Goal: Task Accomplishment & Management: Manage account settings

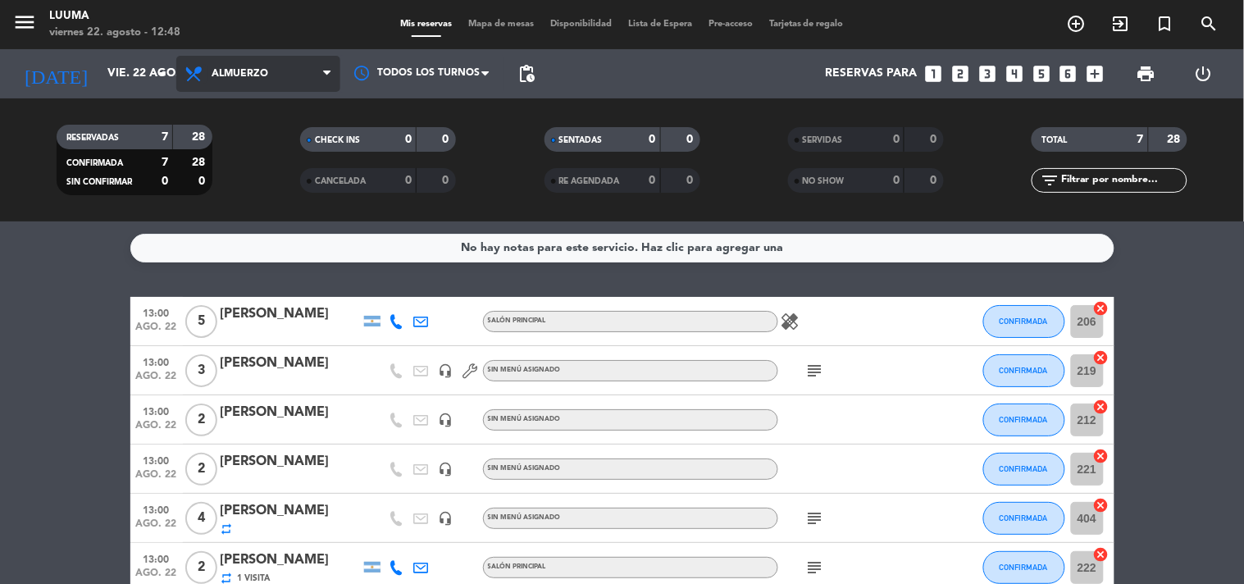
click at [190, 70] on icon at bounding box center [196, 74] width 24 height 20
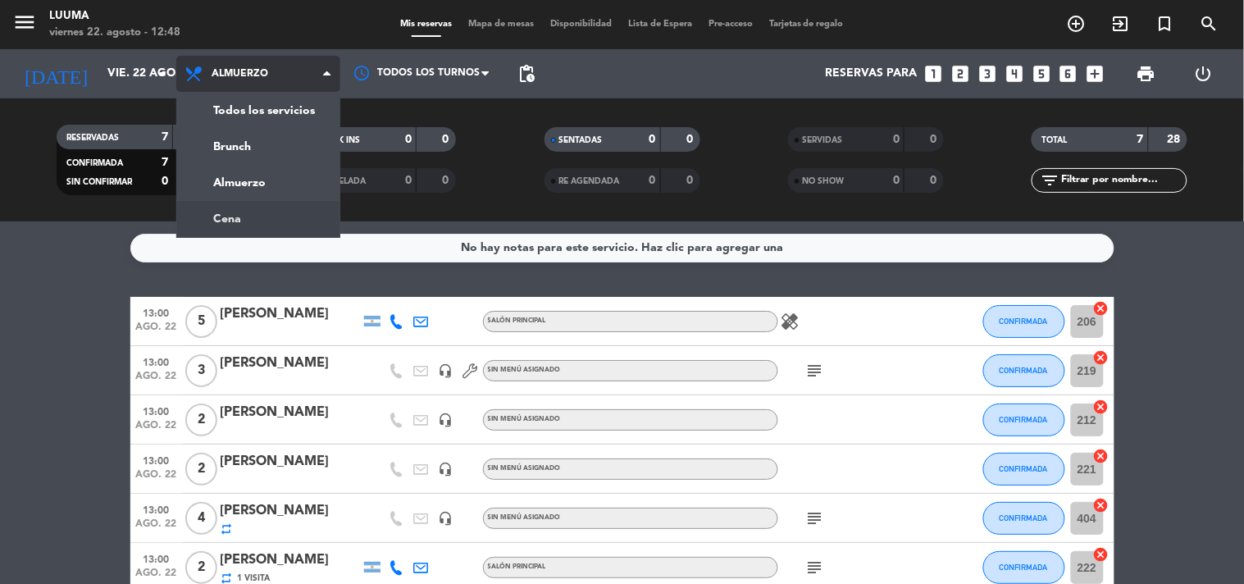
click at [269, 214] on div "menu Luuma viernes 22. agosto - 12:48 Mis reservas Mapa de mesas Disponibilidad…" at bounding box center [622, 110] width 1244 height 221
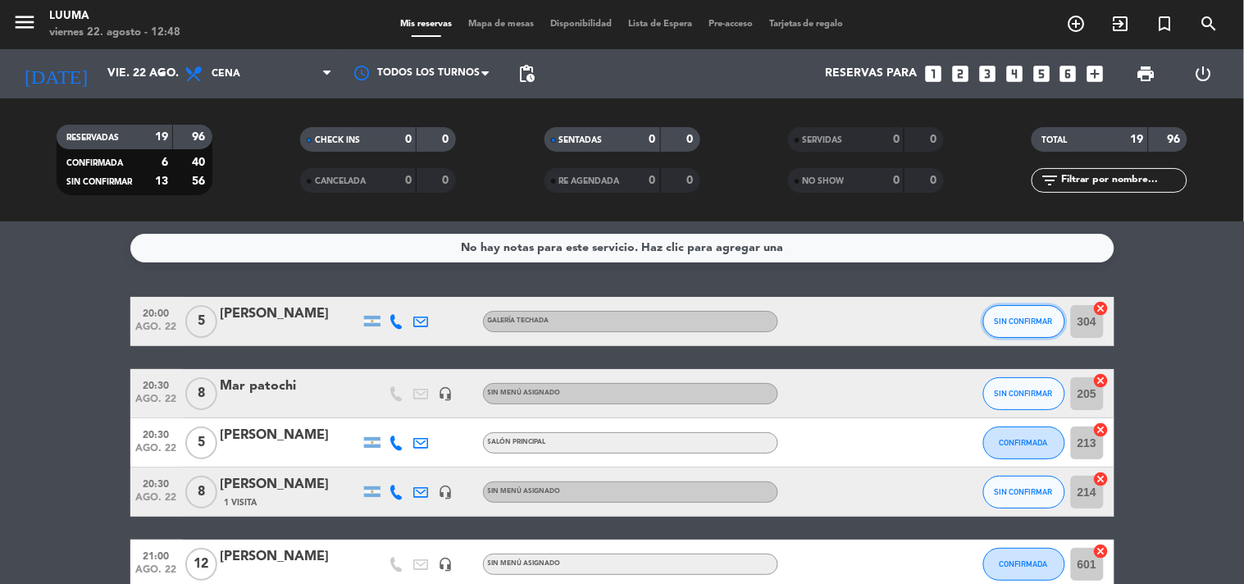
click at [1021, 321] on span "SIN CONFIRMAR" at bounding box center [1023, 320] width 58 height 9
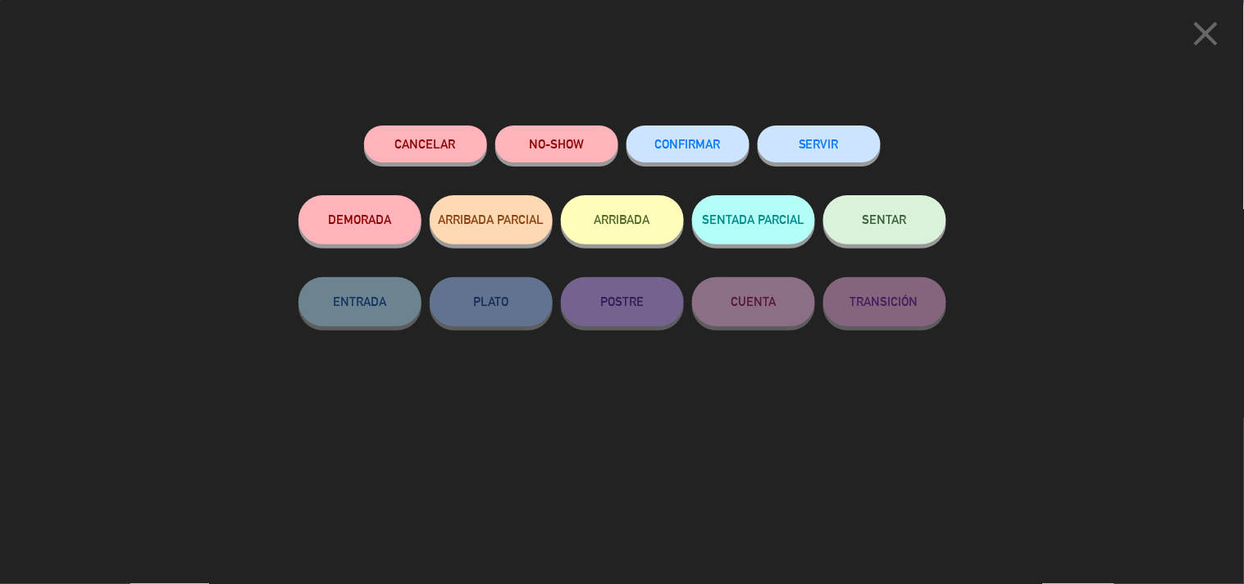
click at [670, 128] on button "CONFIRMAR" at bounding box center [687, 143] width 123 height 37
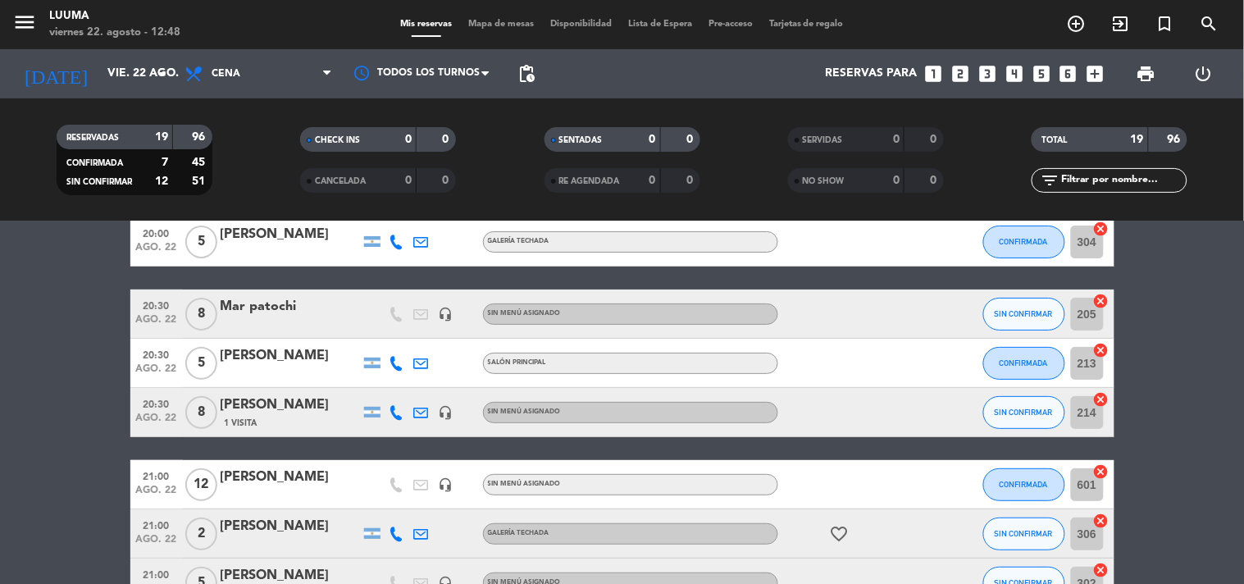
scroll to position [91, 0]
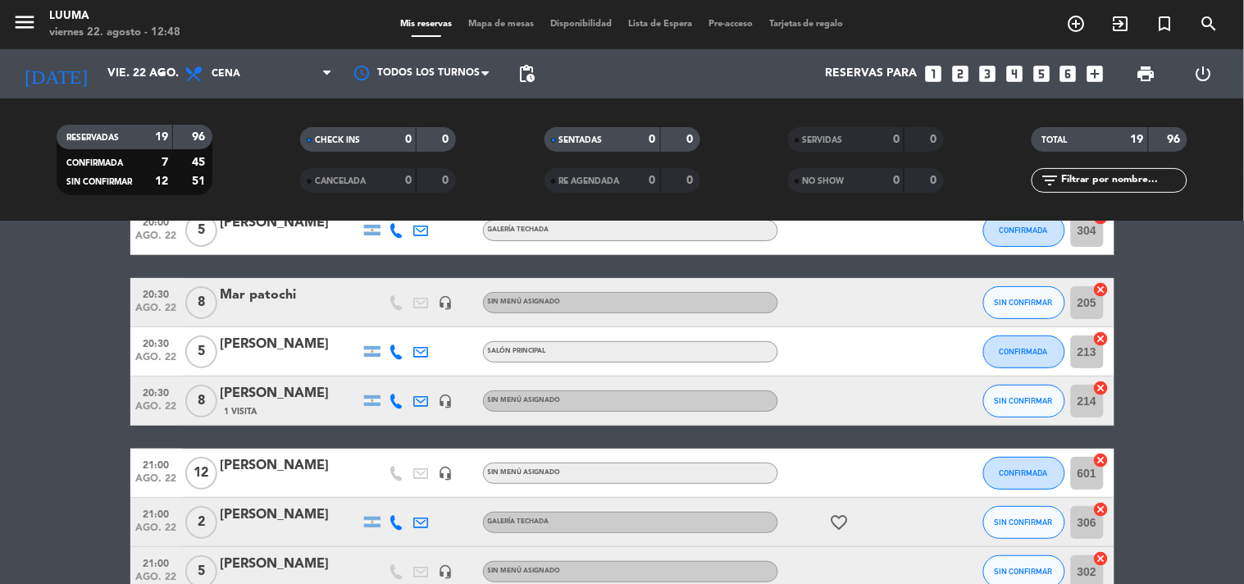
click at [280, 298] on div "Mar patochi" at bounding box center [290, 294] width 139 height 21
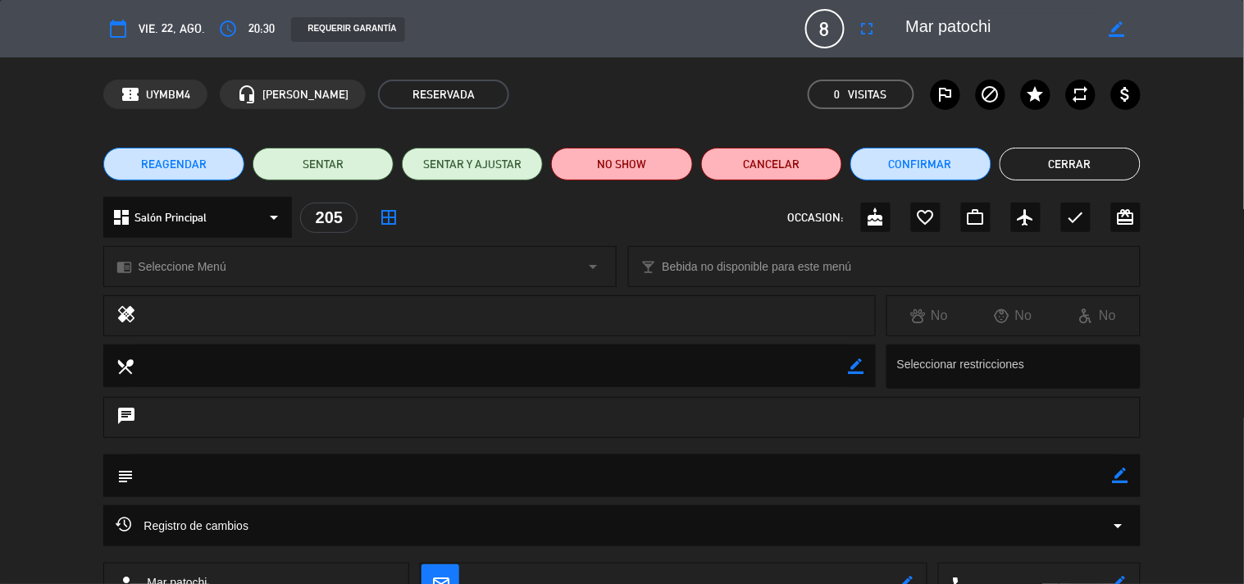
click at [1111, 25] on icon "border_color" at bounding box center [1116, 29] width 16 height 16
click at [952, 25] on textarea at bounding box center [1000, 29] width 188 height 30
type textarea "[PERSON_NAME]"
click at [1112, 31] on icon at bounding box center [1116, 29] width 16 height 16
click at [1094, 168] on button "Cerrar" at bounding box center [1069, 164] width 141 height 33
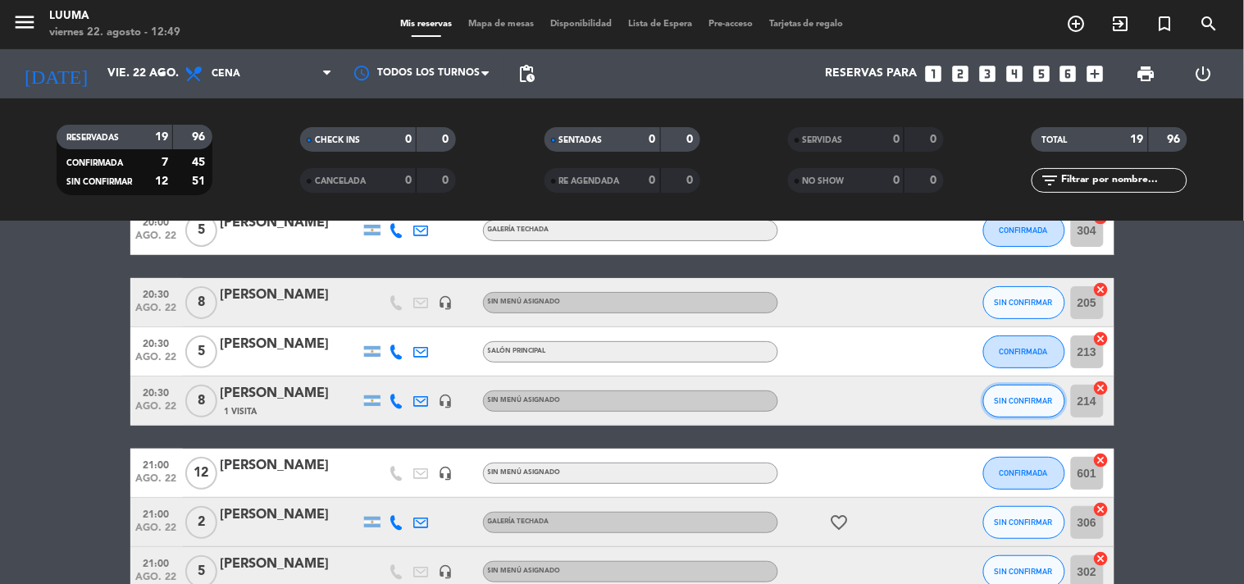
click at [1037, 397] on span "SIN CONFIRMAR" at bounding box center [1023, 400] width 58 height 9
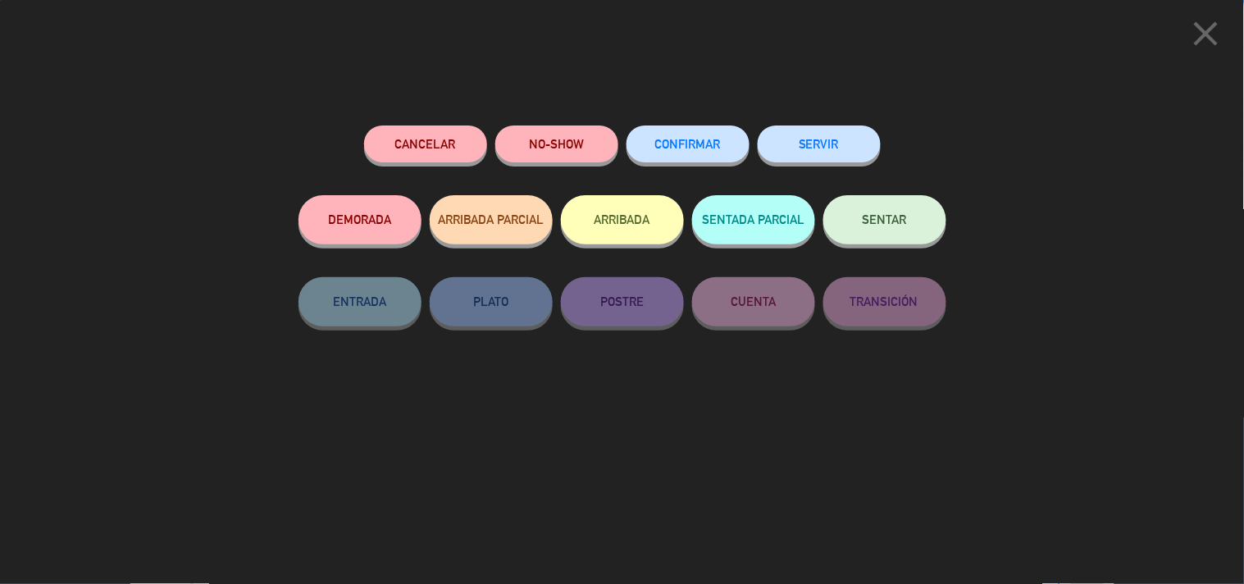
click at [694, 138] on button "CONFIRMAR" at bounding box center [687, 143] width 123 height 37
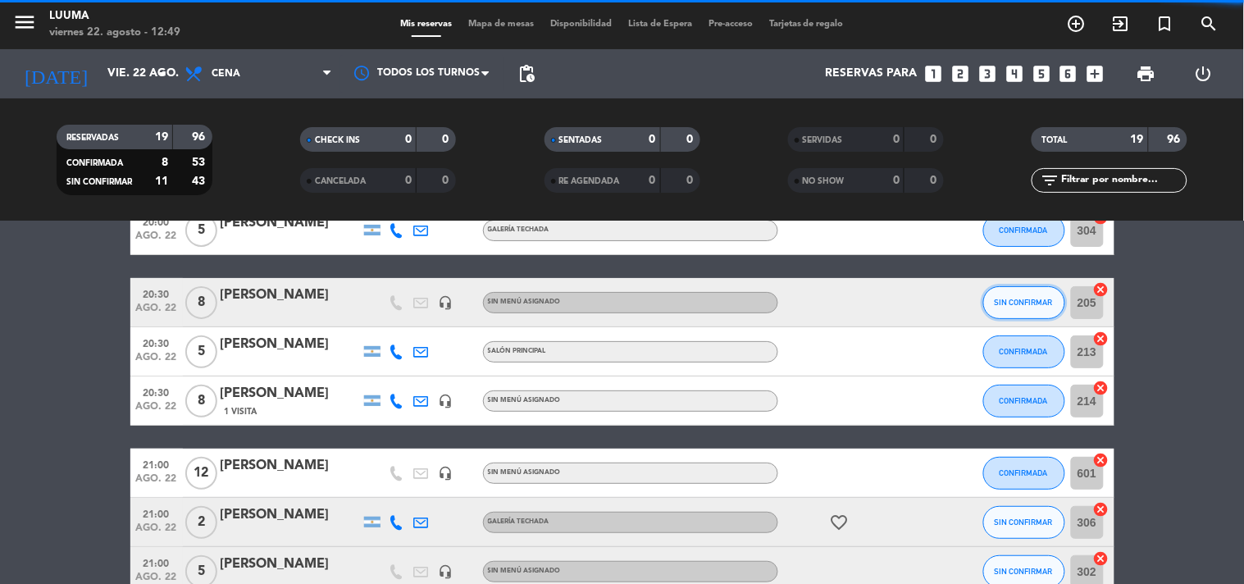
click at [1009, 293] on button "SIN CONFIRMAR" at bounding box center [1024, 302] width 82 height 33
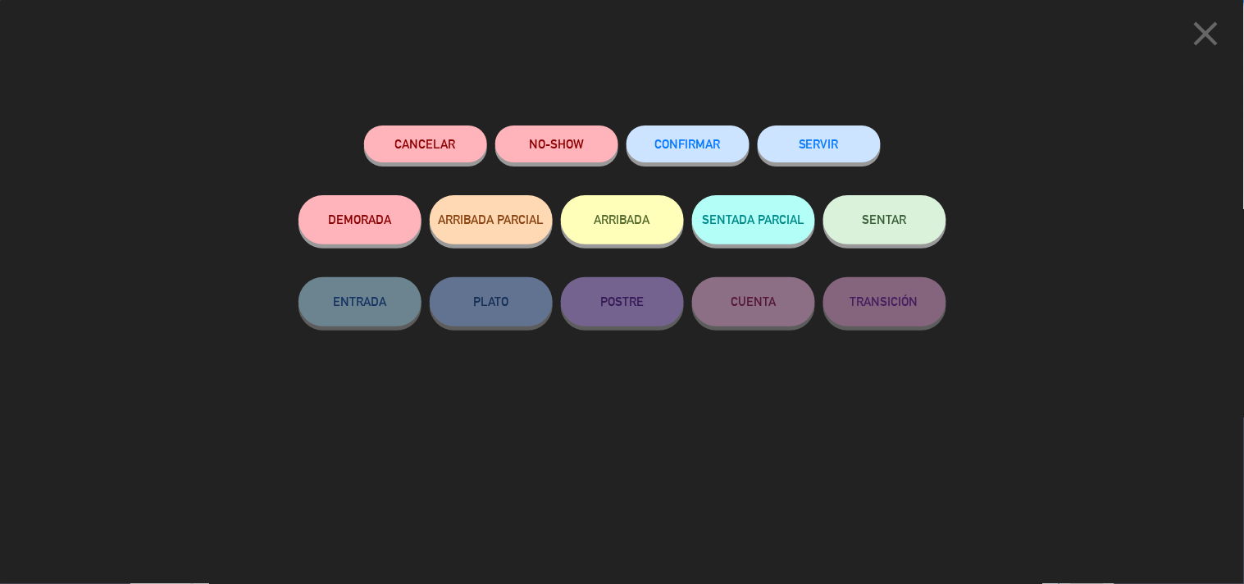
click at [716, 136] on button "CONFIRMAR" at bounding box center [687, 143] width 123 height 37
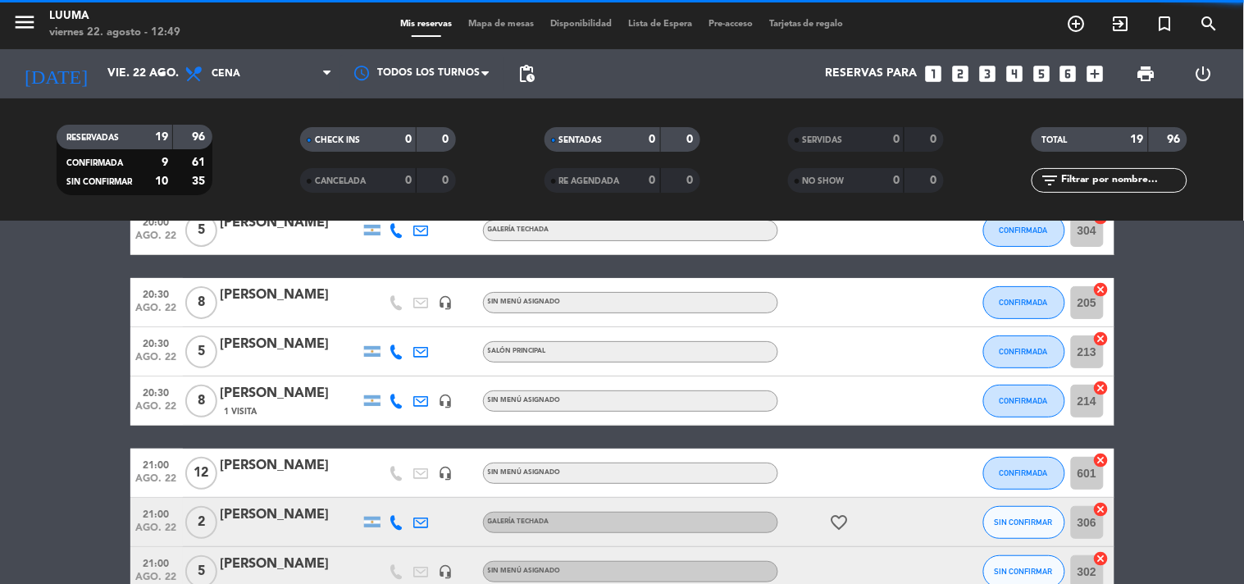
scroll to position [182, 0]
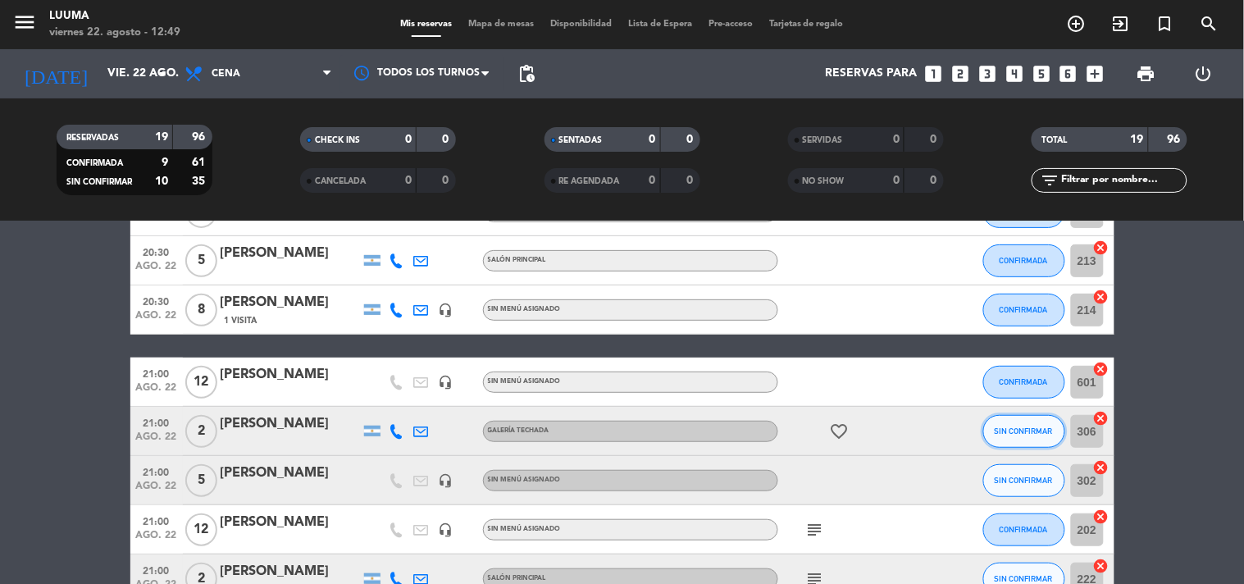
click at [1030, 428] on span "SIN CONFIRMAR" at bounding box center [1023, 430] width 58 height 9
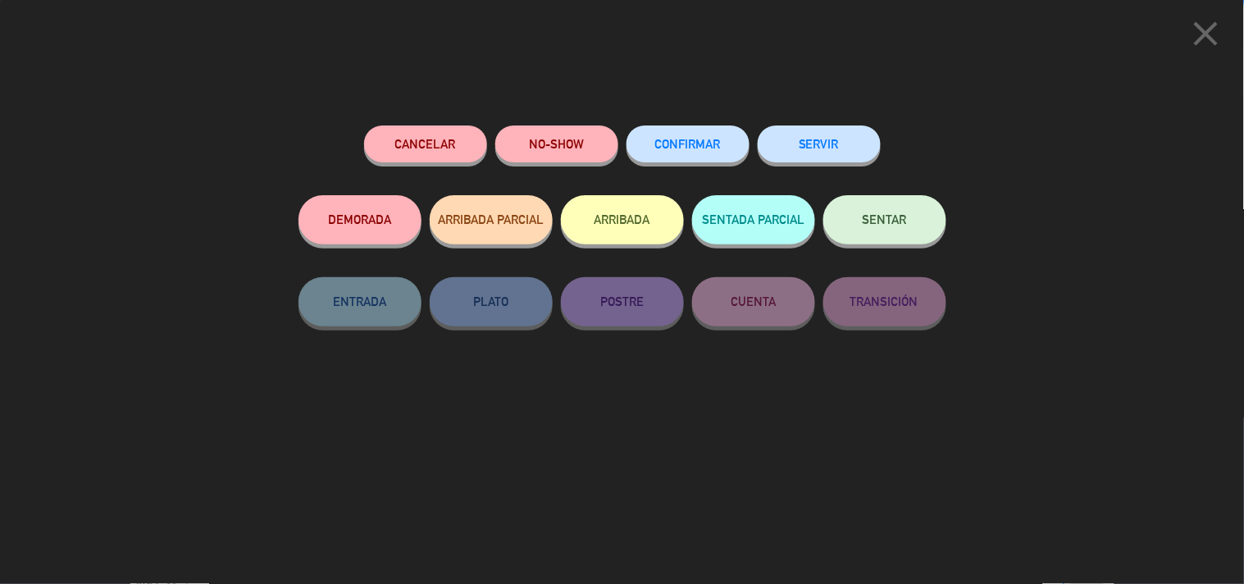
click at [698, 136] on button "CONFIRMAR" at bounding box center [687, 143] width 123 height 37
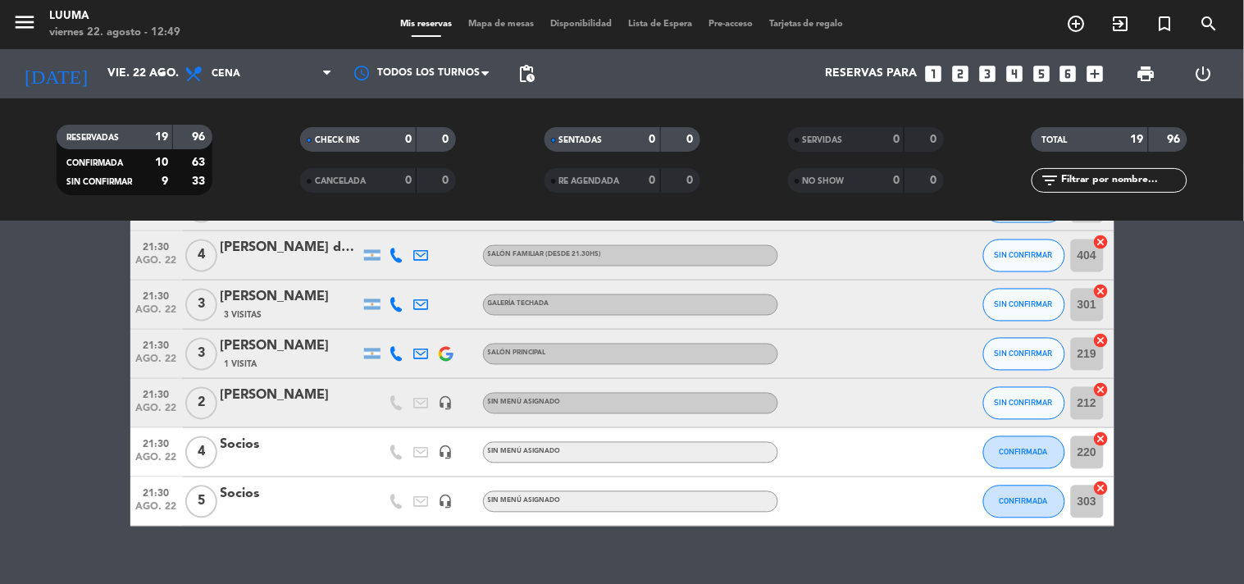
scroll to position [798, 0]
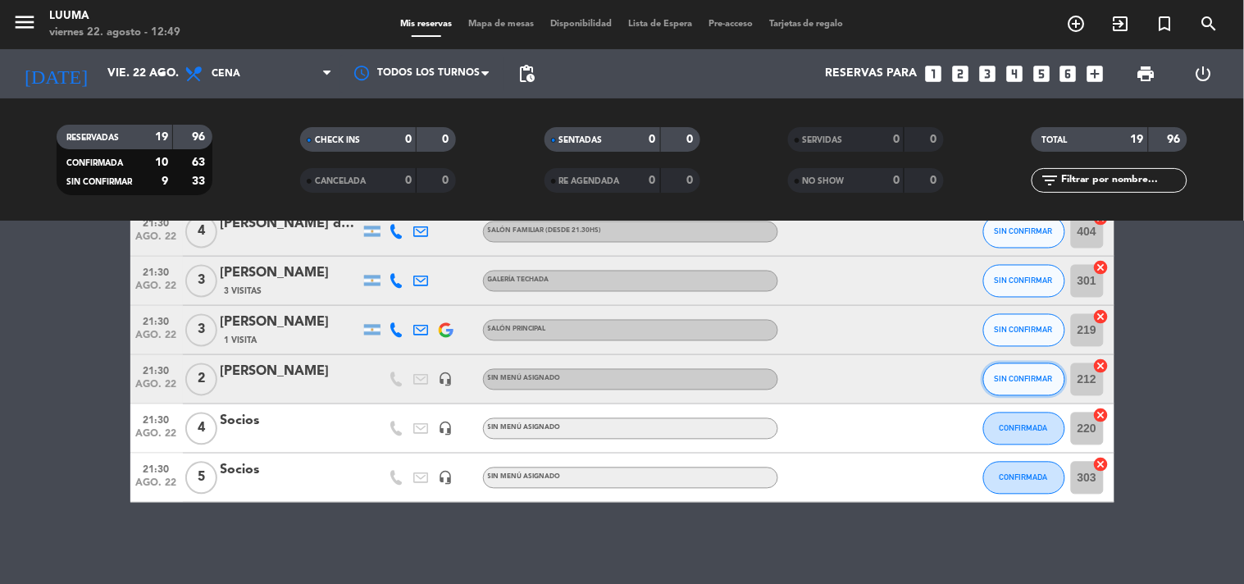
click at [1026, 370] on button "SIN CONFIRMAR" at bounding box center [1024, 379] width 82 height 33
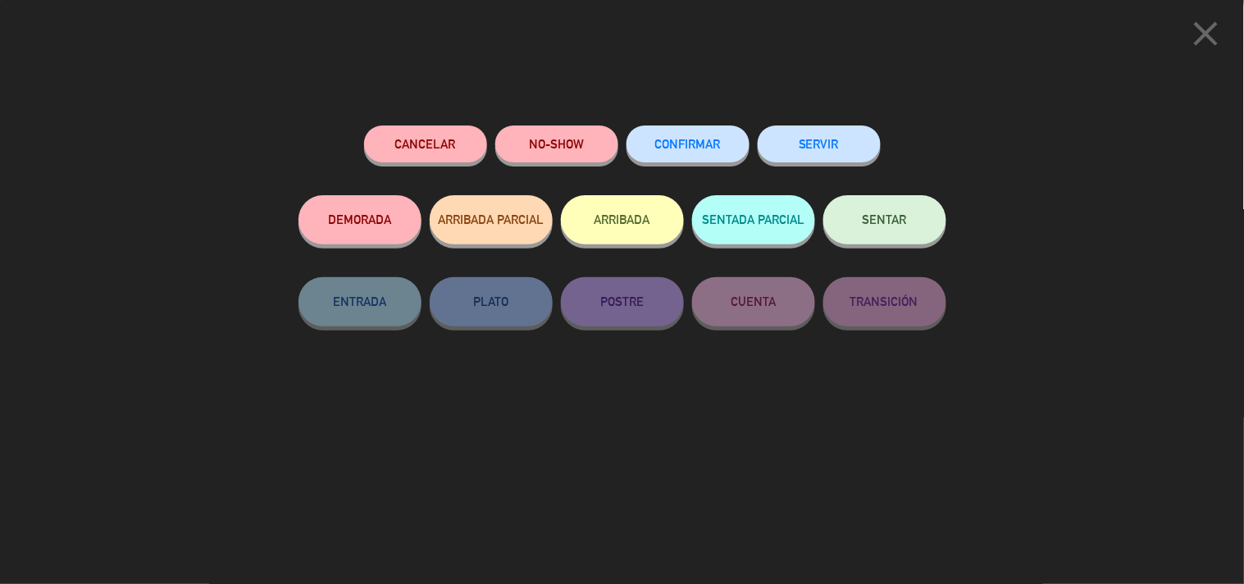
click at [660, 133] on button "CONFIRMAR" at bounding box center [687, 143] width 123 height 37
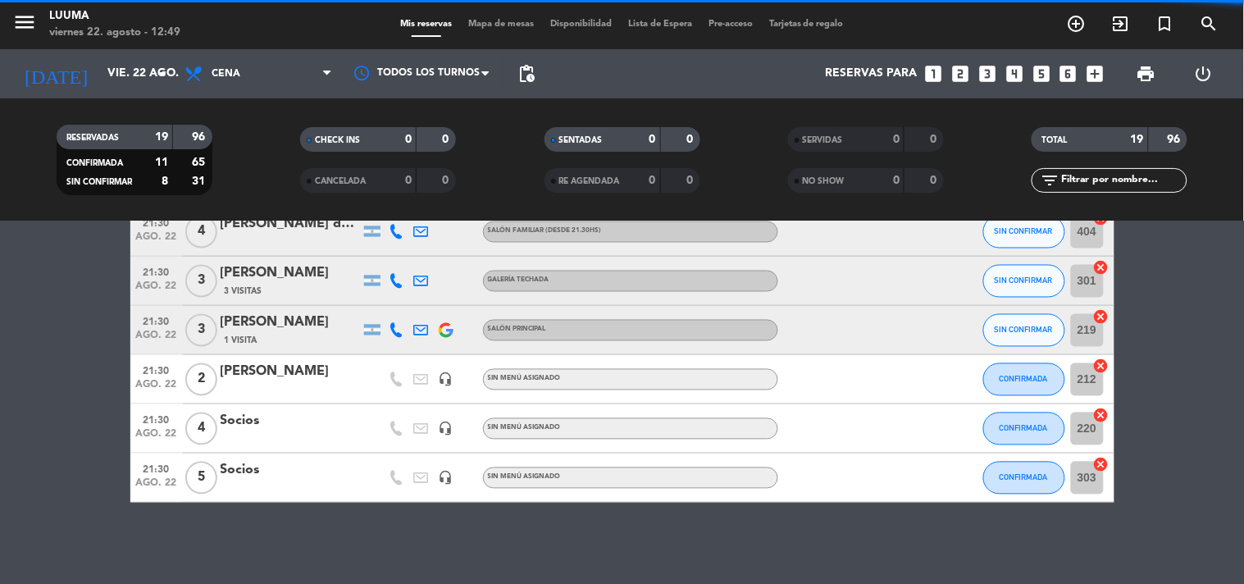
click at [289, 380] on div "[PERSON_NAME]" at bounding box center [290, 372] width 139 height 21
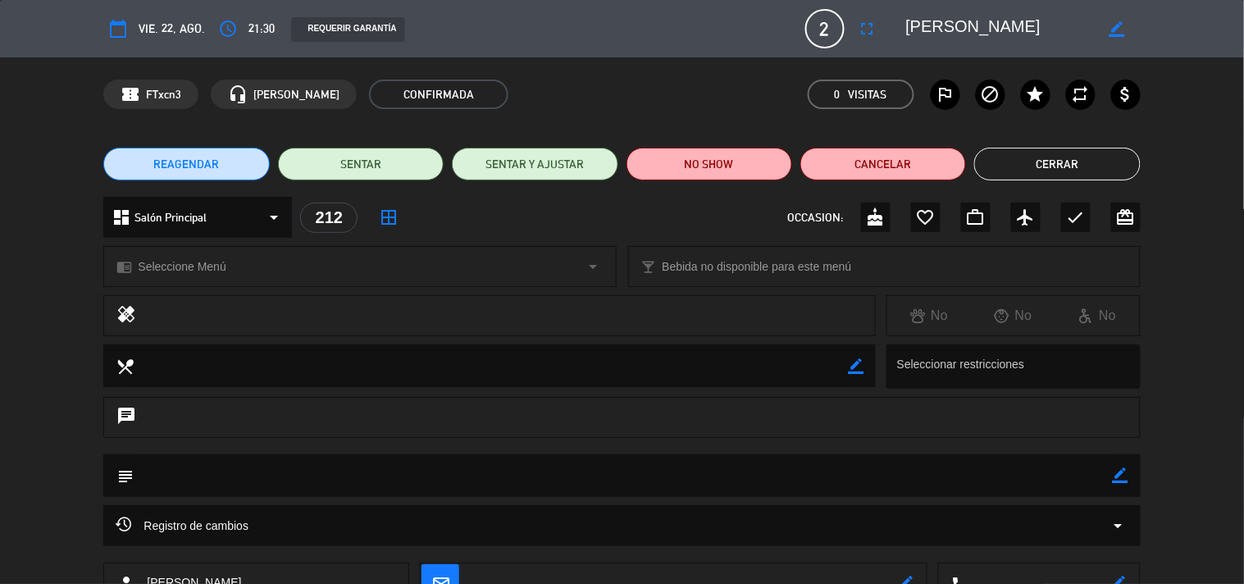
click at [1111, 31] on icon "border_color" at bounding box center [1116, 29] width 16 height 16
click at [966, 20] on textarea at bounding box center [1000, 29] width 188 height 30
click at [1127, 35] on div at bounding box center [1116, 29] width 47 height 30
click at [1115, 25] on icon at bounding box center [1116, 29] width 16 height 16
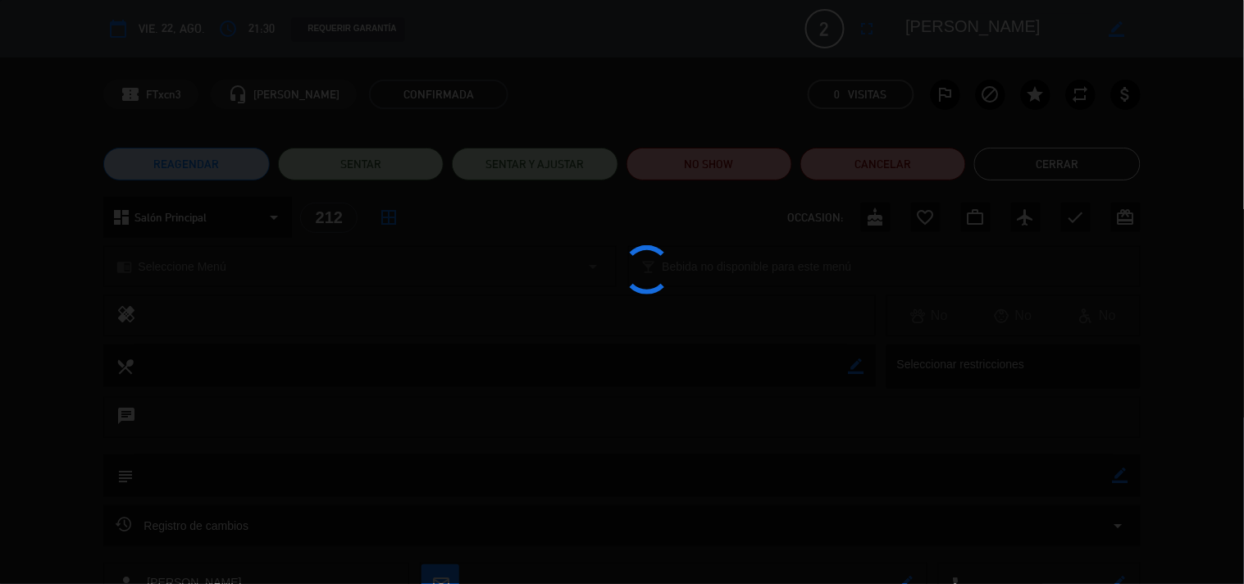
type textarea "[PERSON_NAME]"
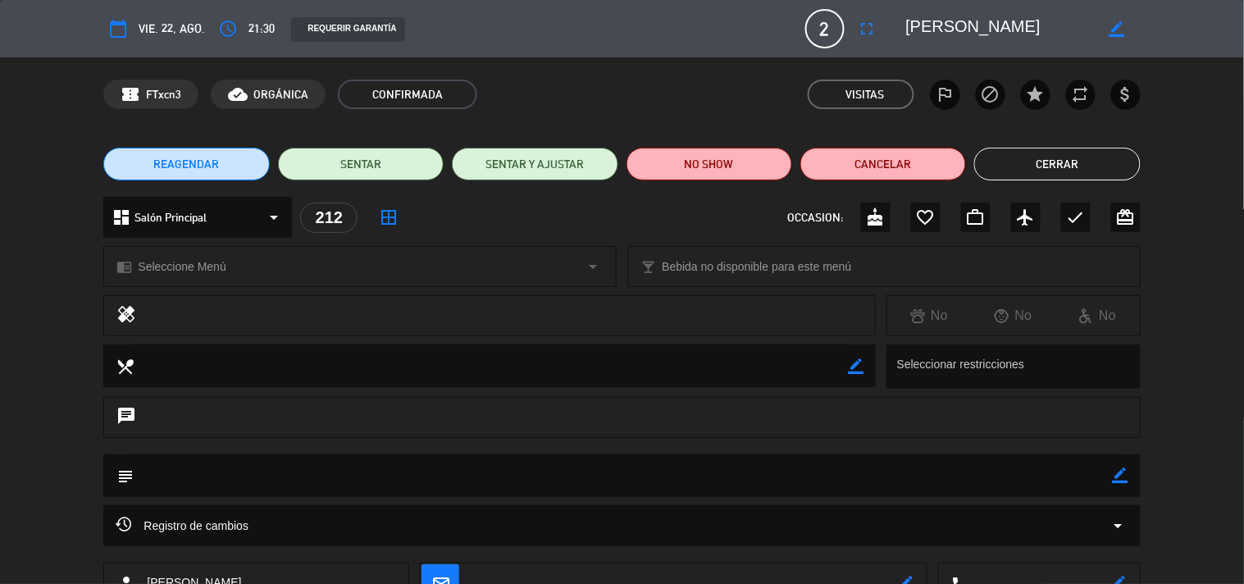
click at [1054, 160] on button "Cerrar" at bounding box center [1057, 164] width 166 height 33
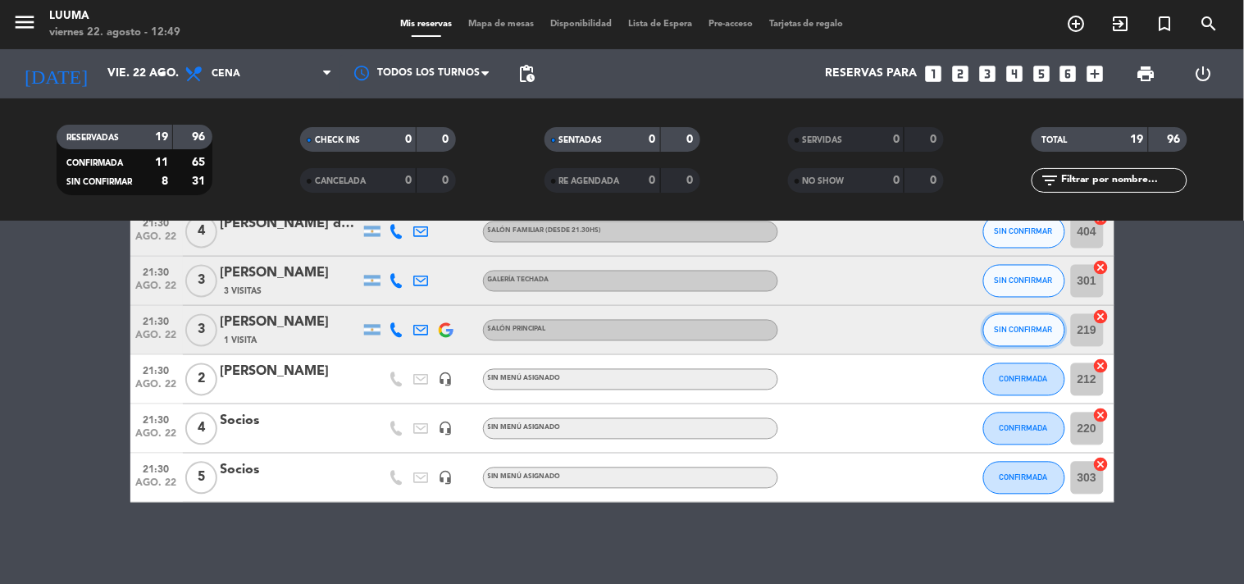
click at [1026, 337] on button "SIN CONFIRMAR" at bounding box center [1024, 330] width 82 height 33
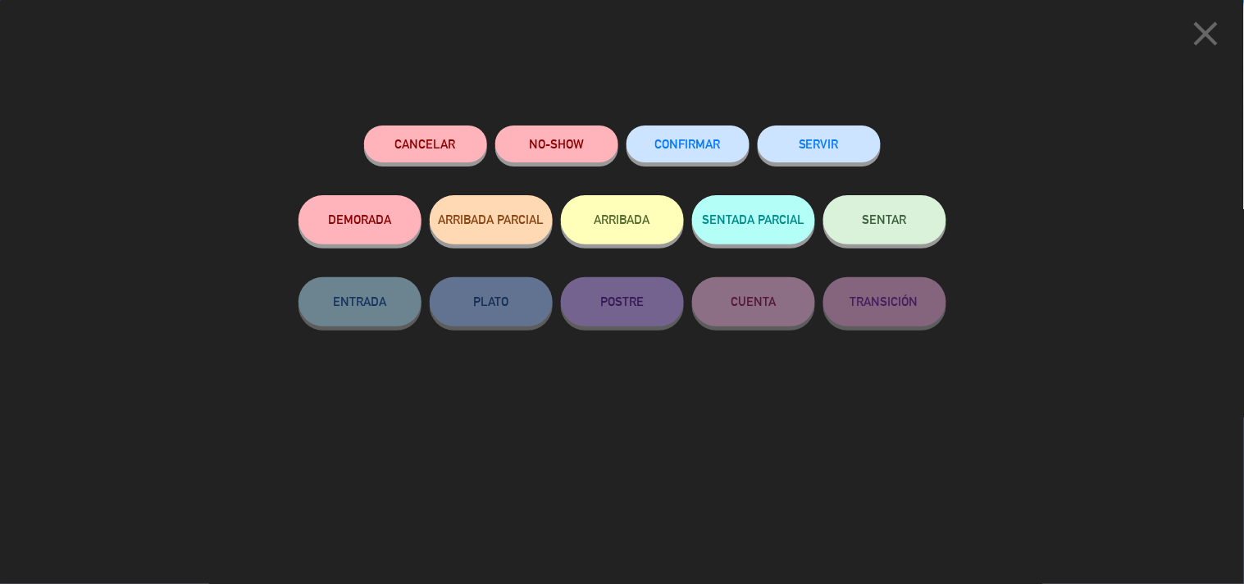
click at [664, 135] on button "CONFIRMAR" at bounding box center [687, 143] width 123 height 37
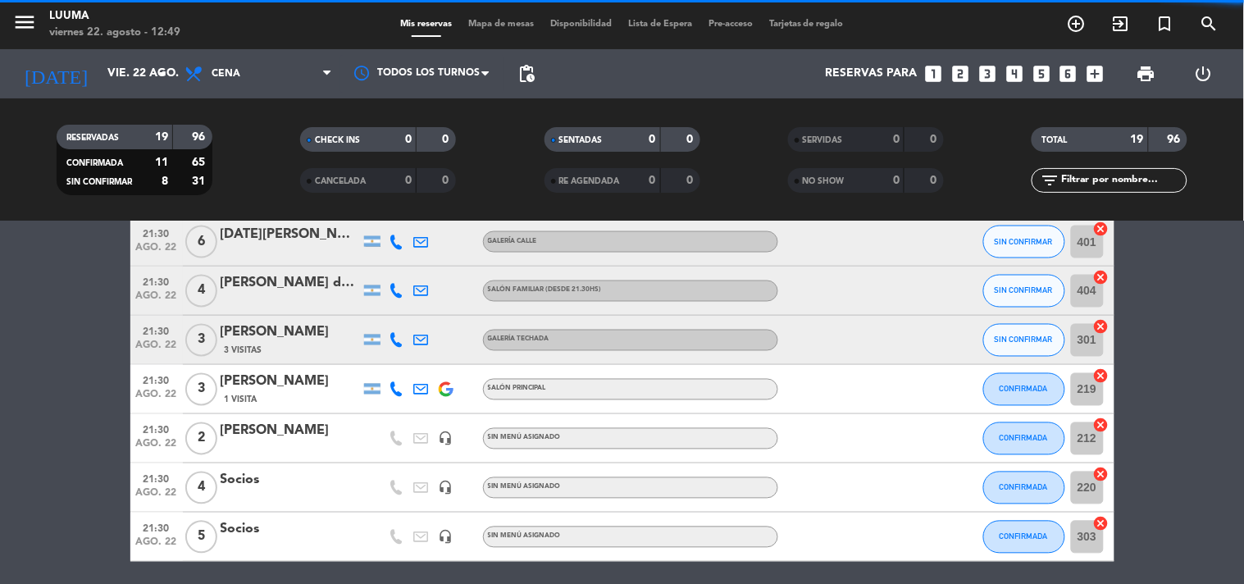
scroll to position [707, 0]
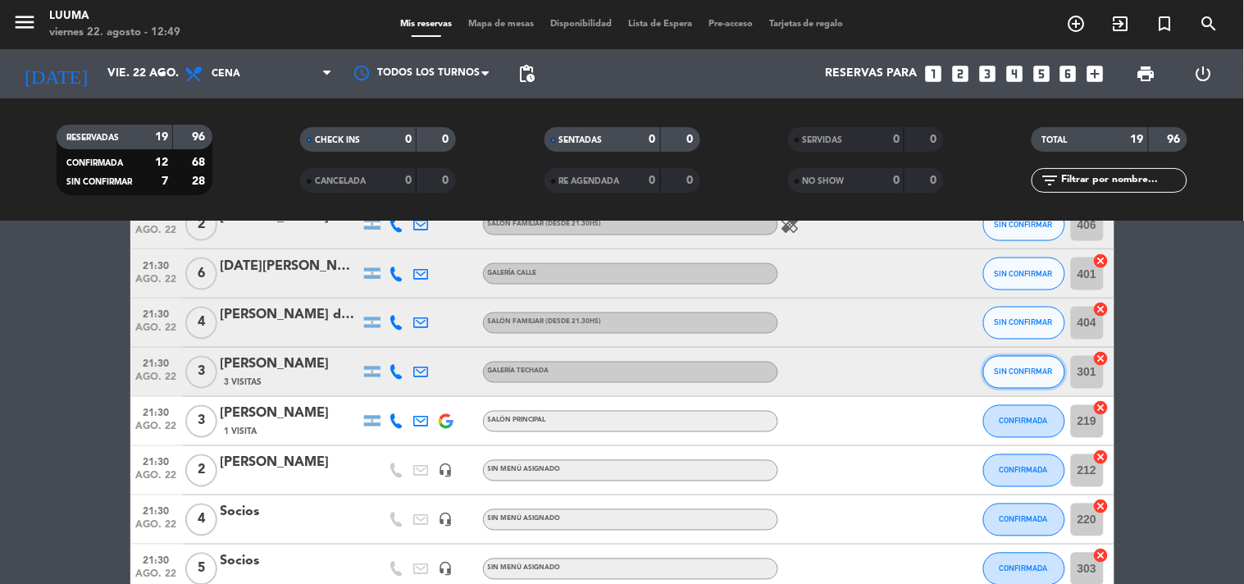
click at [1027, 374] on span "SIN CONFIRMAR" at bounding box center [1023, 371] width 58 height 9
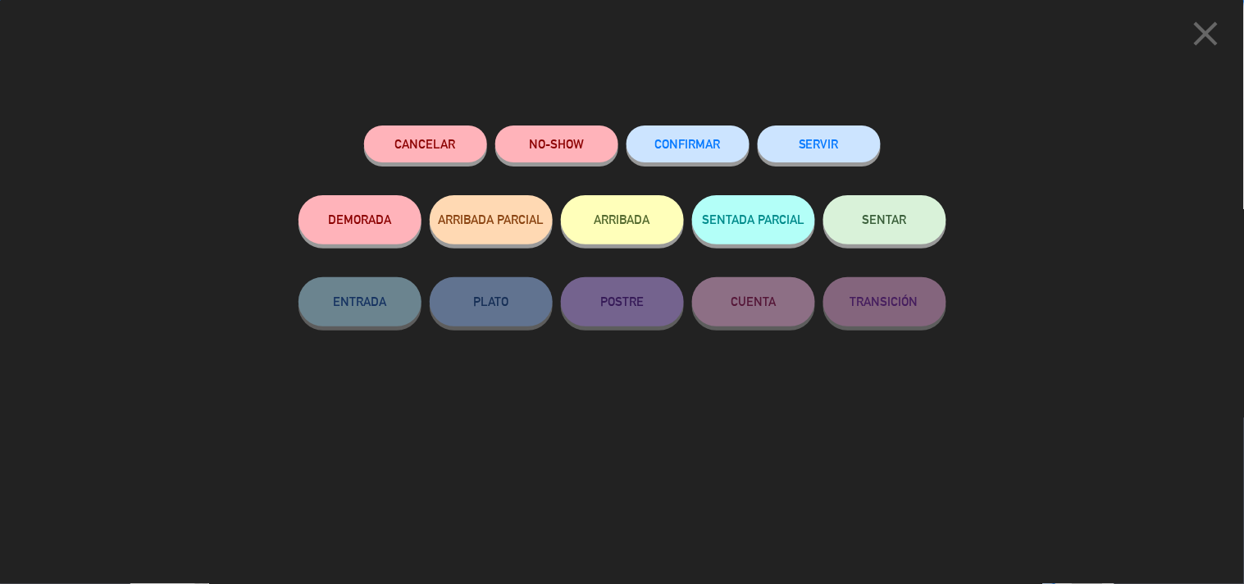
click at [698, 140] on span "CONFIRMAR" at bounding box center [688, 144] width 66 height 14
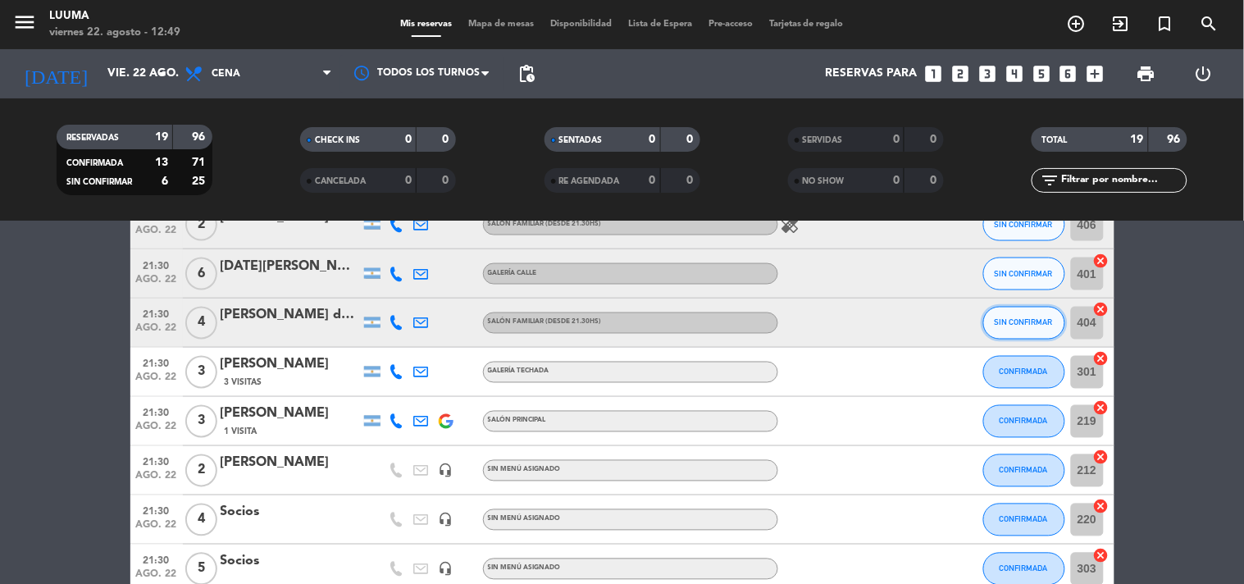
click at [1030, 325] on span "SIN CONFIRMAR" at bounding box center [1023, 322] width 58 height 9
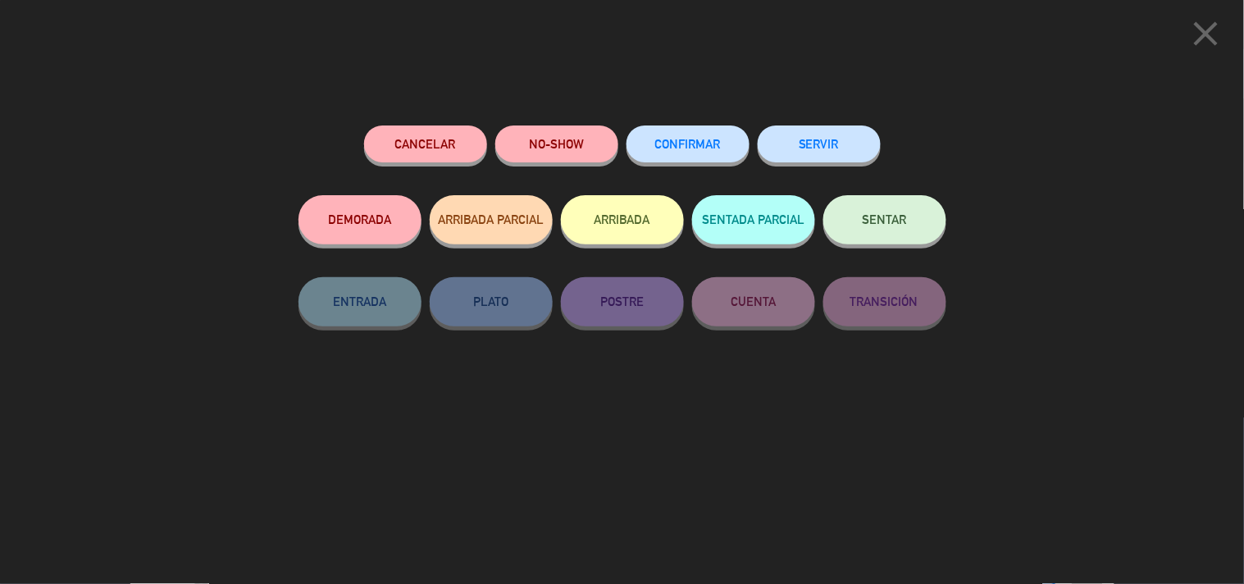
click at [666, 143] on span "CONFIRMAR" at bounding box center [688, 144] width 66 height 14
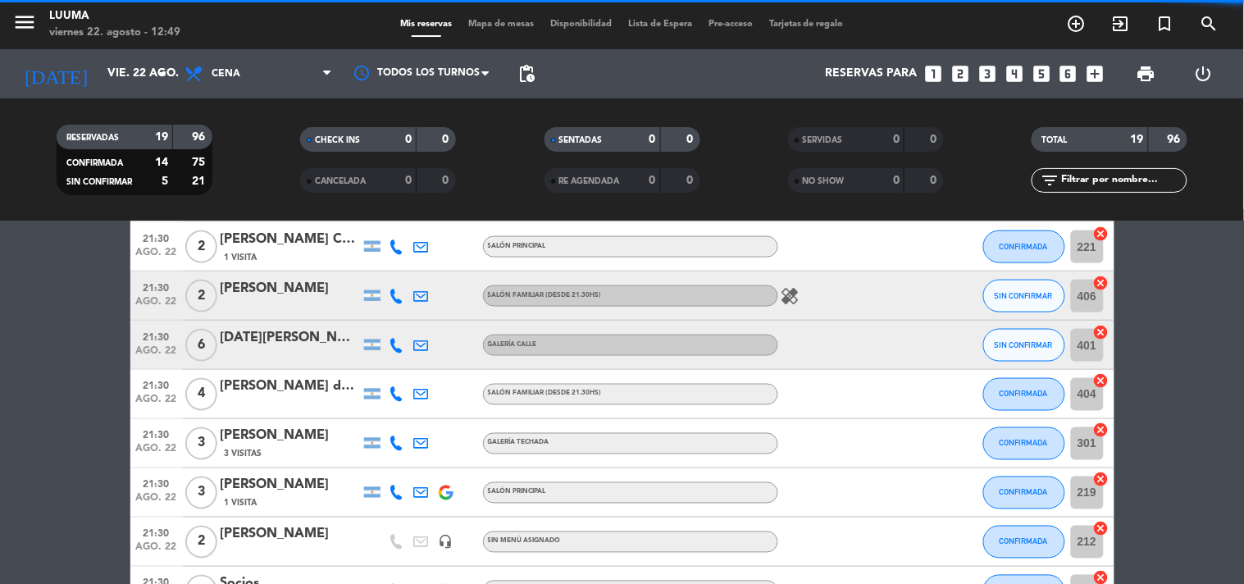
scroll to position [616, 0]
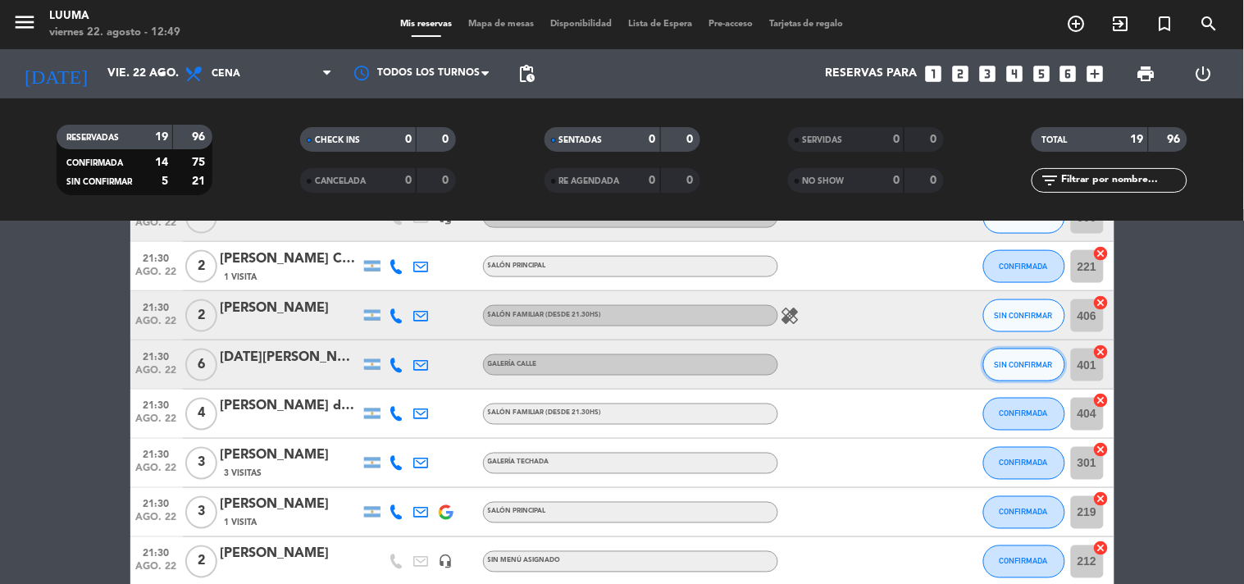
click at [1014, 366] on span "SIN CONFIRMAR" at bounding box center [1023, 364] width 58 height 9
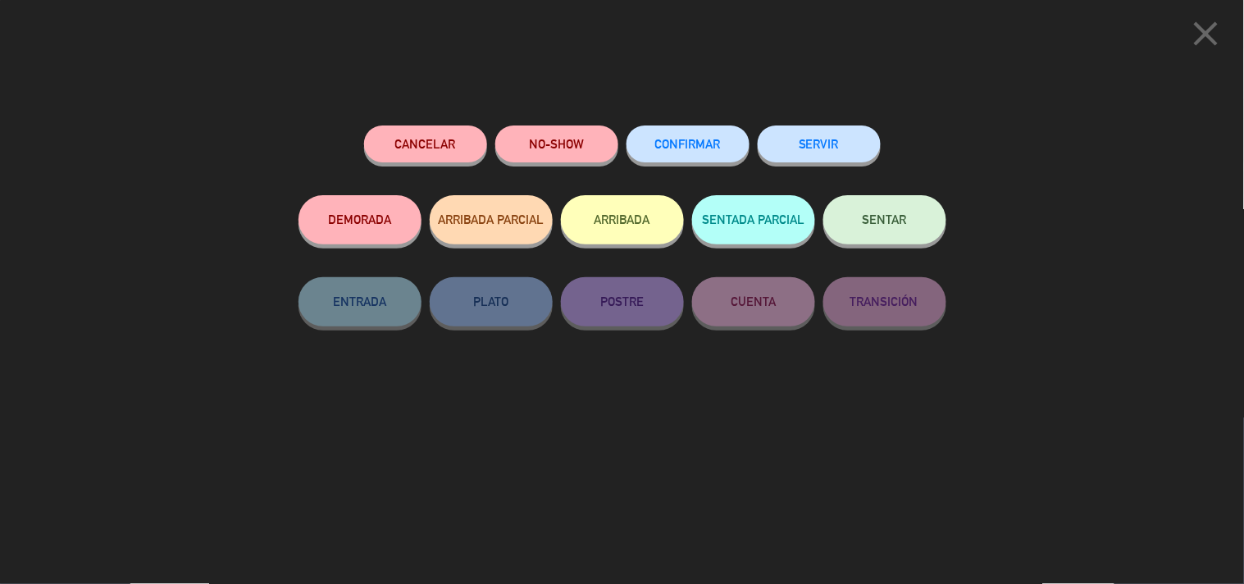
click at [691, 148] on span "CONFIRMAR" at bounding box center [688, 144] width 66 height 14
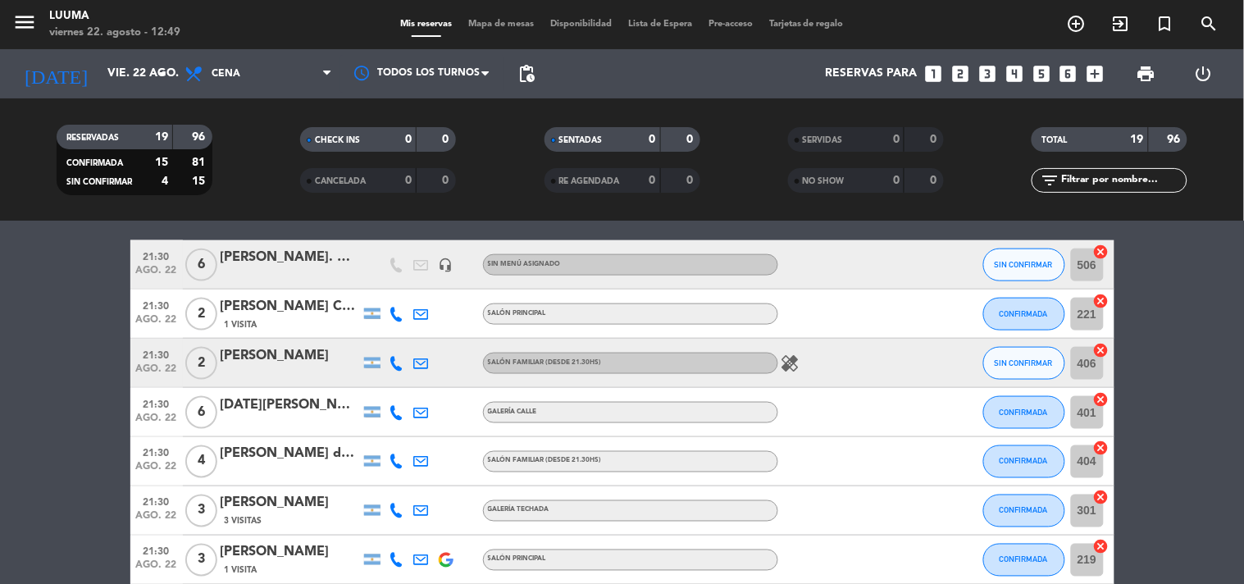
scroll to position [525, 0]
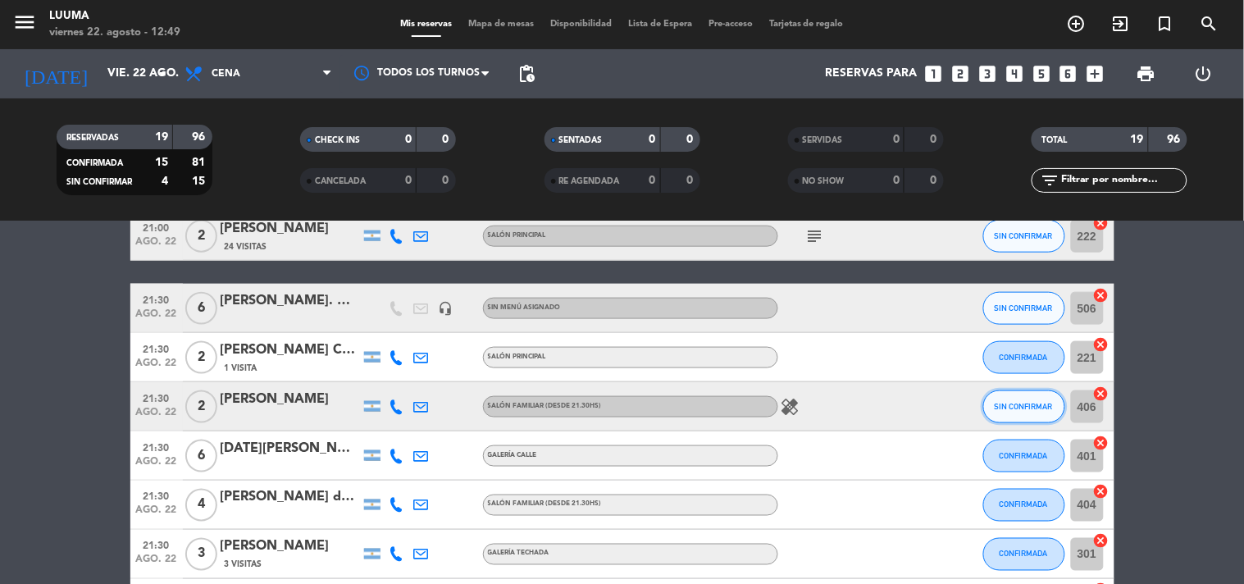
click at [1017, 412] on button "SIN CONFIRMAR" at bounding box center [1024, 406] width 82 height 33
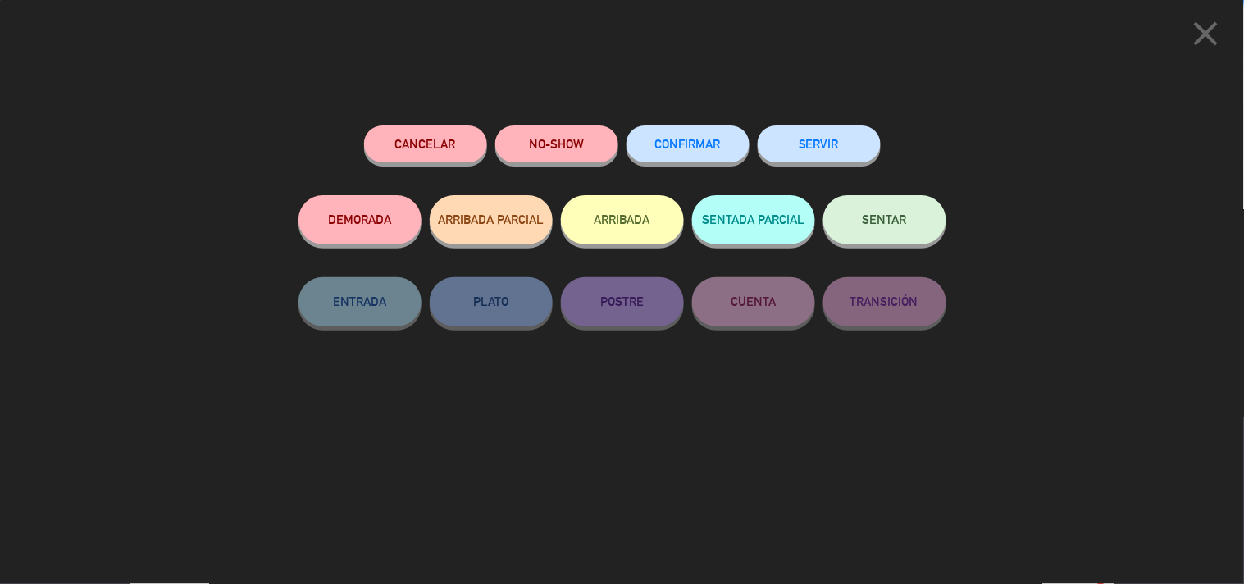
click at [694, 140] on span "CONFIRMAR" at bounding box center [688, 144] width 66 height 14
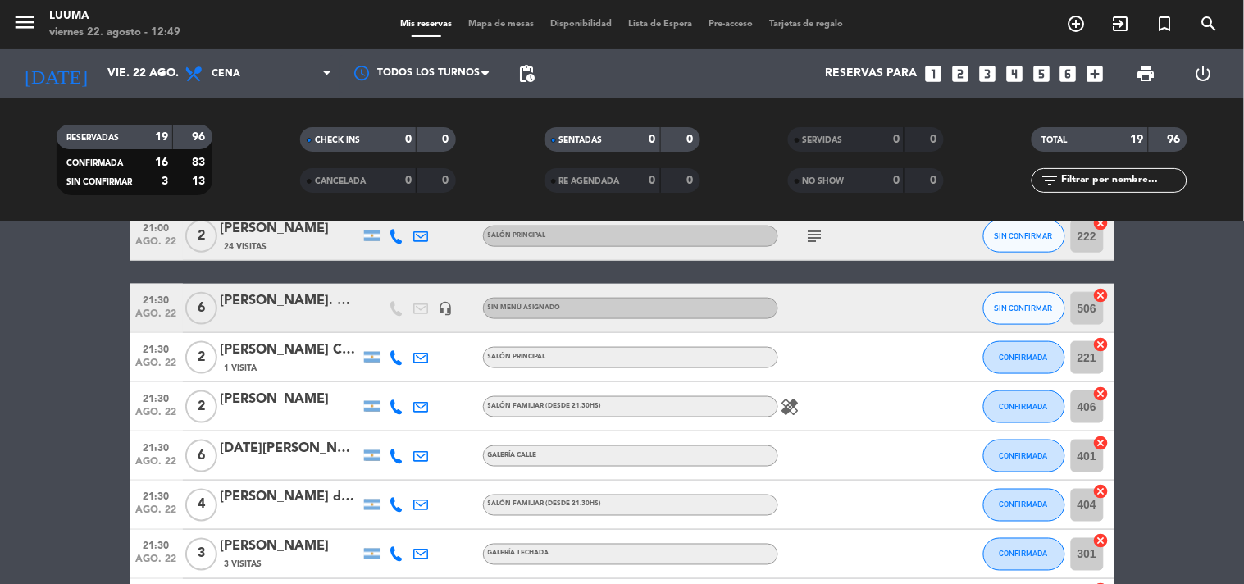
click at [293, 402] on div "[PERSON_NAME]" at bounding box center [290, 399] width 139 height 21
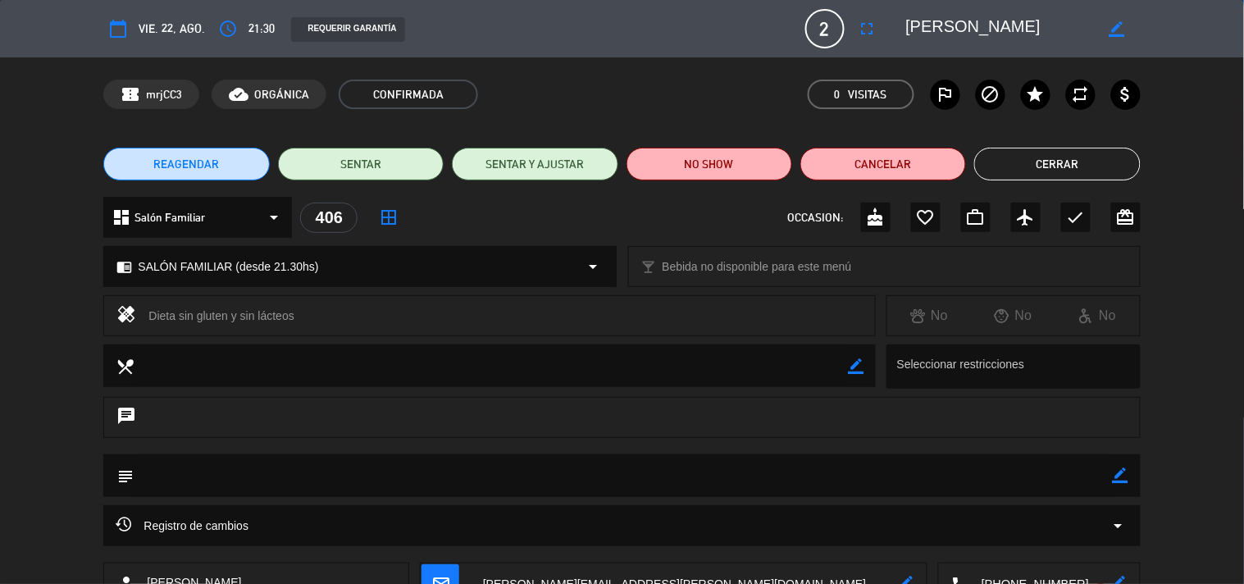
click at [1109, 33] on icon "border_color" at bounding box center [1116, 29] width 16 height 16
drag, startPoint x: 987, startPoint y: 20, endPoint x: 1057, endPoint y: 35, distance: 72.0
click at [988, 20] on textarea at bounding box center [1000, 29] width 188 height 30
type textarea "[PERSON_NAME]"
click at [1118, 16] on div at bounding box center [1116, 29] width 47 height 30
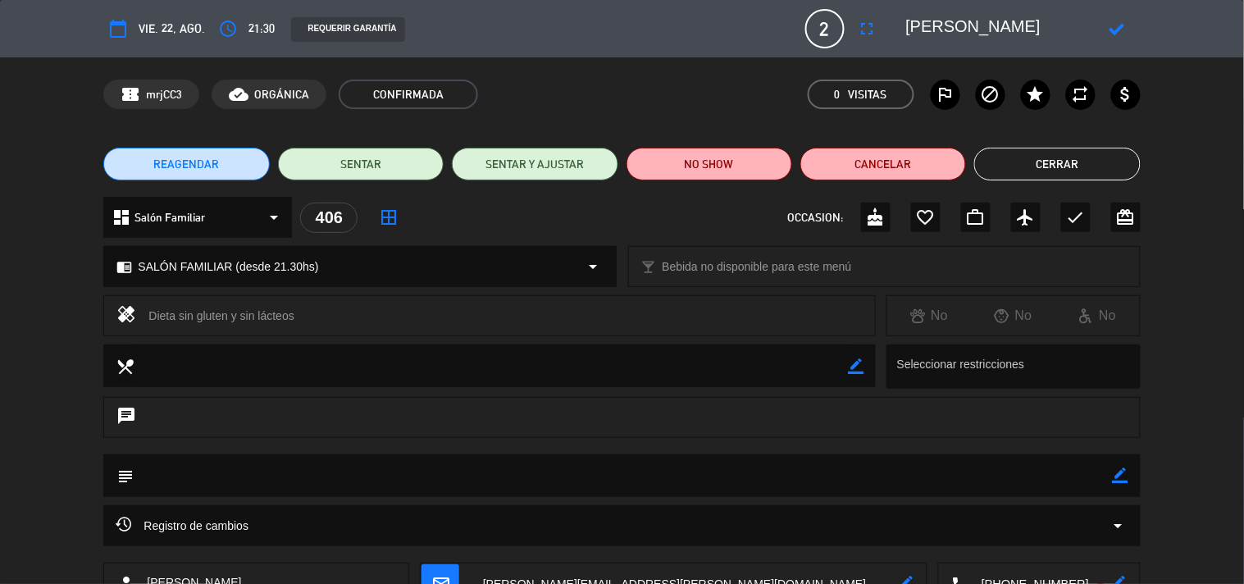
click at [1118, 29] on icon at bounding box center [1116, 29] width 16 height 16
click at [1085, 168] on button "Cerrar" at bounding box center [1057, 164] width 166 height 33
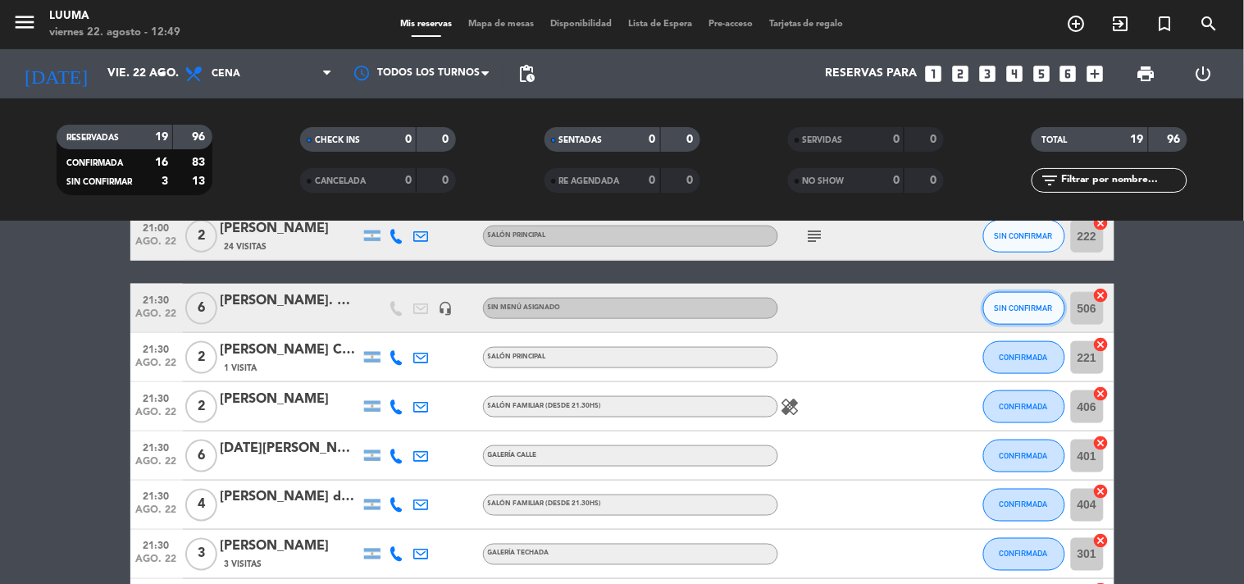
click at [1021, 312] on button "SIN CONFIRMAR" at bounding box center [1024, 308] width 82 height 33
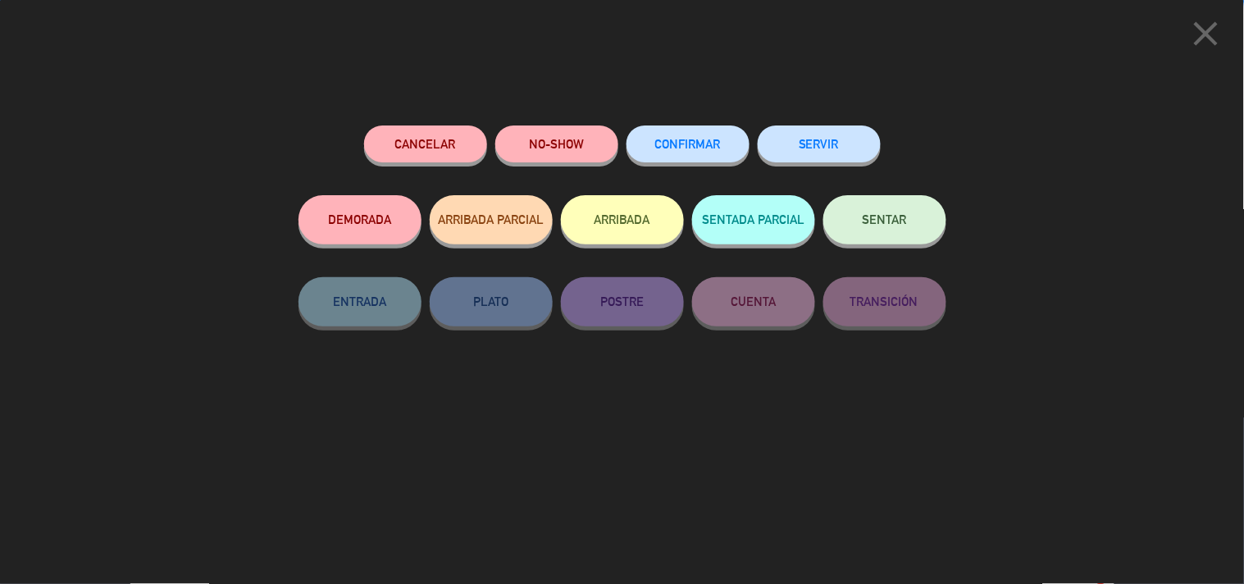
click at [646, 150] on button "CONFIRMAR" at bounding box center [687, 143] width 123 height 37
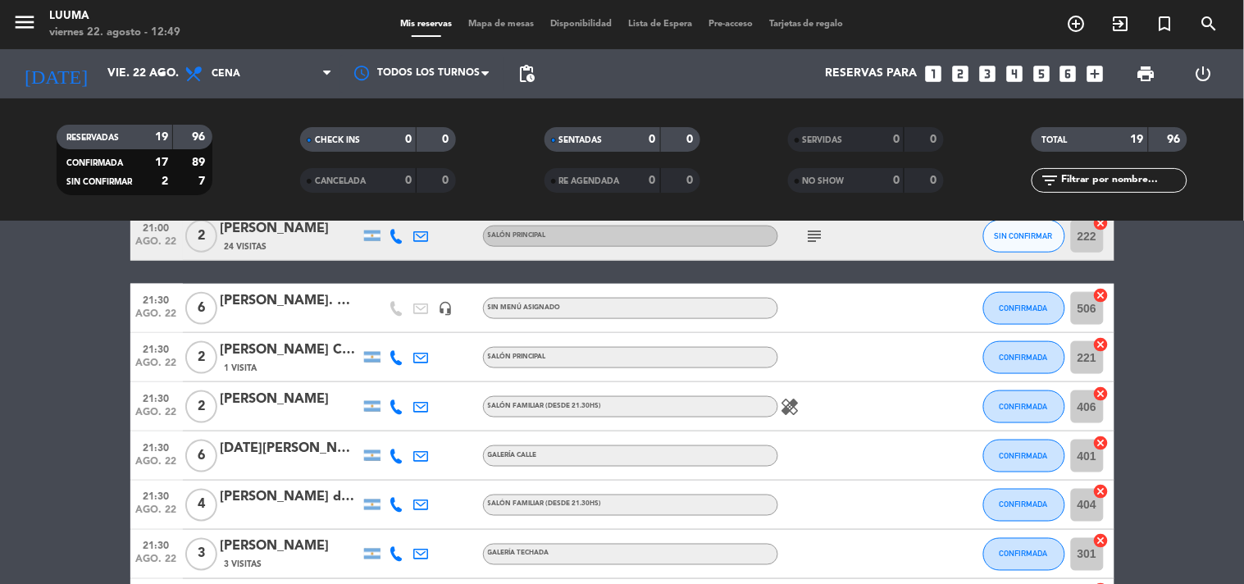
click at [287, 295] on div "[PERSON_NAME]. Dagatti" at bounding box center [290, 300] width 139 height 21
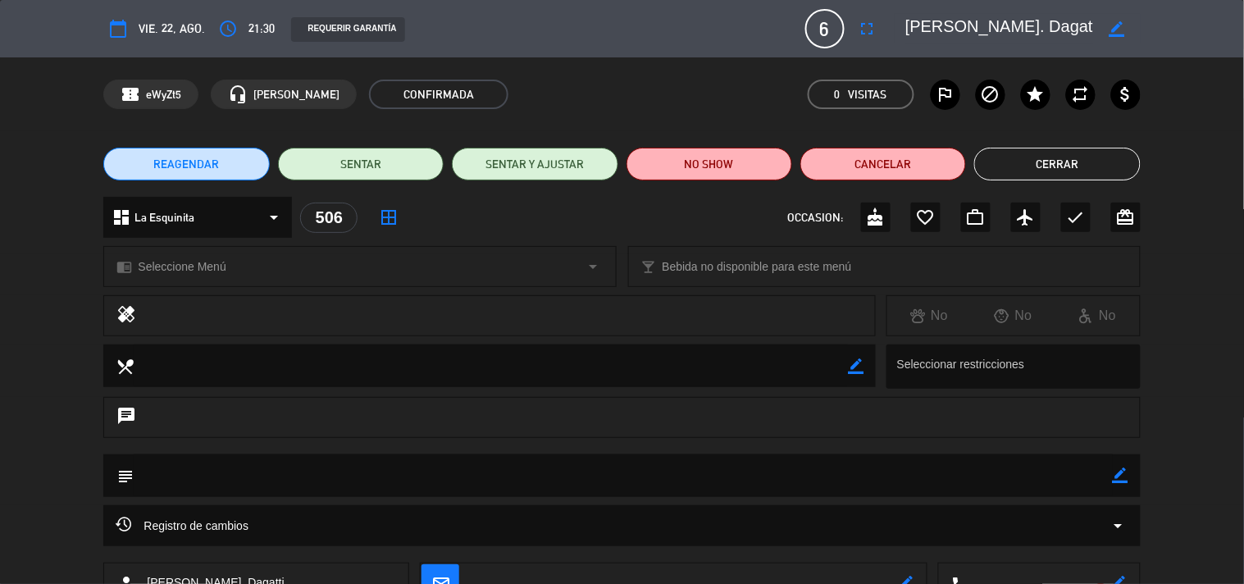
click at [1111, 25] on icon "border_color" at bounding box center [1116, 29] width 16 height 16
click at [971, 25] on textarea at bounding box center [1000, 29] width 188 height 30
type textarea "[PERSON_NAME]"
click at [1115, 28] on icon at bounding box center [1116, 29] width 16 height 16
click at [1130, 170] on button "Cerrar" at bounding box center [1057, 164] width 166 height 33
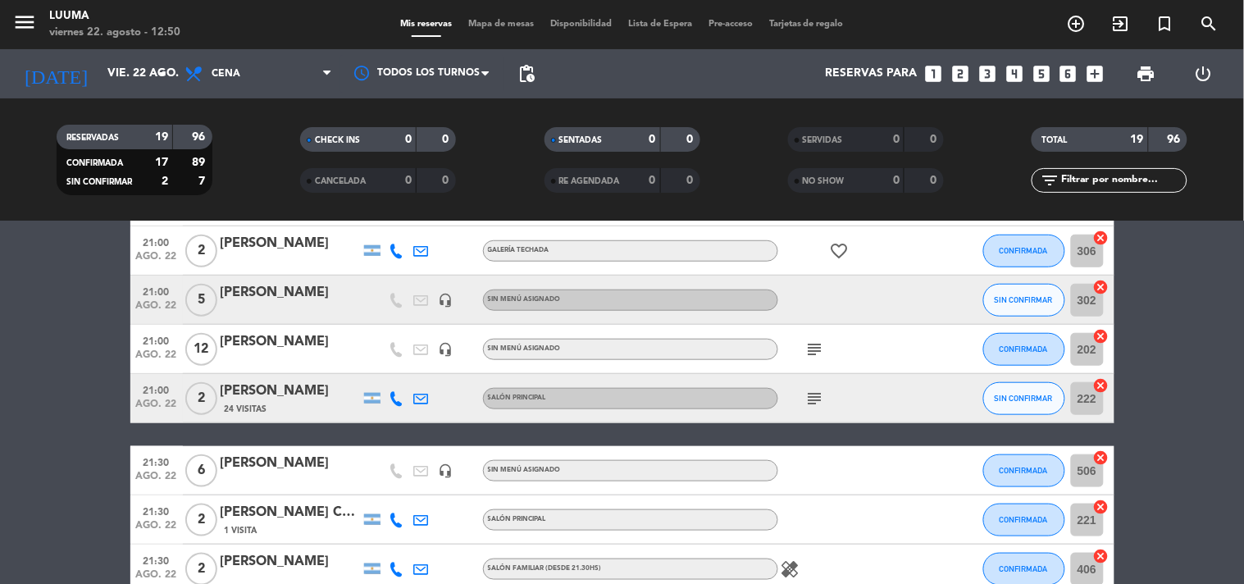
scroll to position [342, 0]
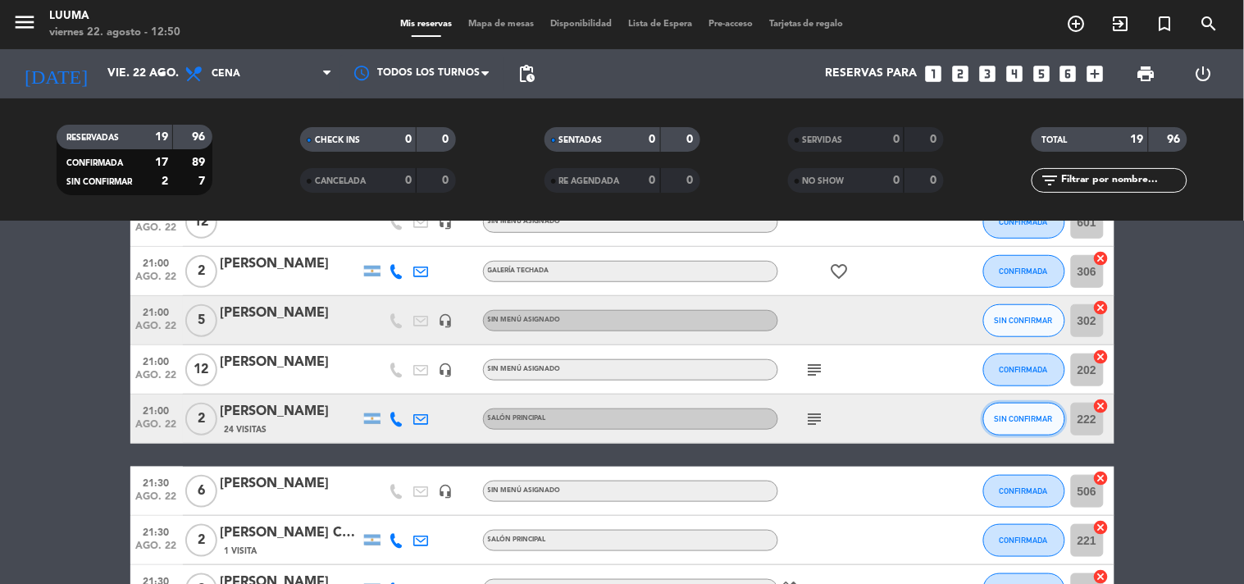
click at [1030, 426] on button "SIN CONFIRMAR" at bounding box center [1024, 418] width 82 height 33
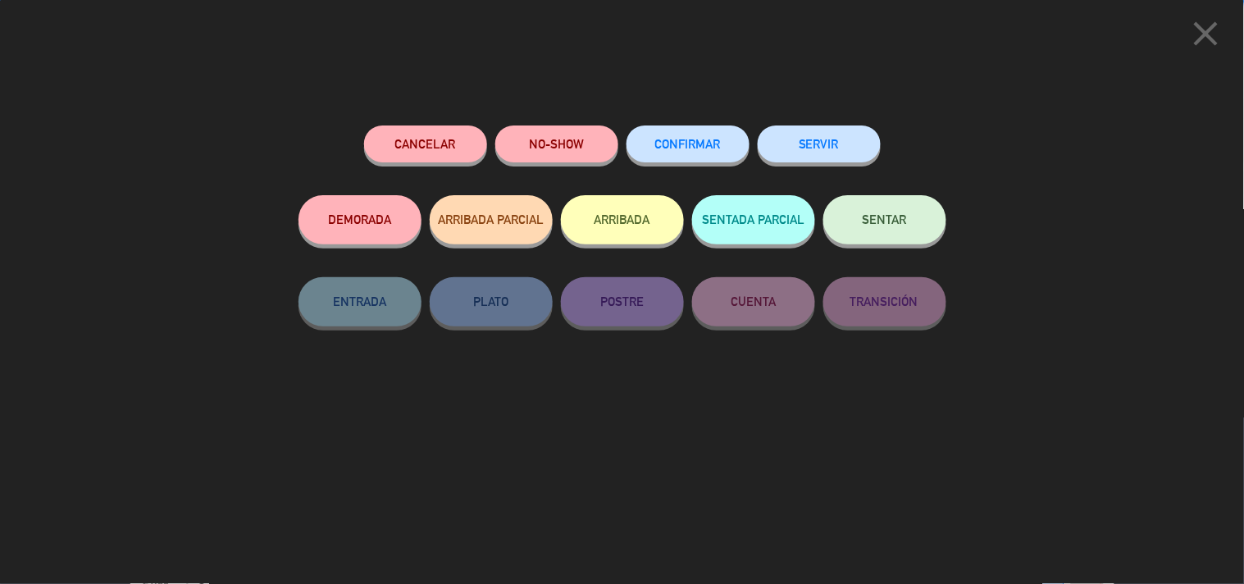
click at [694, 142] on span "CONFIRMAR" at bounding box center [688, 144] width 66 height 14
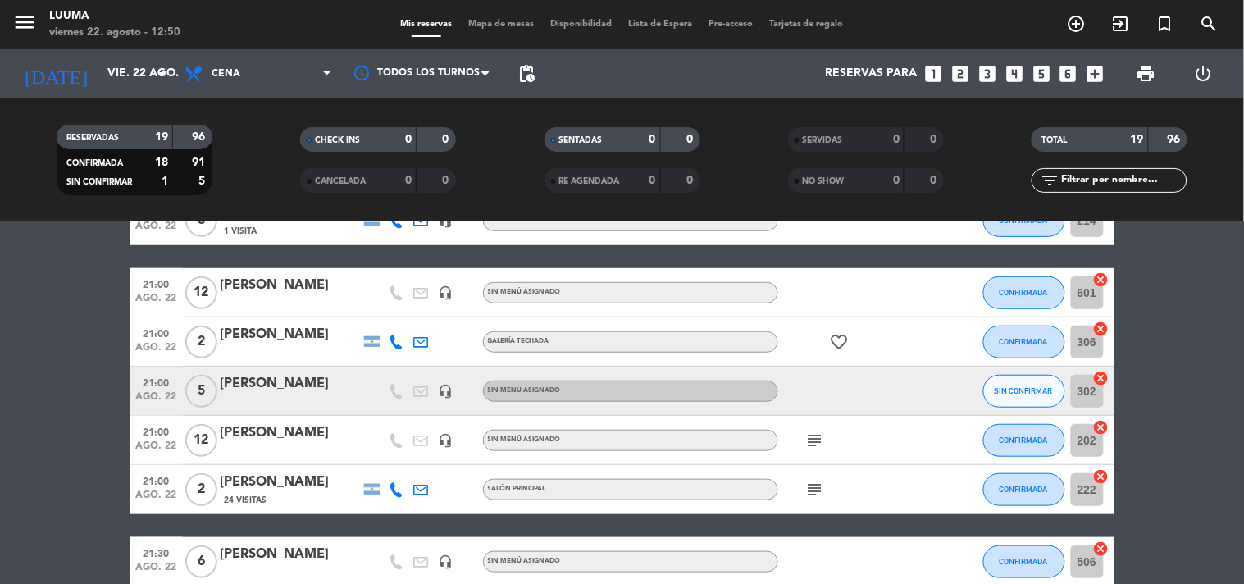
scroll to position [251, 0]
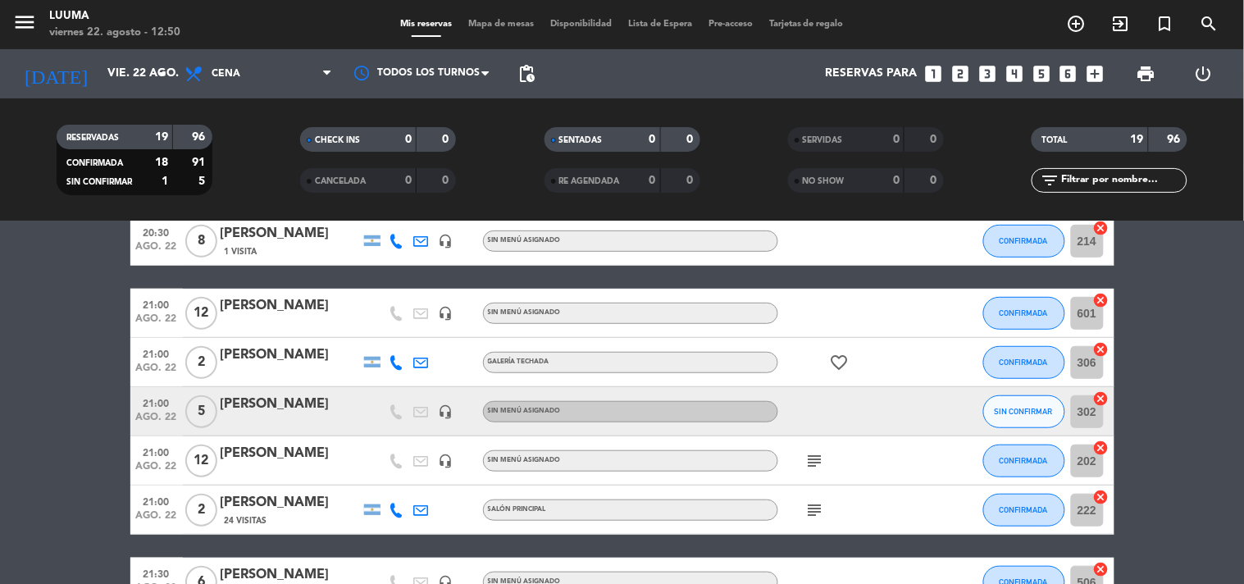
click at [810, 456] on icon "subject" at bounding box center [815, 461] width 20 height 20
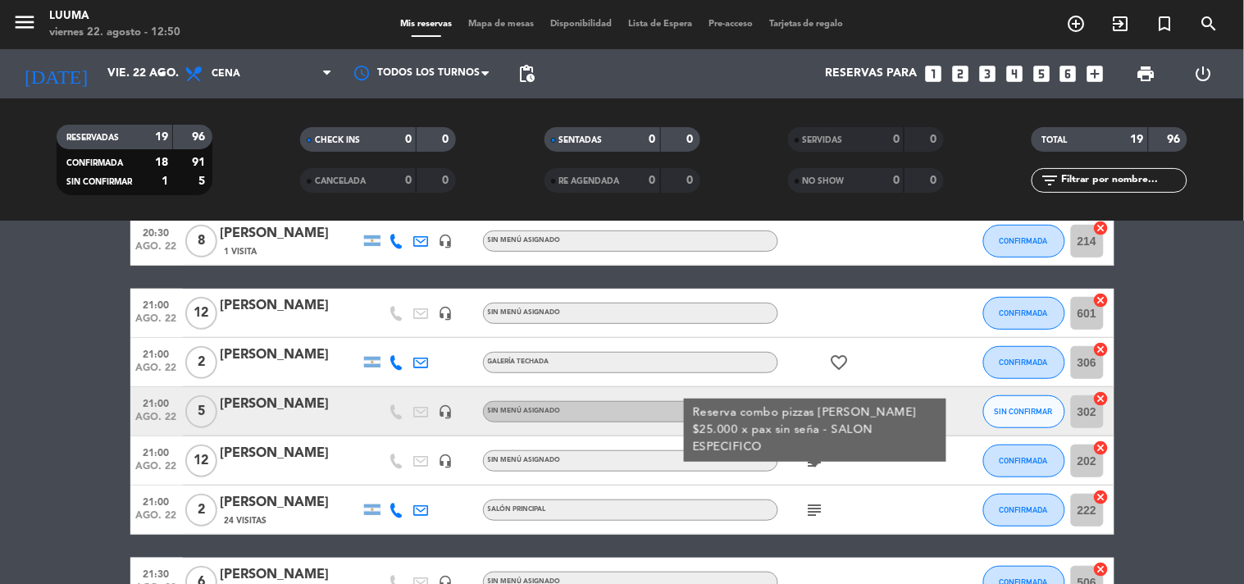
click at [874, 457] on div "subject Reserva combo pizzas [PERSON_NAME] $25.000 x pax sin seña - SALON ESPEC…" at bounding box center [852, 460] width 148 height 48
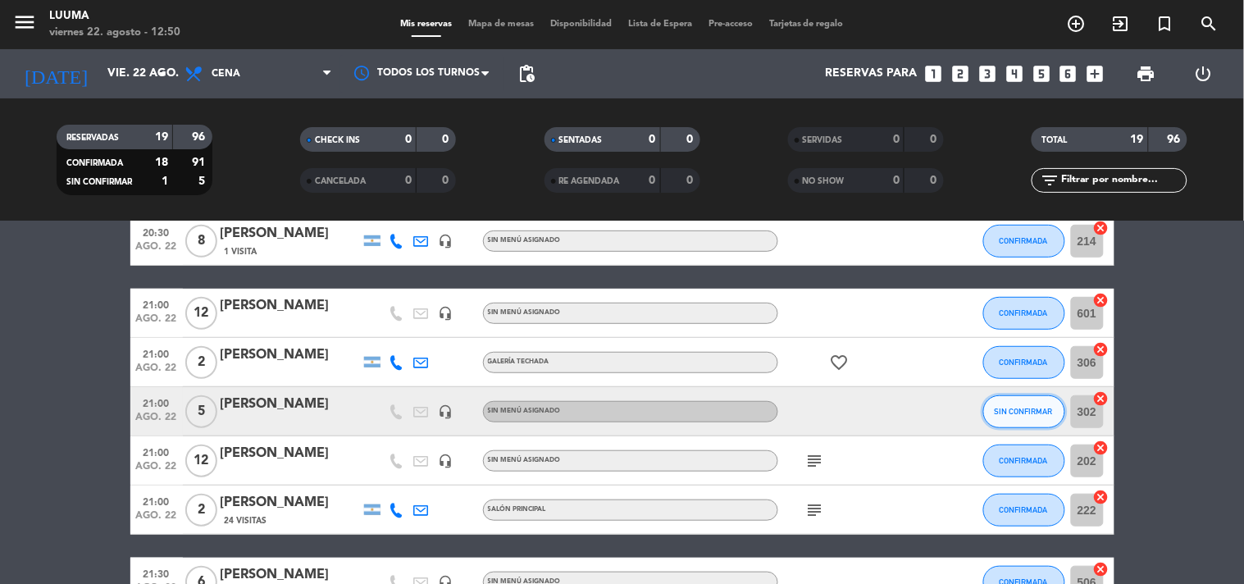
click at [1030, 419] on button "SIN CONFIRMAR" at bounding box center [1024, 411] width 82 height 33
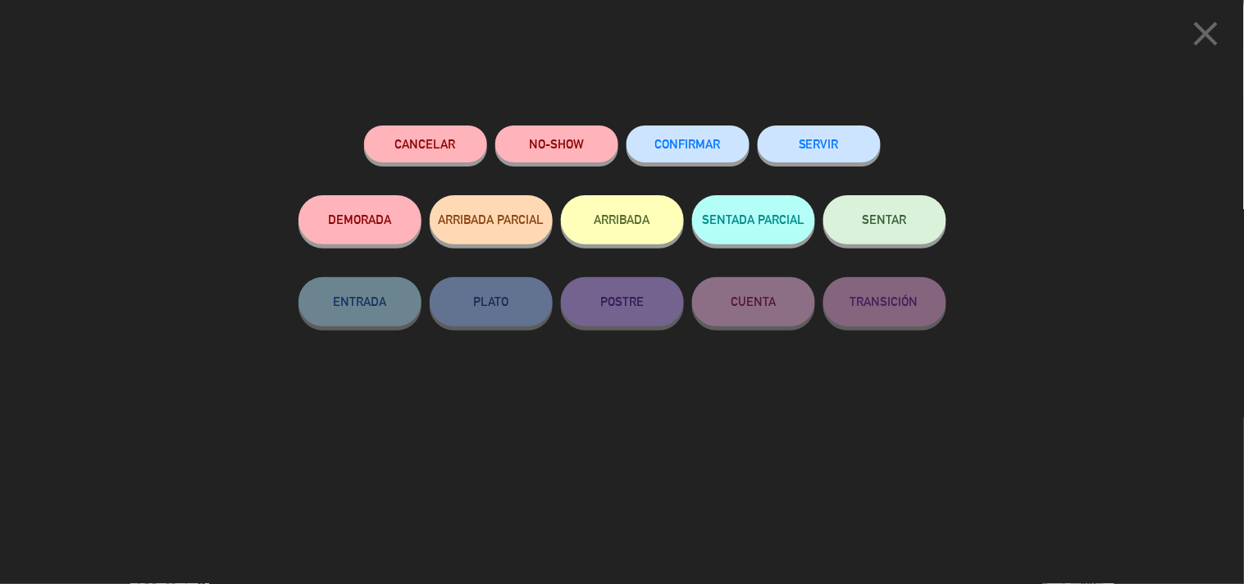
click at [673, 146] on span "CONFIRMAR" at bounding box center [688, 144] width 66 height 14
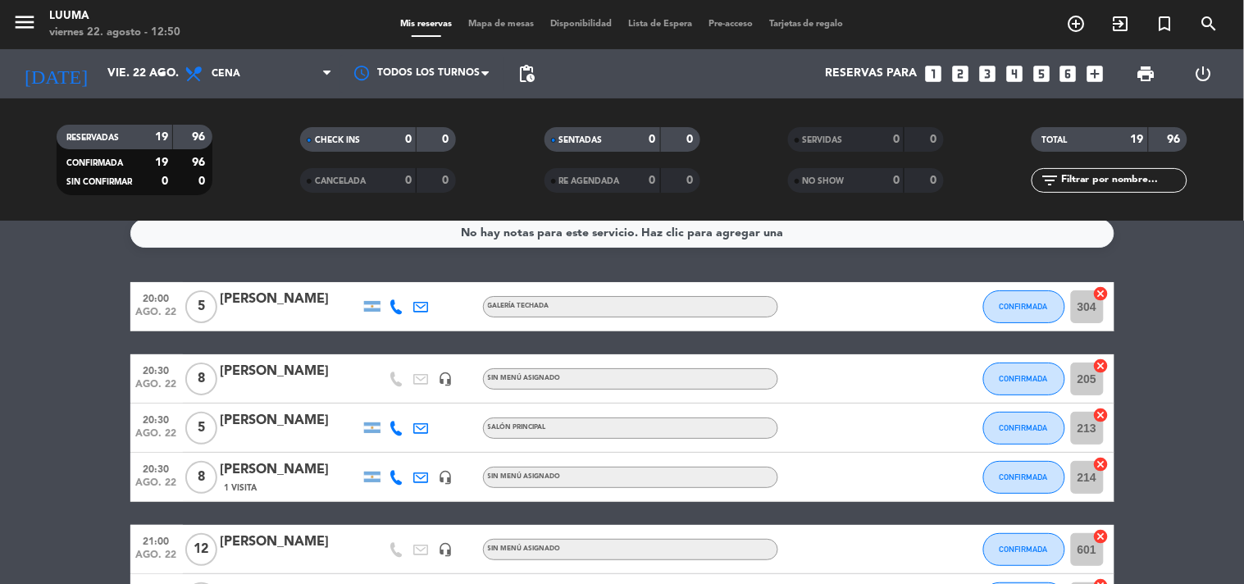
scroll to position [0, 0]
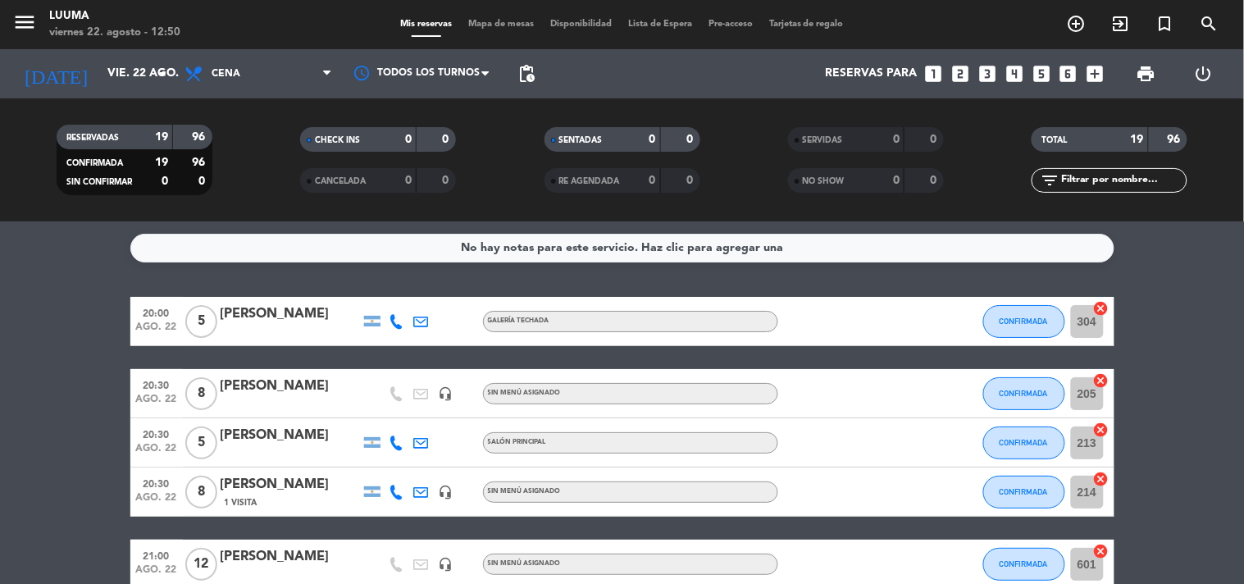
click at [496, 29] on div "Mis reservas Mapa de mesas Disponibilidad Lista de Espera Pre-acceso Tarjetas d…" at bounding box center [622, 24] width 460 height 15
click at [497, 23] on span "Mapa de mesas" at bounding box center [501, 24] width 82 height 9
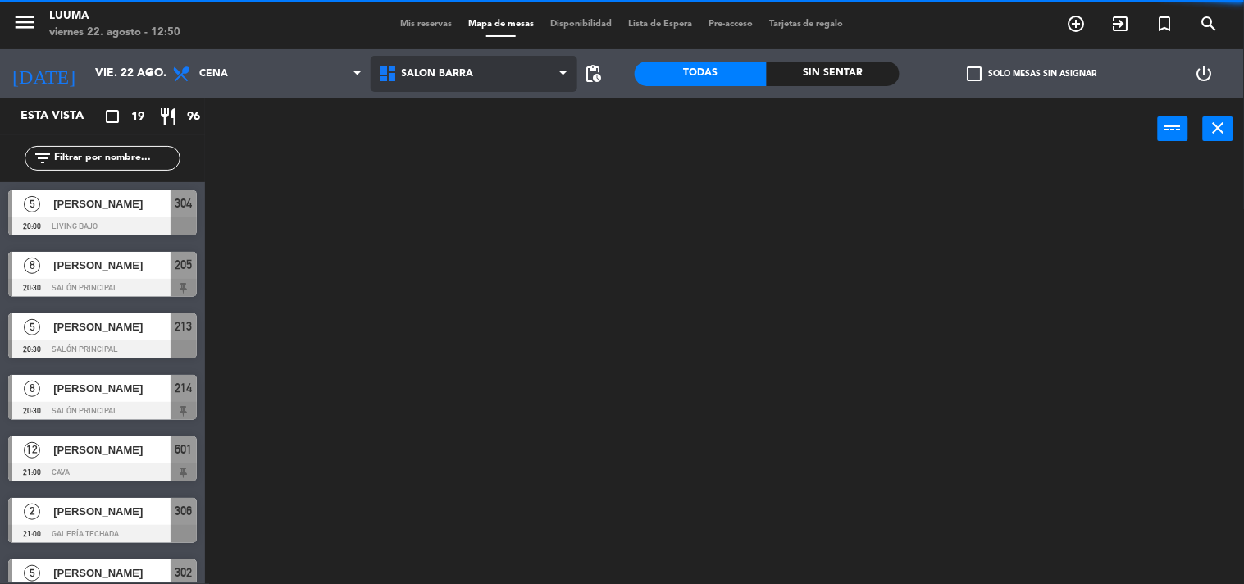
click at [498, 284] on ng-component "menu Luuma viernes 22. agosto - 12:50 Mis reservas Mapa de mesas Disponibilidad…" at bounding box center [622, 292] width 1244 height 584
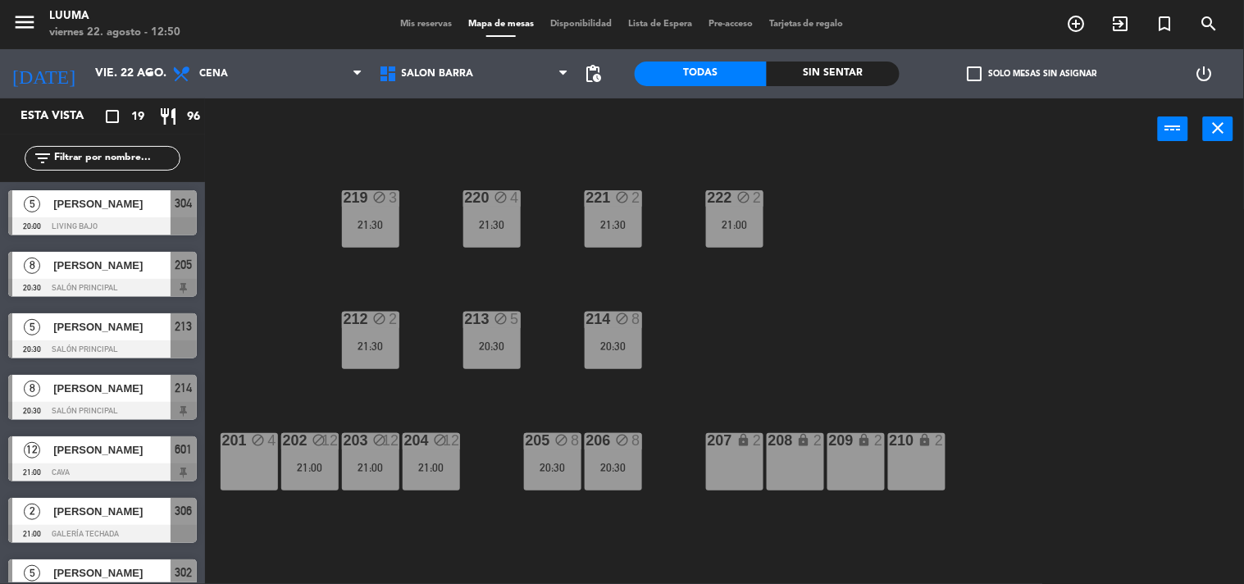
click at [831, 326] on div "220 block 4 21:30 221 block 2 21:30 219 block 3 21:30 222 block 2 21:00 213 blo…" at bounding box center [730, 373] width 1026 height 424
click at [525, 398] on div "220 block 4 21:30 221 block 2 21:30 219 block 3 21:30 222 block 2 21:00 213 blo…" at bounding box center [730, 373] width 1026 height 424
click at [566, 480] on div "205 block 8 20:30" at bounding box center [552, 461] width 57 height 57
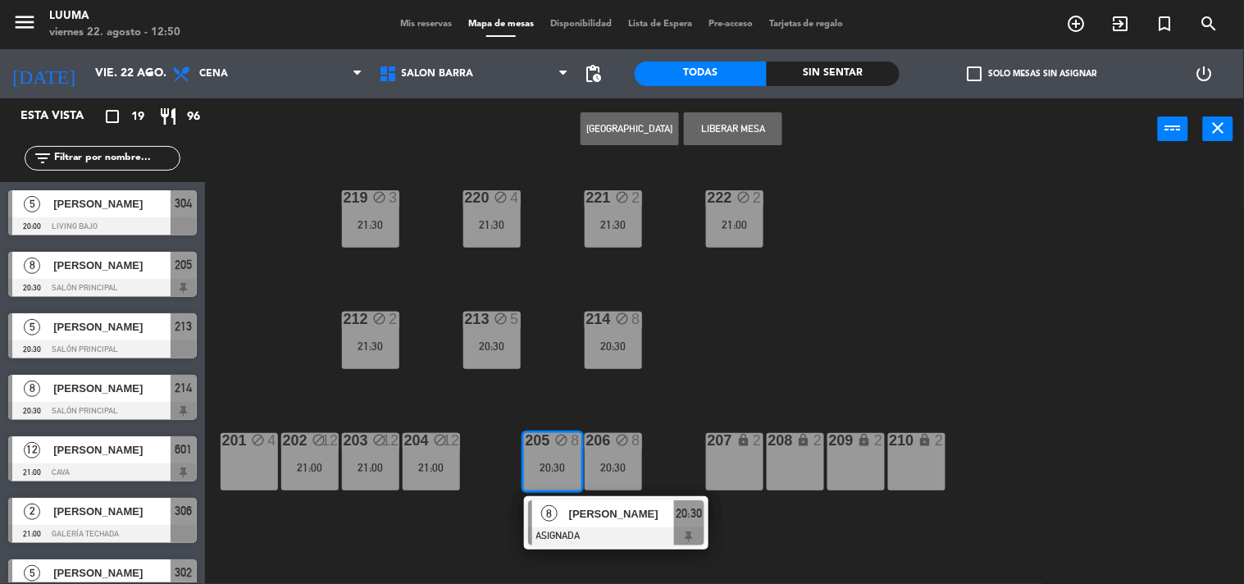
click at [727, 406] on div "220 block 4 21:30 221 block 2 21:30 219 block 3 21:30 222 block 2 21:00 213 blo…" at bounding box center [730, 373] width 1026 height 424
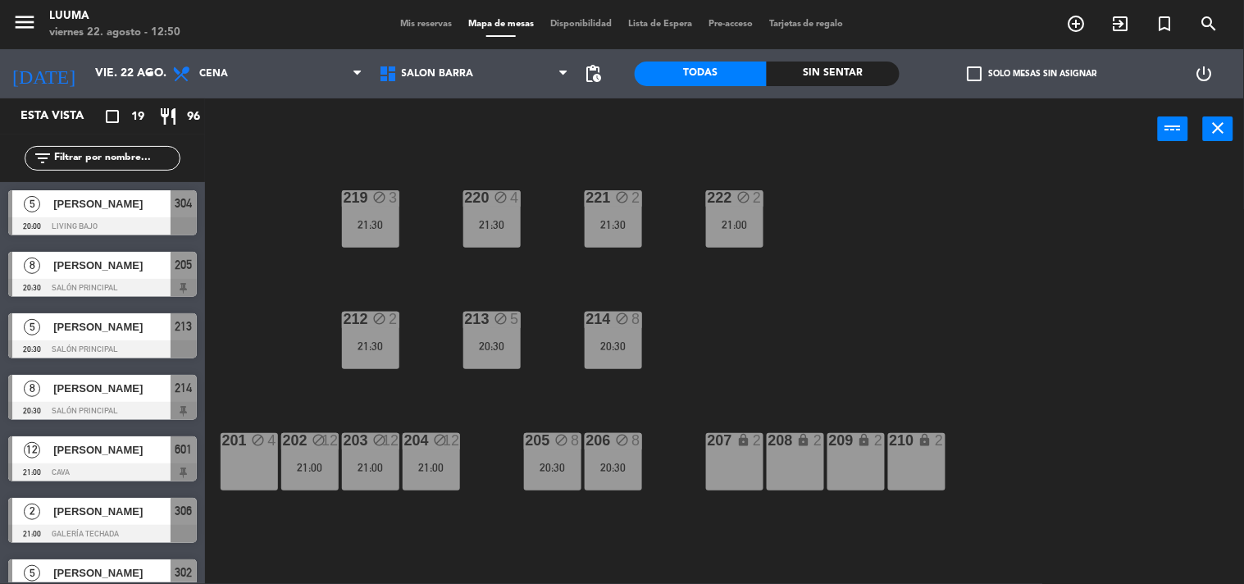
click at [597, 454] on div "206 block 8 20:30" at bounding box center [612, 461] width 57 height 57
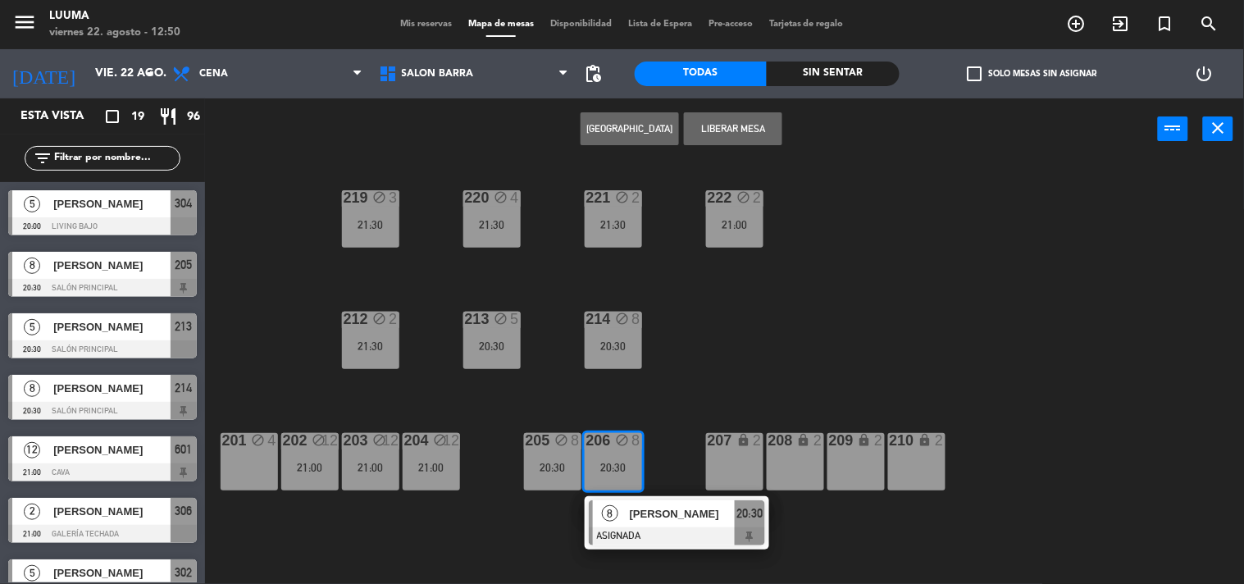
click at [724, 380] on div "220 block 4 21:30 221 block 2 21:30 219 block 3 21:30 222 block 2 21:00 213 blo…" at bounding box center [730, 373] width 1026 height 424
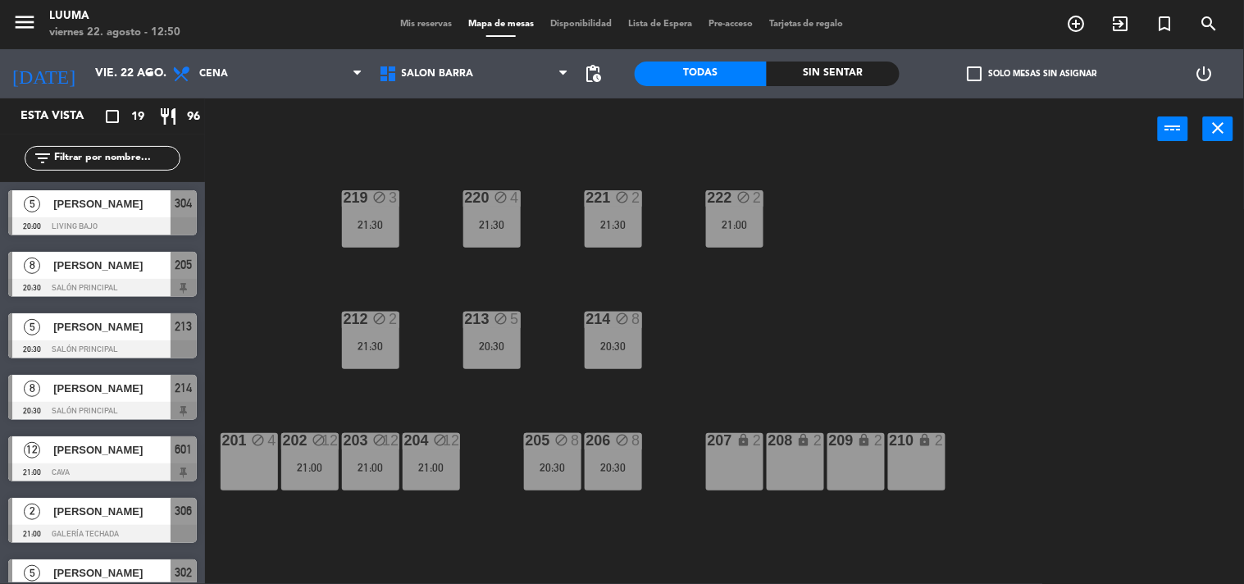
click at [626, 351] on div "20:30" at bounding box center [612, 345] width 57 height 11
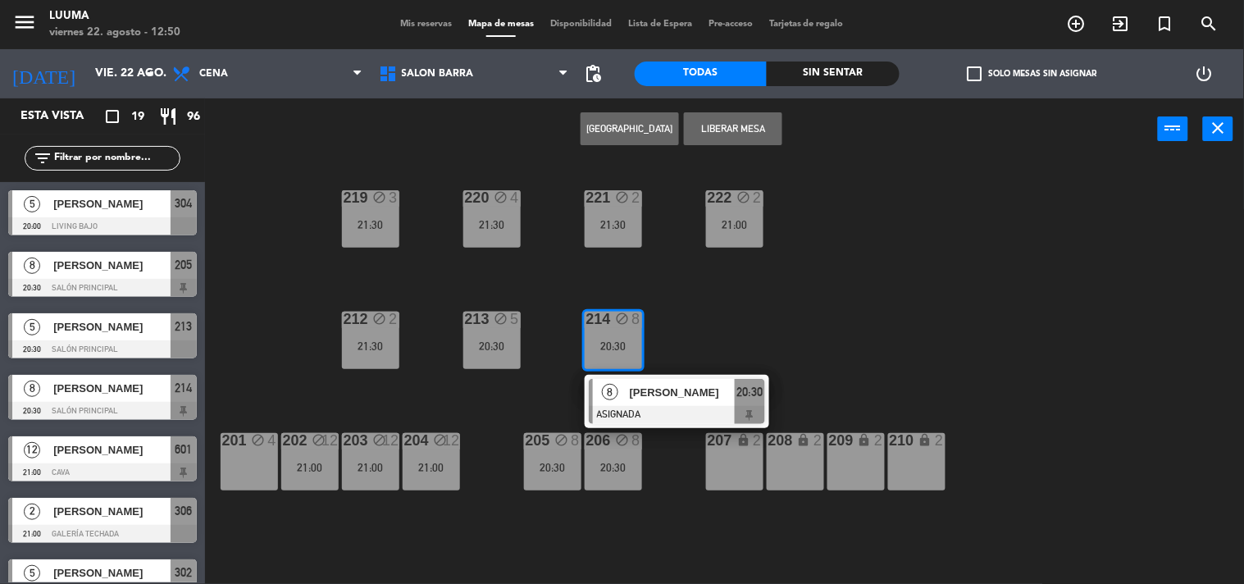
click at [695, 330] on div "220 block 4 21:30 221 block 2 21:30 219 block 3 21:30 222 block 2 21:00 213 blo…" at bounding box center [730, 373] width 1026 height 424
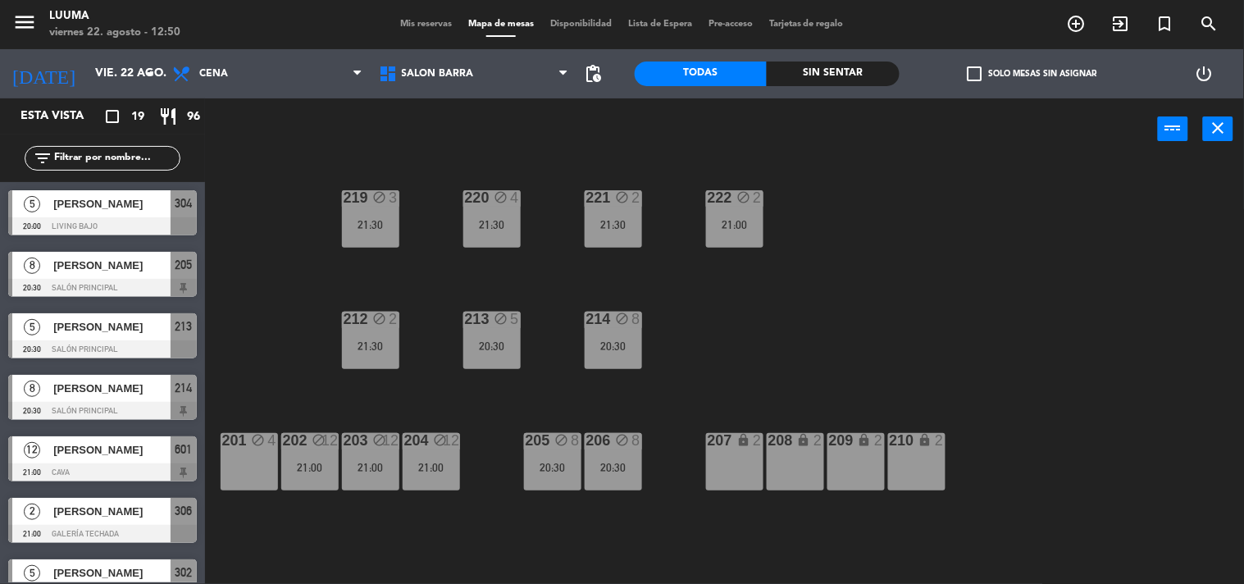
click at [502, 333] on div "213 block 5 20:30" at bounding box center [491, 340] width 57 height 57
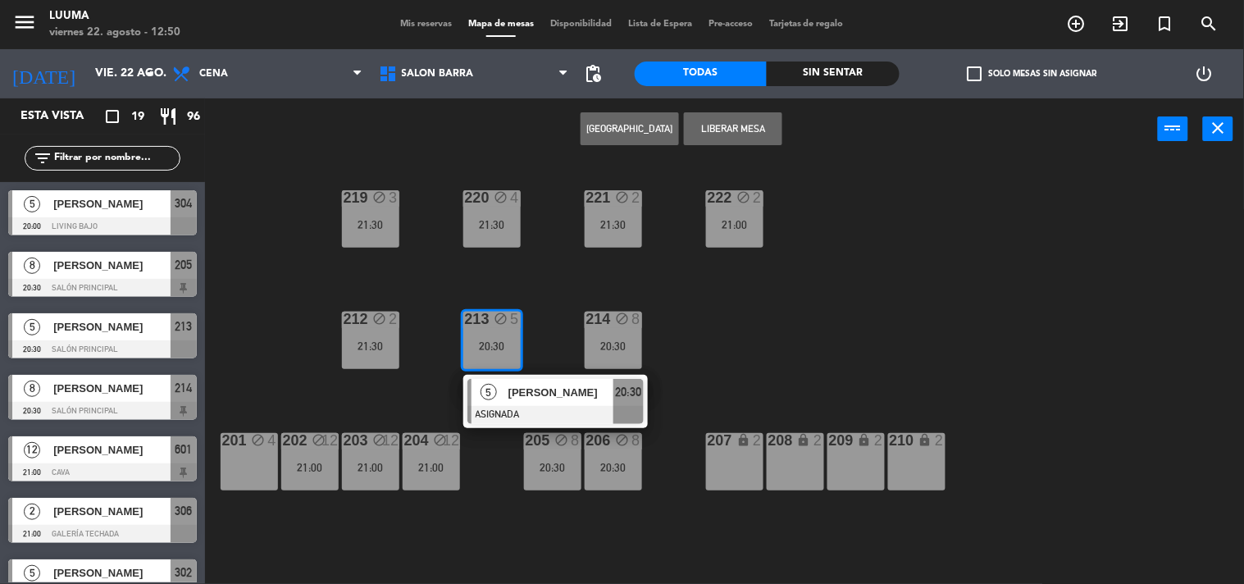
click at [513, 272] on div "220 block 4 21:30 221 block 2 21:30 219 block 3 21:30 222 block 2 21:00 213 blo…" at bounding box center [730, 373] width 1026 height 424
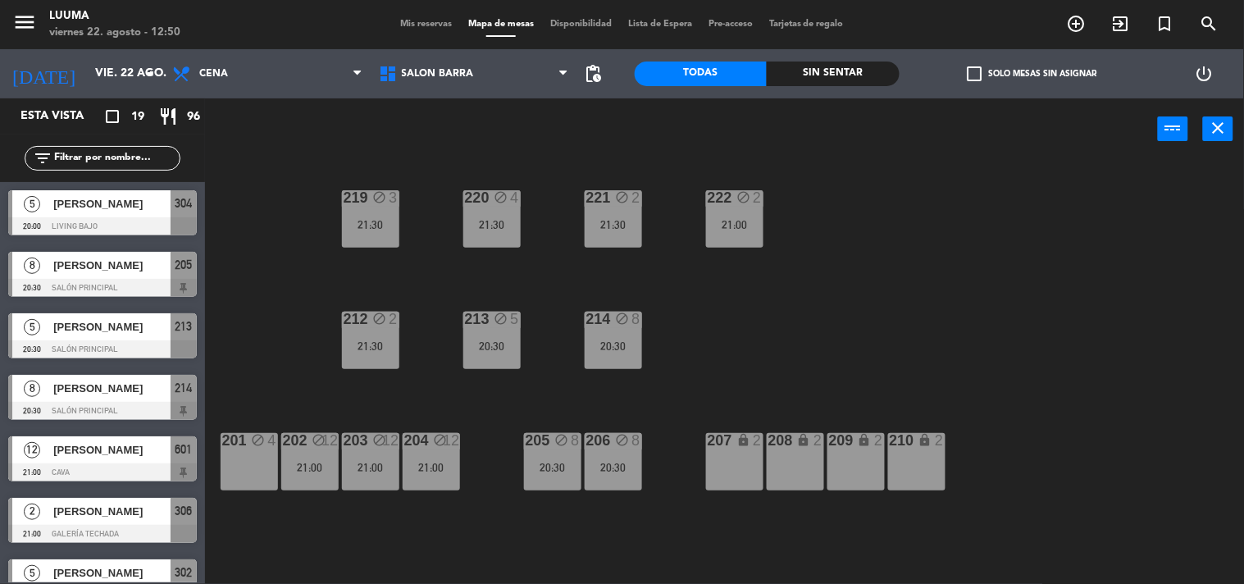
click at [503, 230] on div "21:30" at bounding box center [491, 224] width 57 height 11
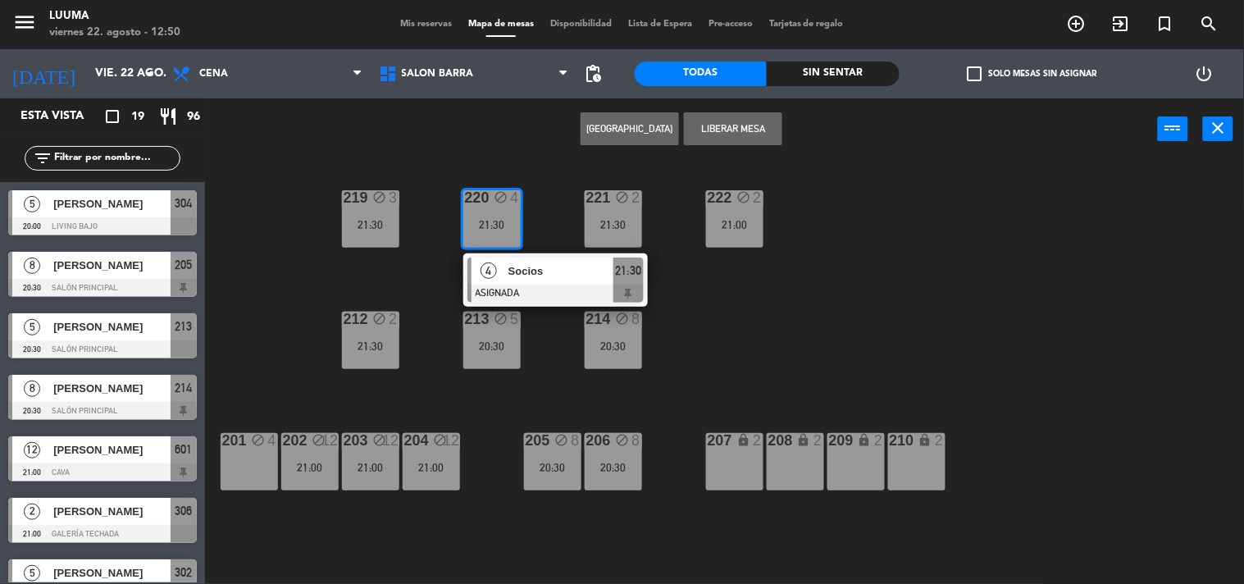
click at [399, 298] on div "220 block 4 21:30 4 Socios ASIGNADA 21:30 221 block 2 21:30 219 block 3 21:30 2…" at bounding box center [730, 373] width 1026 height 424
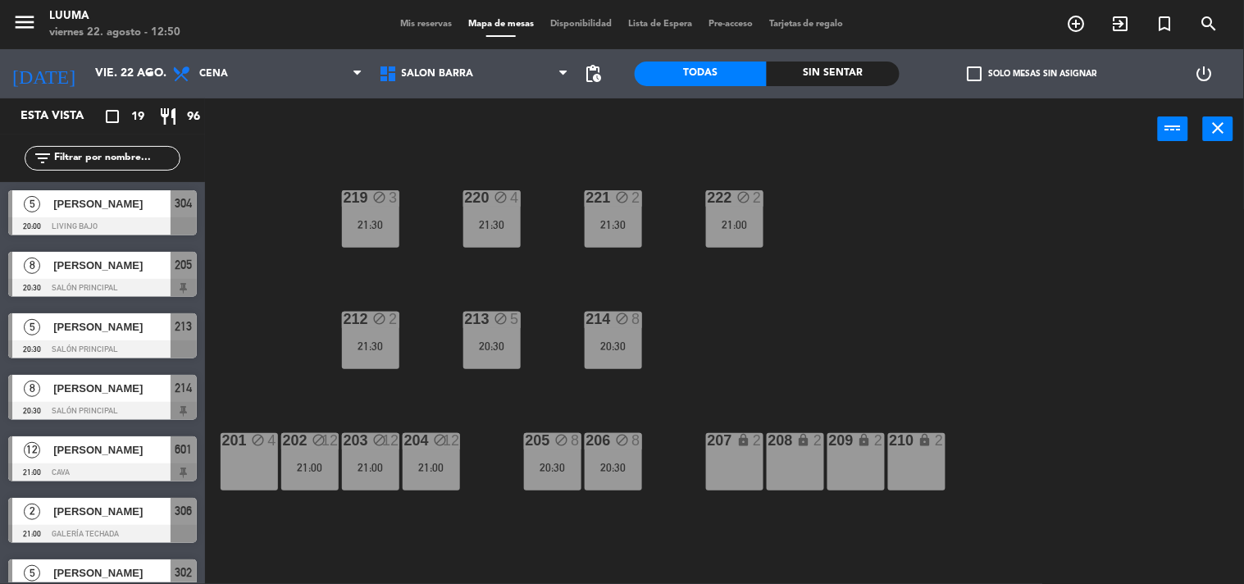
click at [346, 219] on div "21:30" at bounding box center [370, 224] width 57 height 11
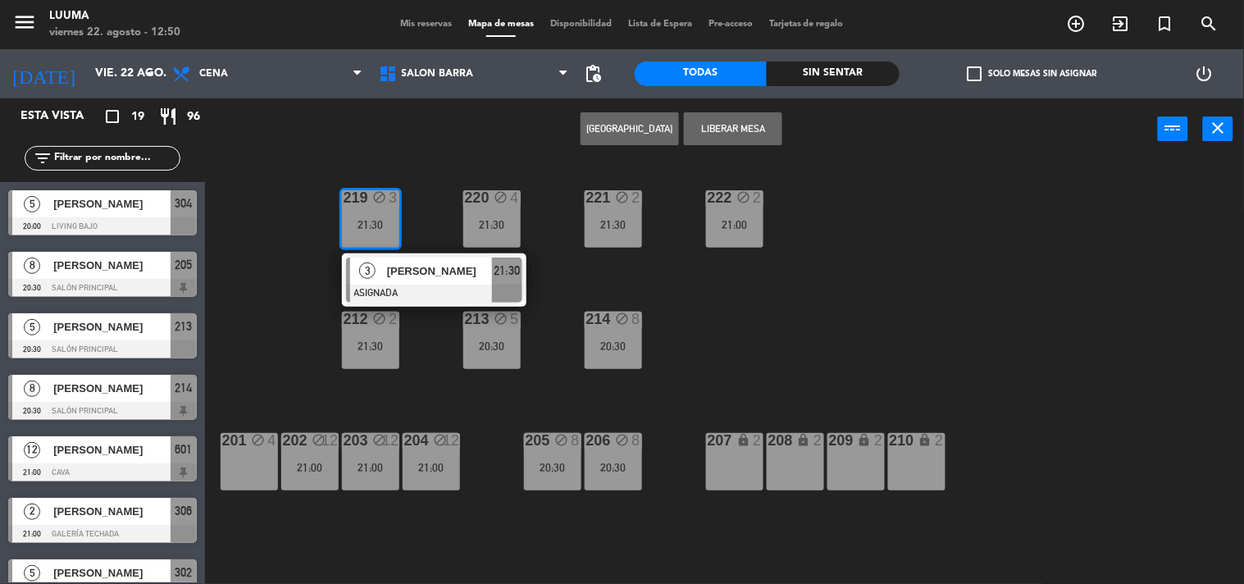
click at [371, 150] on div "Crear Reserva Liberar Mesa power_input close" at bounding box center [681, 129] width 953 height 62
click at [615, 230] on div "21:30" at bounding box center [612, 224] width 57 height 11
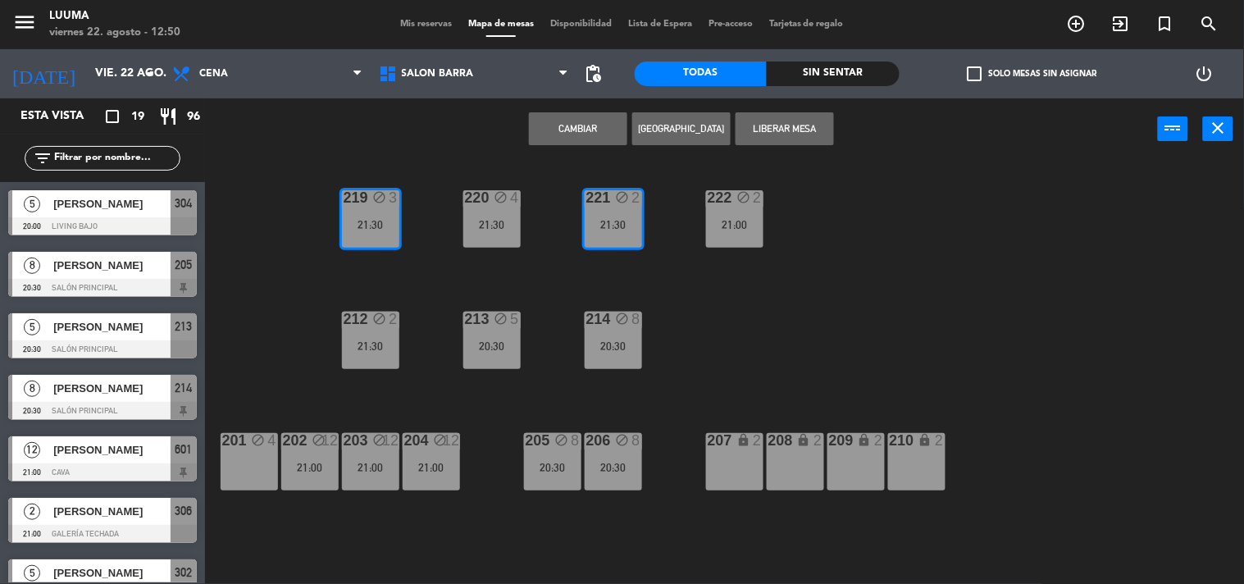
click at [698, 301] on div "220 block 4 21:30 221 block 2 21:30 219 block 3 21:30 222 block 2 21:00 213 blo…" at bounding box center [730, 373] width 1026 height 424
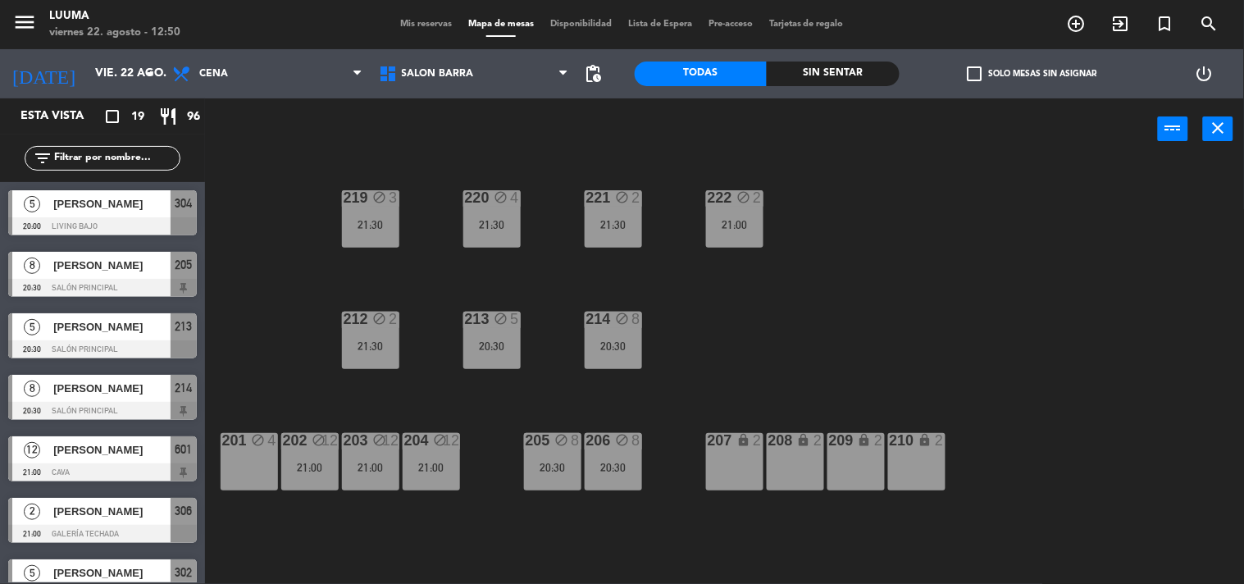
click at [619, 222] on div "21:30" at bounding box center [612, 224] width 57 height 11
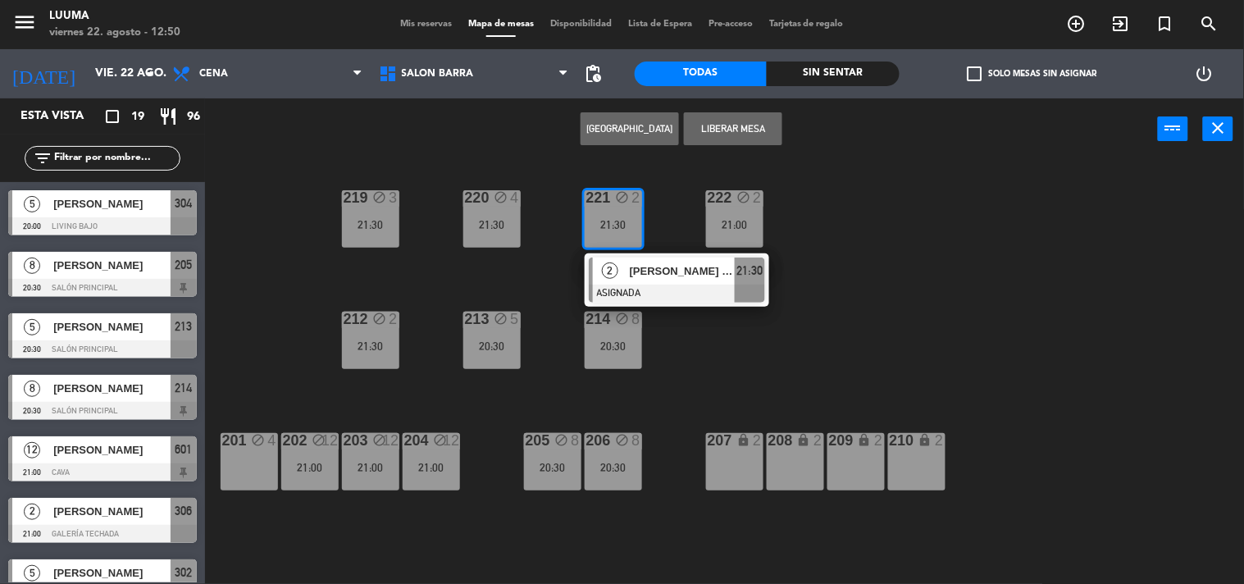
click at [738, 354] on div "220 block 4 21:30 221 block 2 21:30 2 [PERSON_NAME] Di Corpo ASIGNADA 21:30 219…" at bounding box center [730, 373] width 1026 height 424
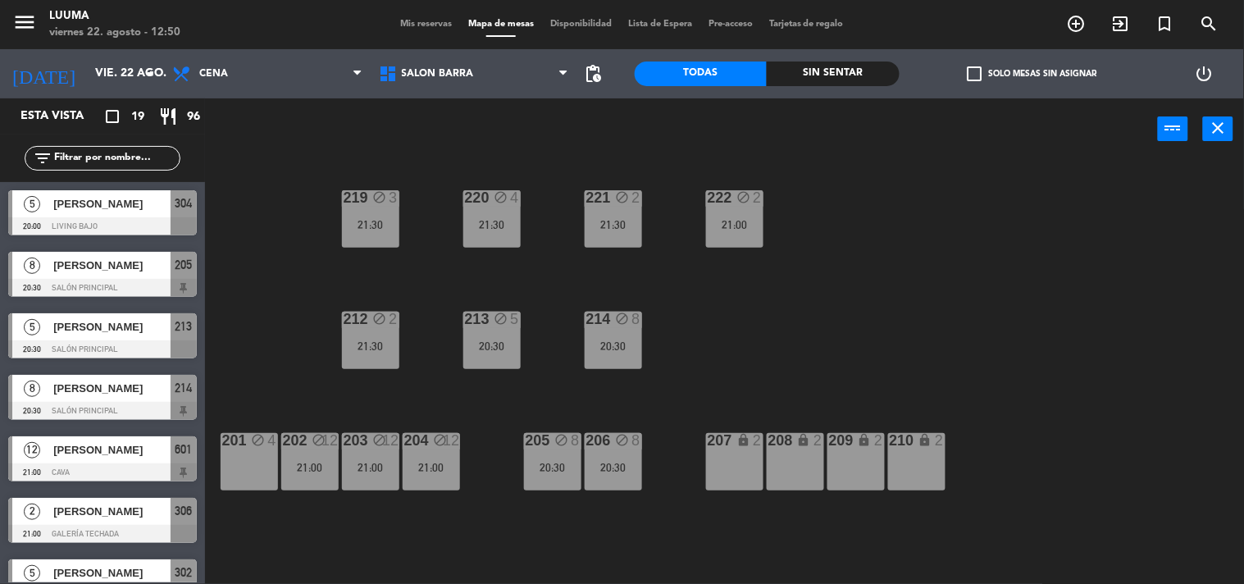
click at [730, 211] on div "222 block 2 21:00" at bounding box center [734, 218] width 57 height 57
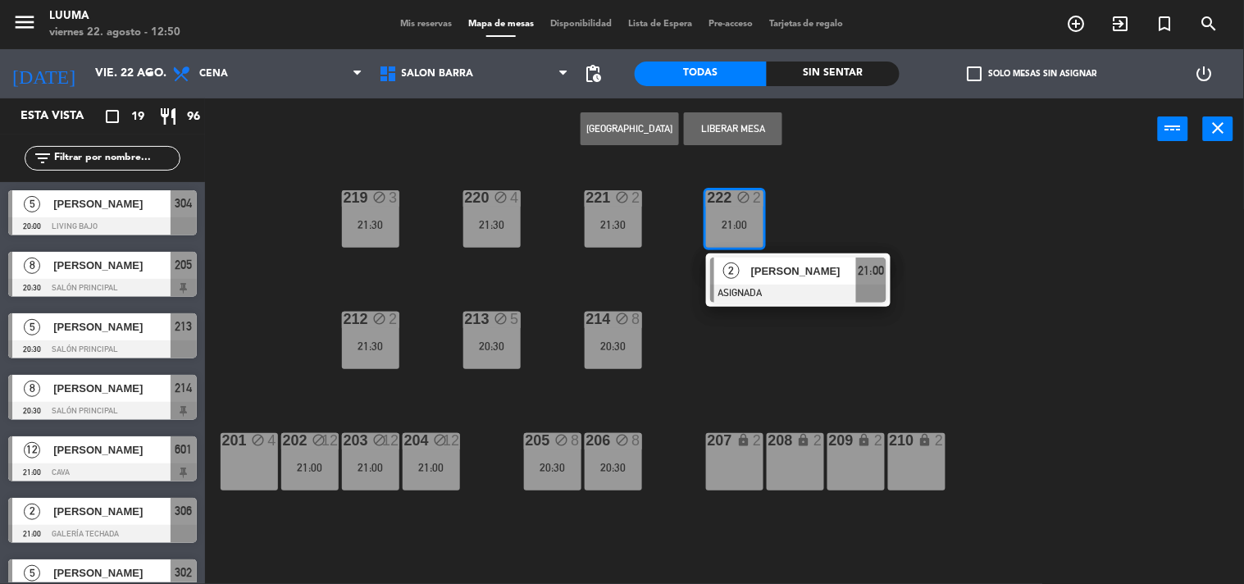
click at [757, 356] on div "220 block 4 21:30 221 block 2 21:30 219 block 3 21:30 222 block 2 21:00 2 [PERS…" at bounding box center [730, 373] width 1026 height 424
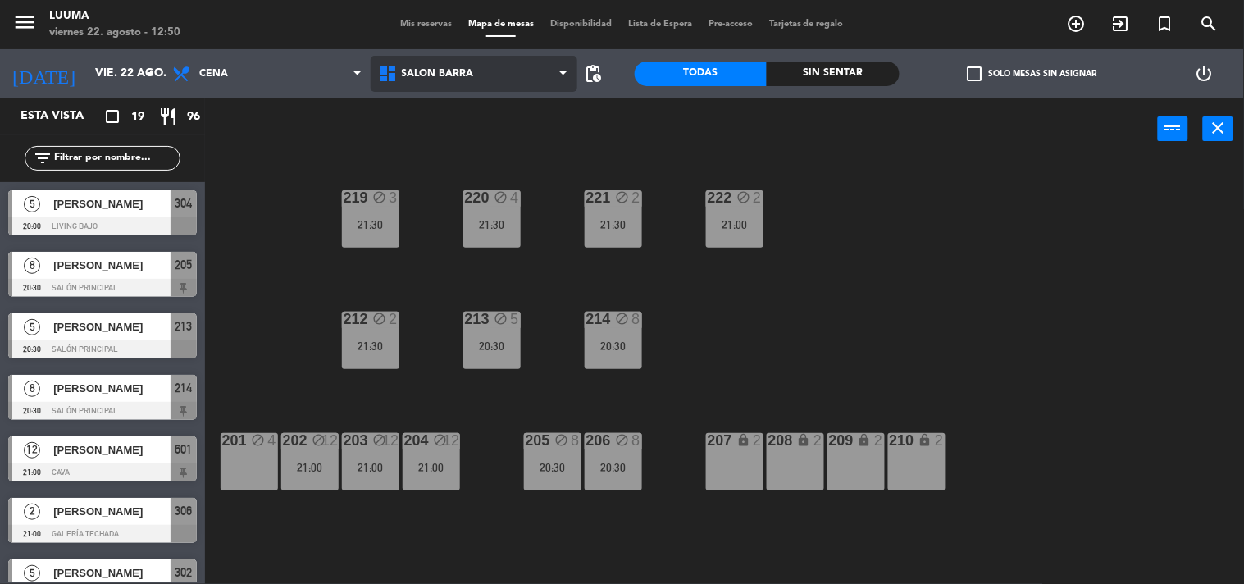
click at [431, 64] on span "Salon Barra" at bounding box center [474, 74] width 207 height 36
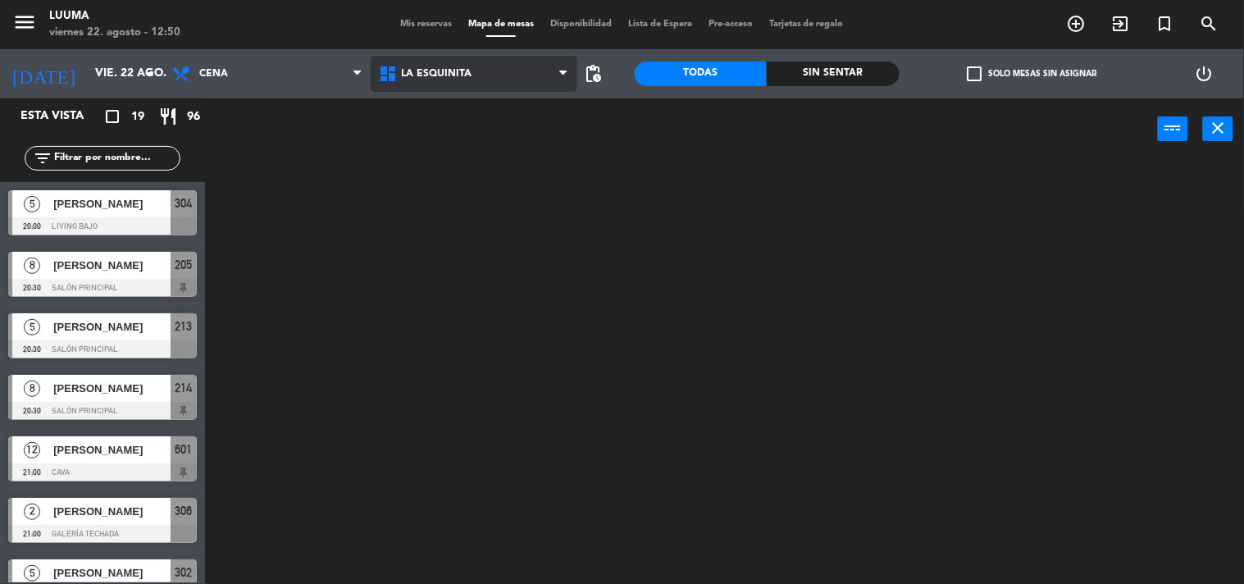
click at [475, 222] on ng-component "menu Luuma viernes 22. agosto - 12:50 Mis reservas Mapa de mesas Disponibilidad…" at bounding box center [622, 292] width 1244 height 584
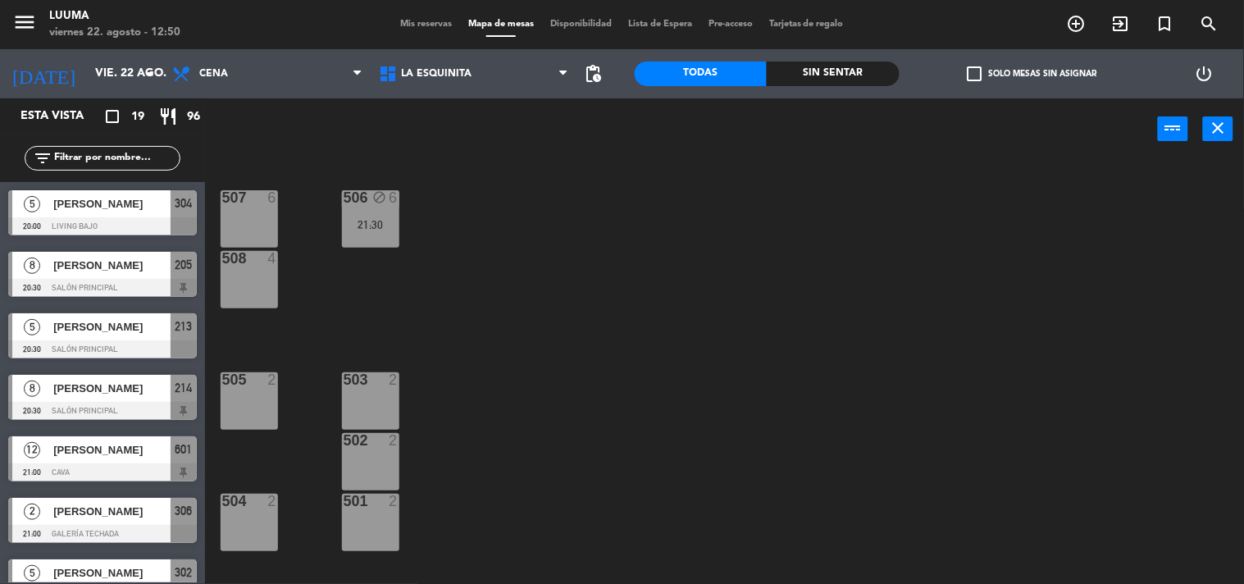
click at [705, 326] on div "507 6 506 block 6 21:30 508 4 505 2 503 2 502 2 504 2 501 2" at bounding box center [730, 373] width 1026 height 424
click at [556, 322] on div "507 6 506 block 6 21:30 508 4 505 2 503 2 502 2 504 2 501 2" at bounding box center [730, 373] width 1026 height 424
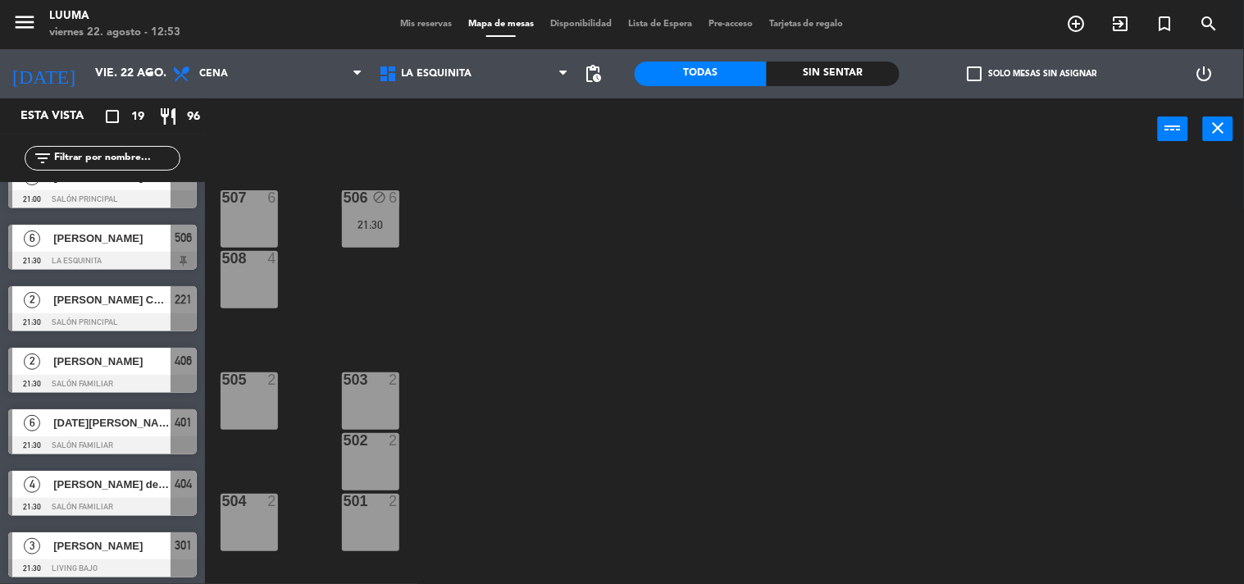
scroll to position [546, 0]
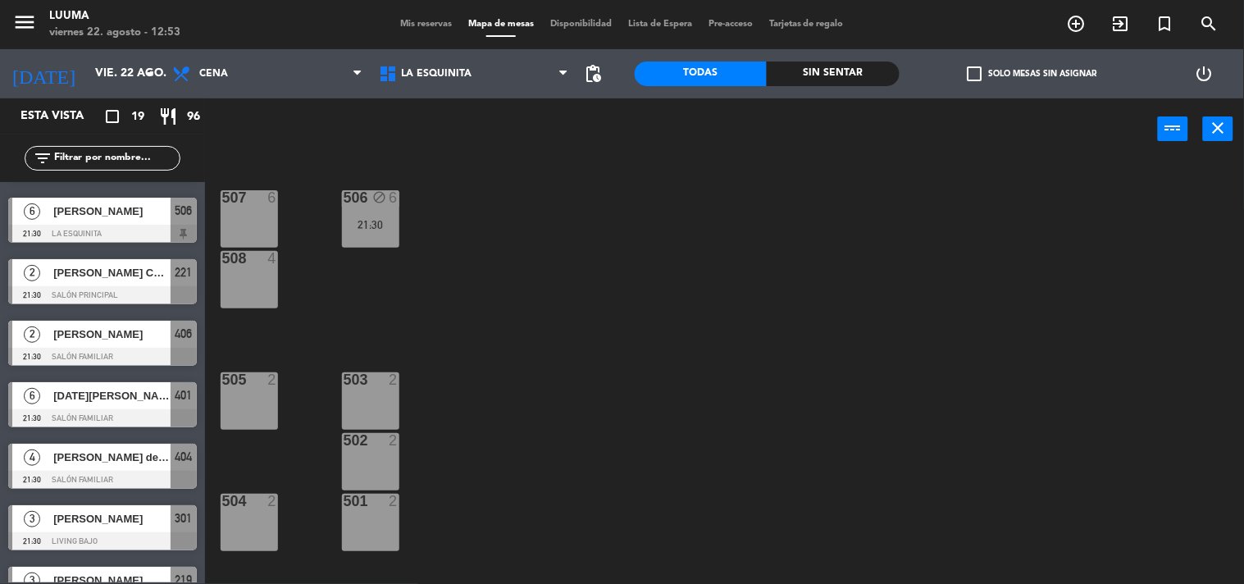
click at [104, 399] on div "6 [DATE][PERSON_NAME] 21:30 Salón Familiar 401" at bounding box center [102, 404] width 205 height 61
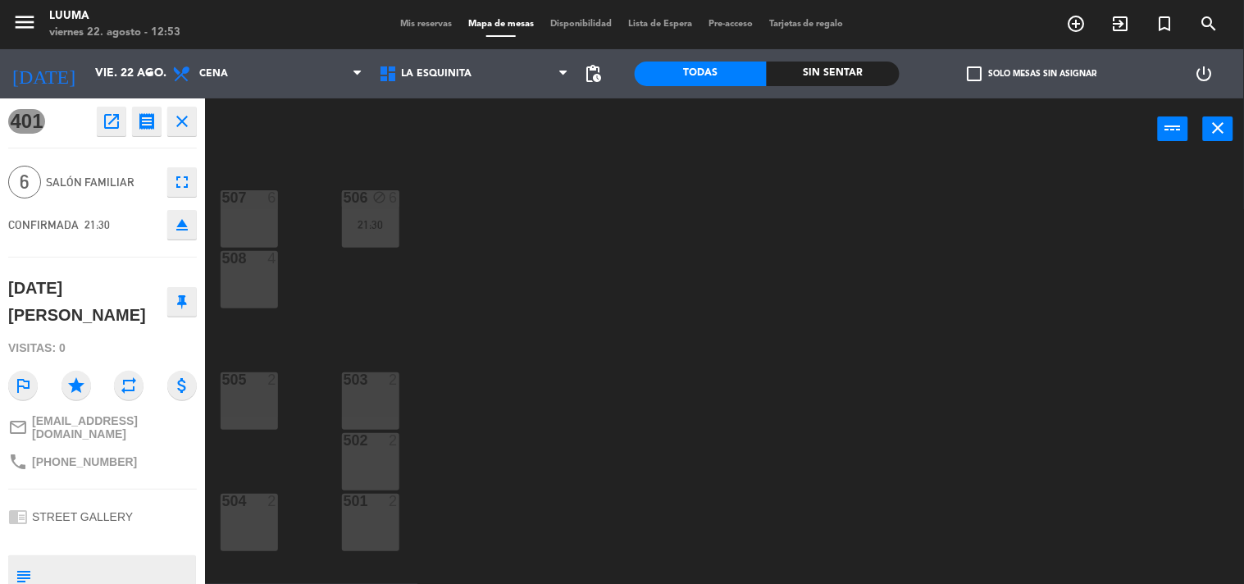
click at [625, 421] on div "507 6 506 block 6 21:30 508 4 505 2 503 2 502 2 504 2 501 2" at bounding box center [730, 373] width 1026 height 424
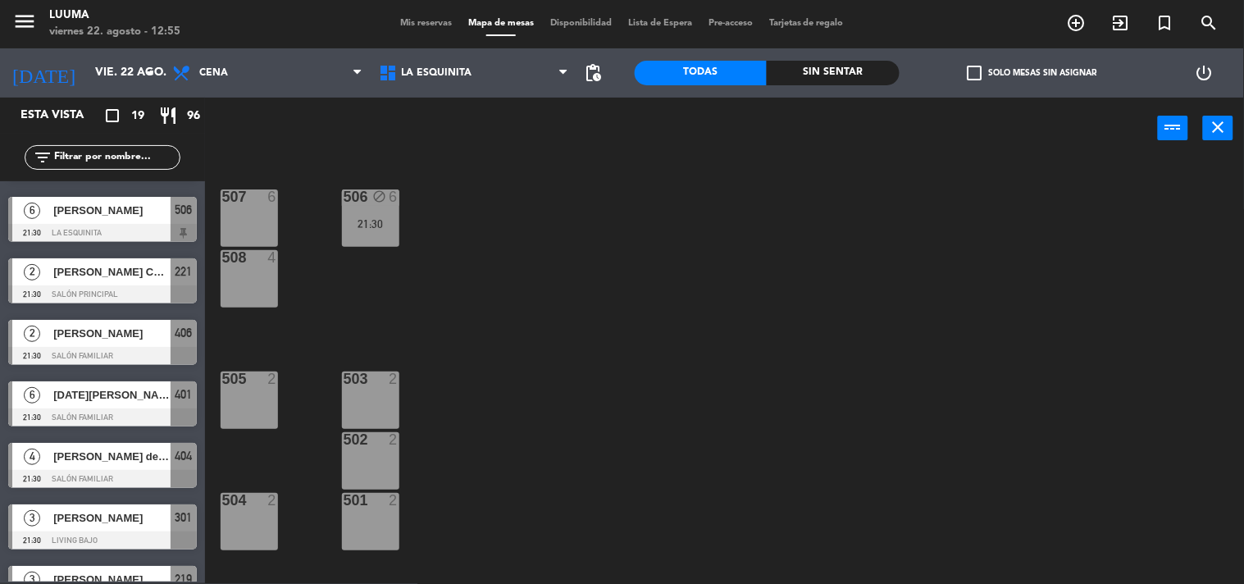
click at [124, 462] on span "[PERSON_NAME] del [PERSON_NAME]" at bounding box center [111, 456] width 117 height 17
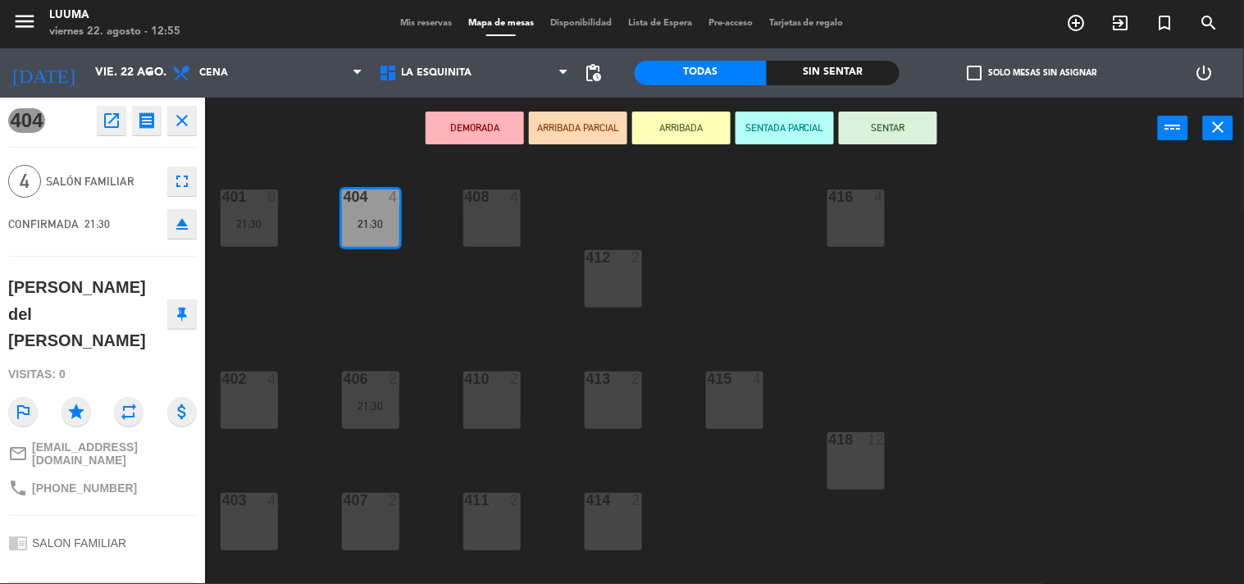
click at [183, 116] on icon "close" at bounding box center [182, 121] width 20 height 20
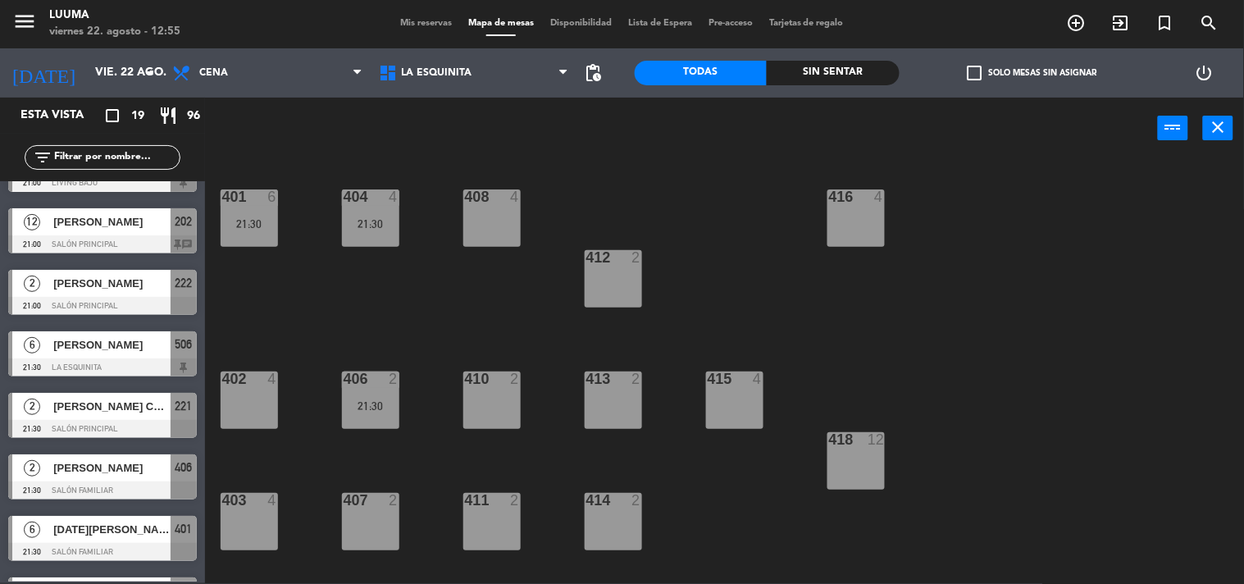
scroll to position [503, 0]
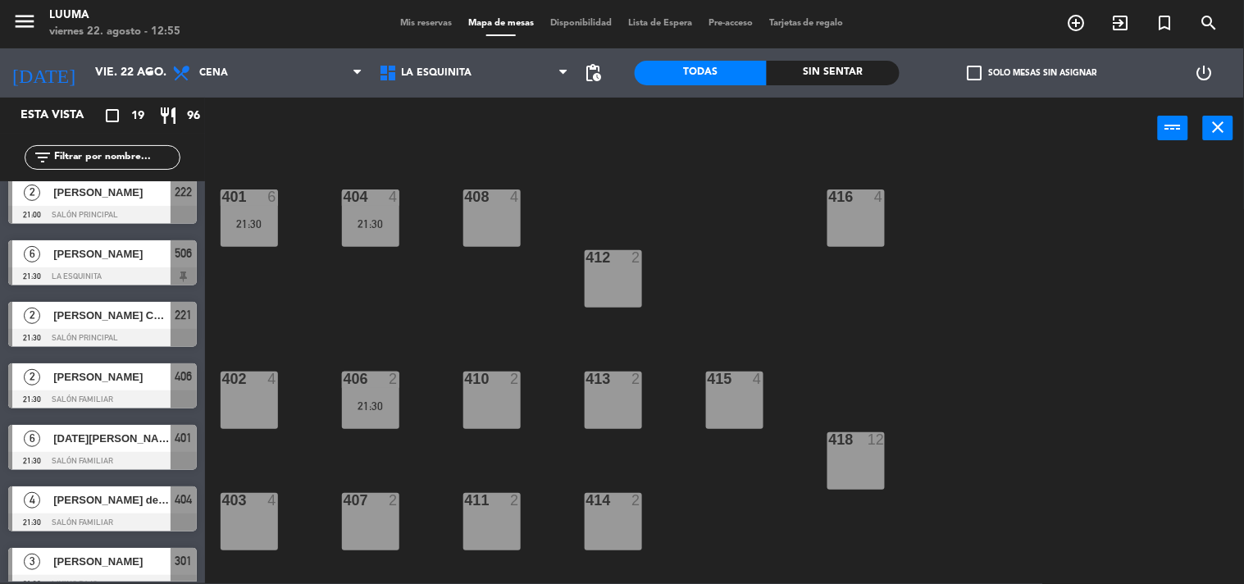
click at [117, 453] on div at bounding box center [102, 461] width 189 height 18
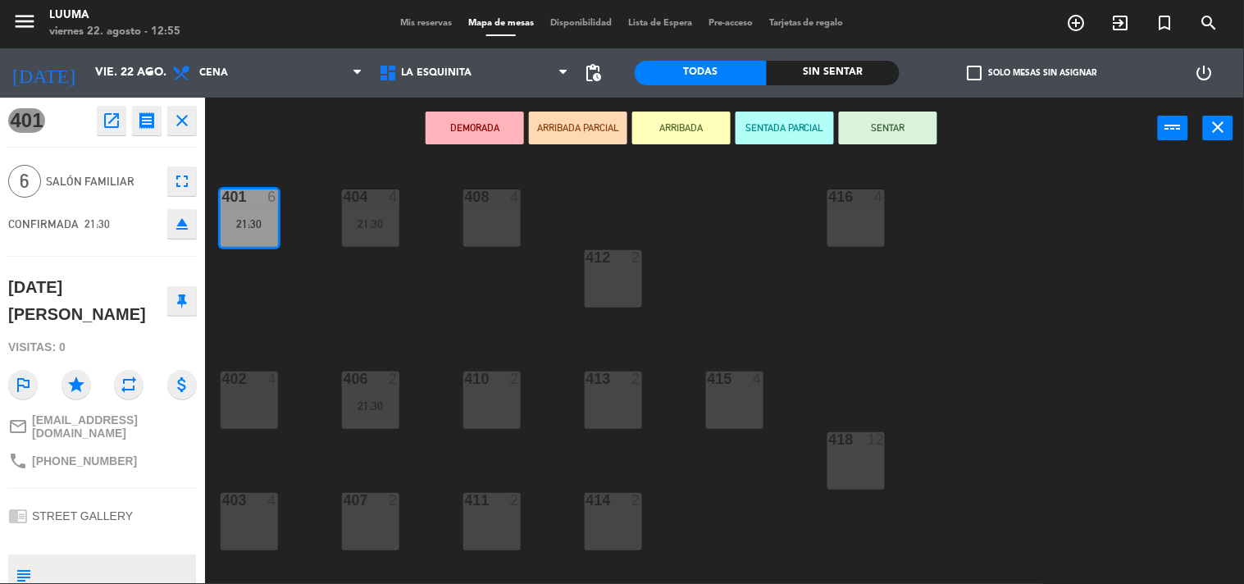
click at [136, 370] on icon "repeat" at bounding box center [129, 385] width 30 height 30
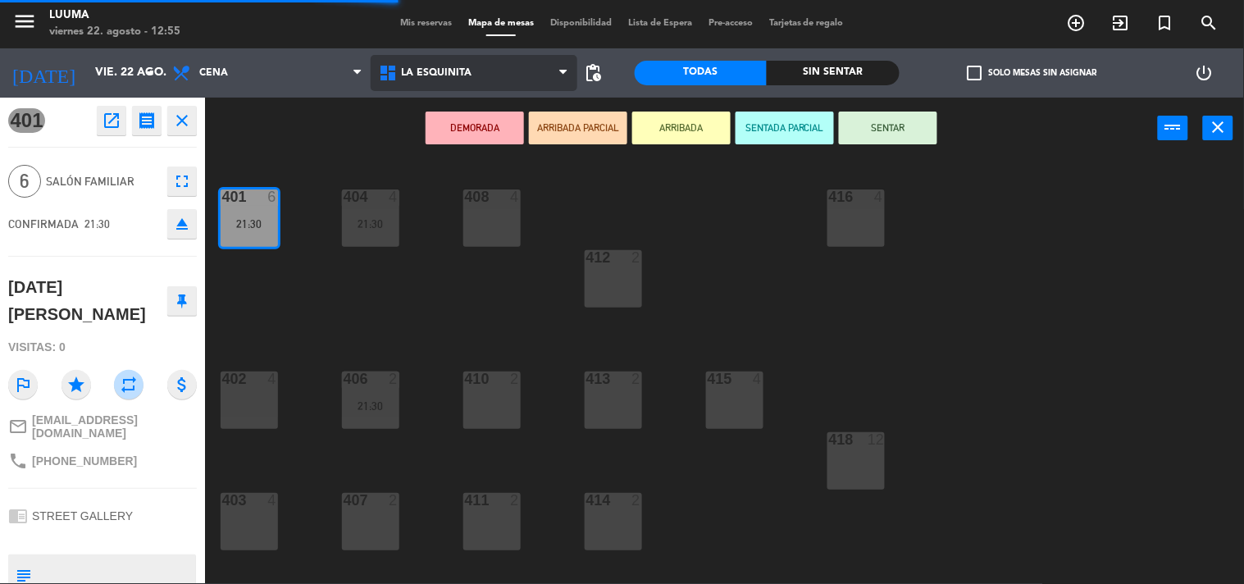
click at [462, 75] on span "La Esquinita" at bounding box center [437, 72] width 70 height 11
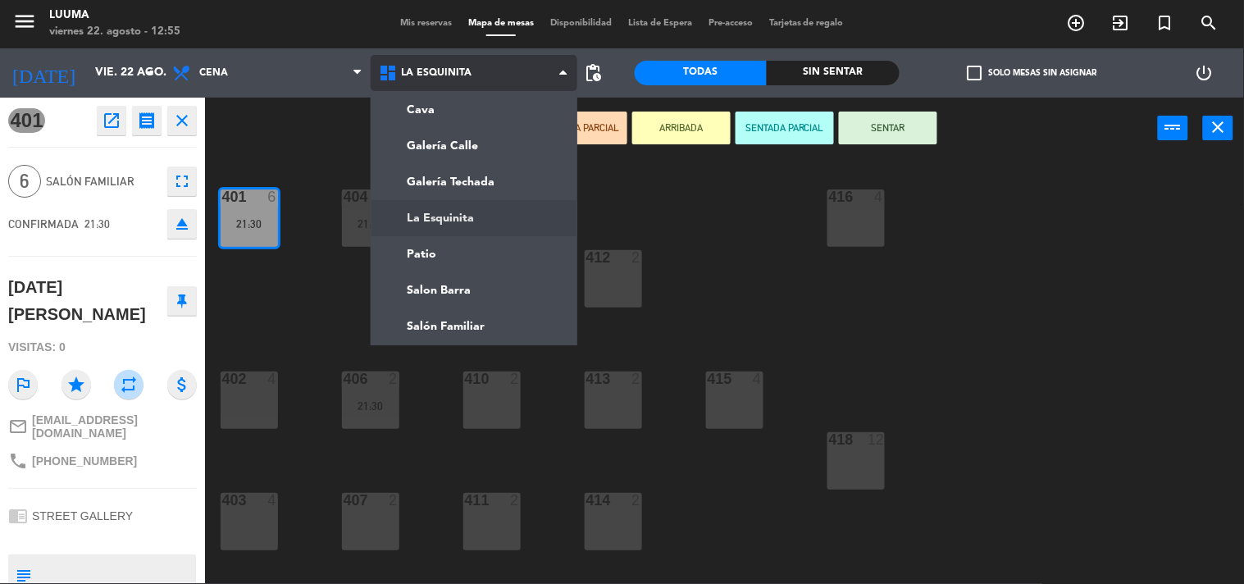
click at [469, 210] on ng-component "menu Luuma viernes 22. agosto - 12:55 Mis reservas Mapa de mesas Disponibilidad…" at bounding box center [622, 291] width 1244 height 584
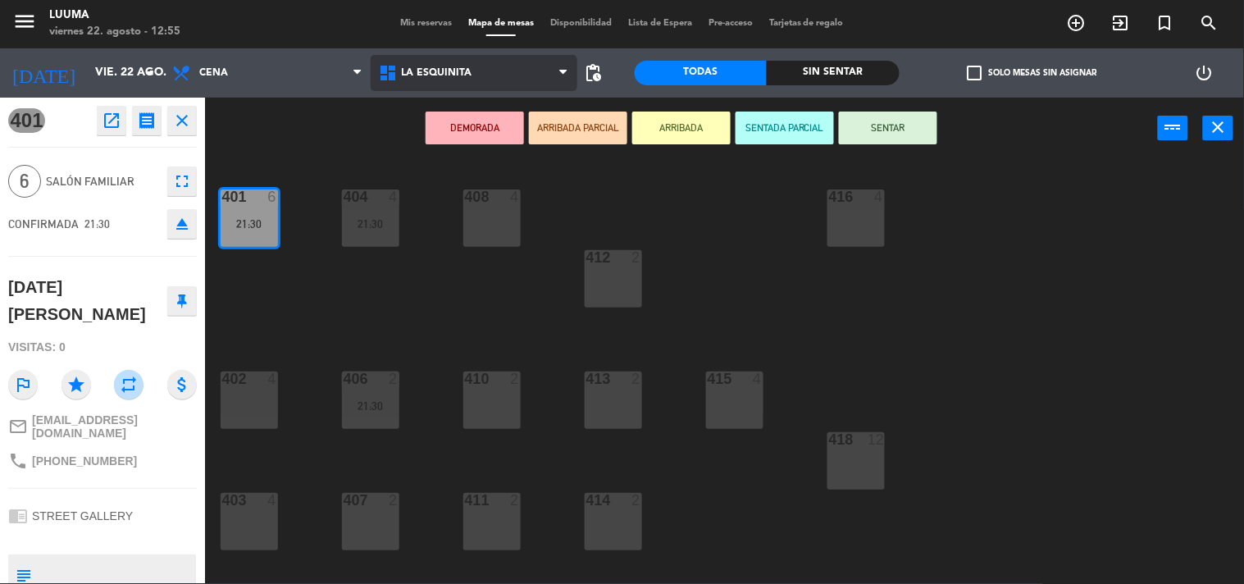
click at [439, 80] on span "La Esquinita" at bounding box center [474, 73] width 207 height 36
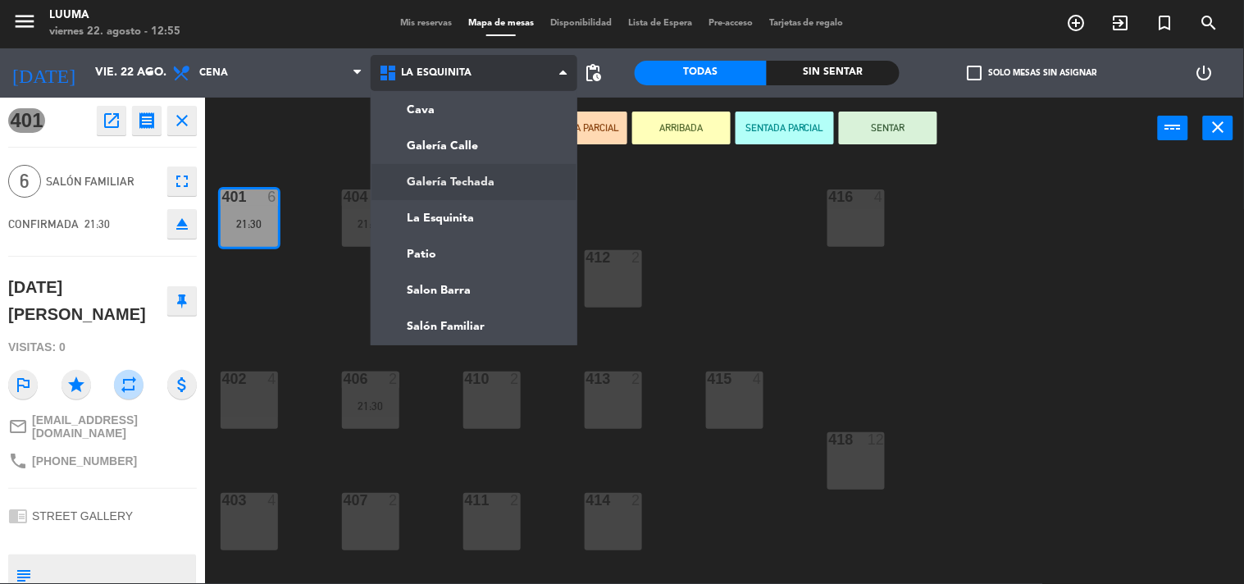
click at [452, 187] on ng-component "menu Luuma viernes 22. agosto - 12:55 Mis reservas Mapa de mesas Disponibilidad…" at bounding box center [622, 291] width 1244 height 584
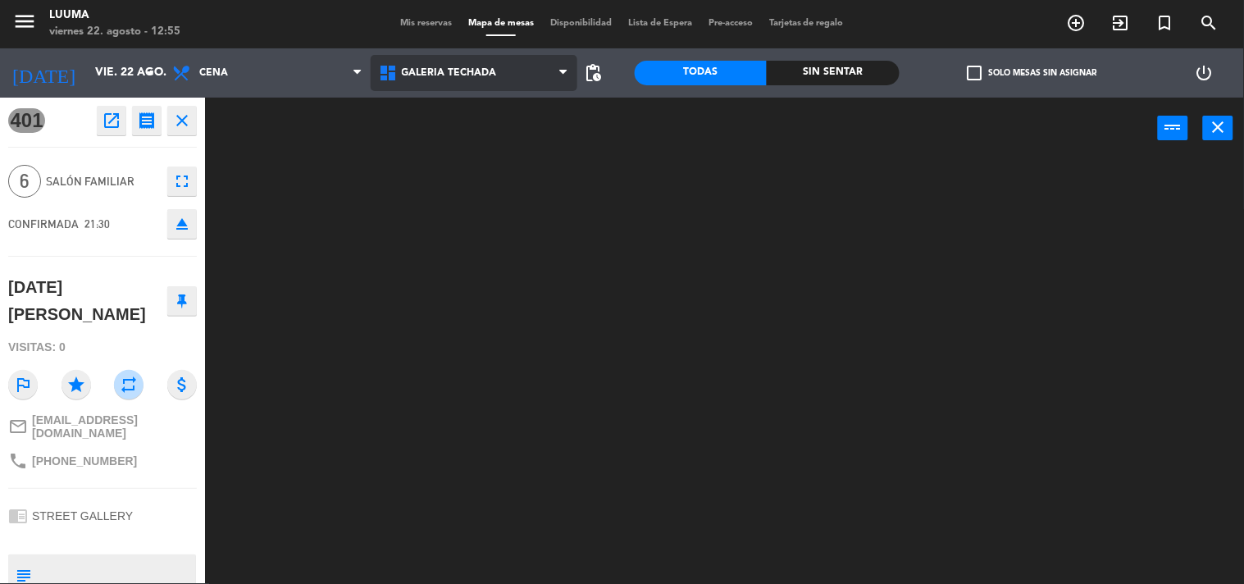
click at [449, 67] on span "Galería Techada" at bounding box center [449, 72] width 95 height 11
click at [464, 216] on ng-component "menu Luuma viernes 22. agosto - 12:55 Mis reservas Mapa de mesas Disponibilidad…" at bounding box center [622, 291] width 1244 height 584
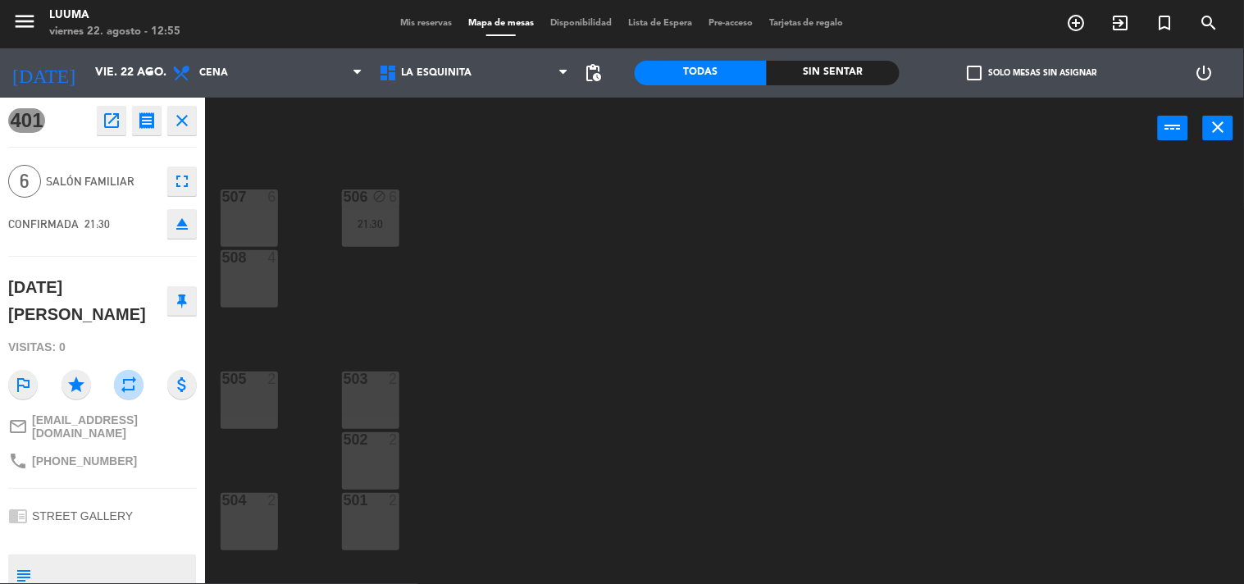
click at [250, 219] on div "507 6" at bounding box center [249, 217] width 57 height 57
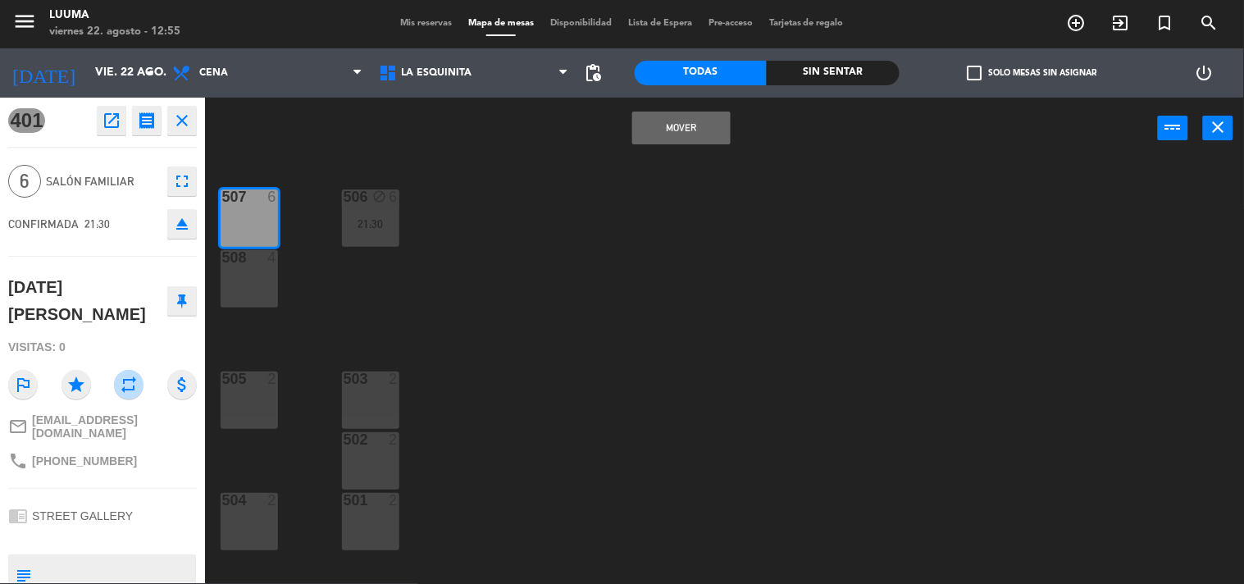
click at [662, 128] on button "Mover" at bounding box center [681, 127] width 98 height 33
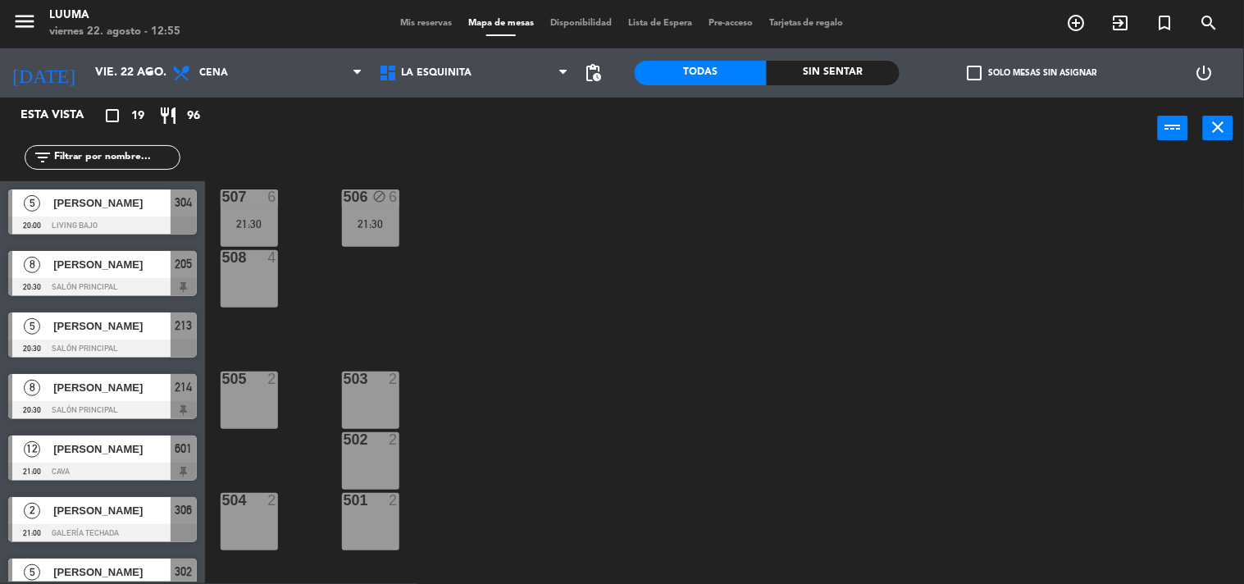
scroll to position [1, 0]
click at [543, 271] on div "507 6 21:30 506 block 6 21:30 508 4 505 2 503 2 502 2 504 2 501 2" at bounding box center [730, 372] width 1026 height 424
click at [260, 219] on div "21:30" at bounding box center [249, 223] width 57 height 11
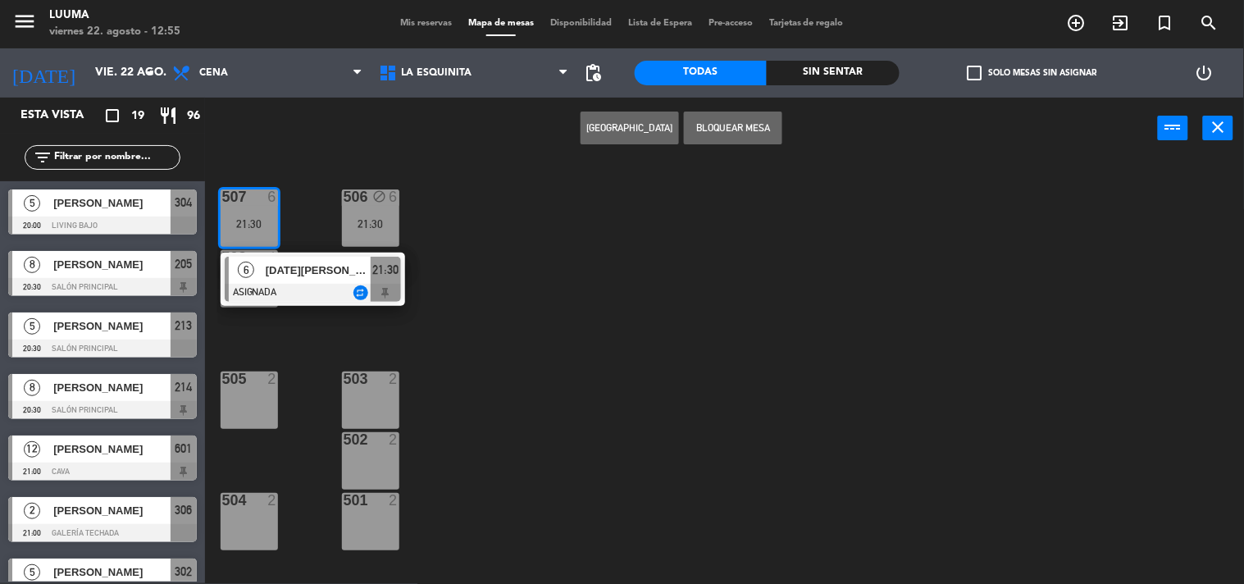
click at [715, 132] on button "Bloquear Mesa" at bounding box center [733, 127] width 98 height 33
click at [608, 264] on div "507 6 21:30 6 [DATE][PERSON_NAME] ASIGNADA repeat 21:30 506 block 6 21:30 508 4…" at bounding box center [730, 372] width 1026 height 424
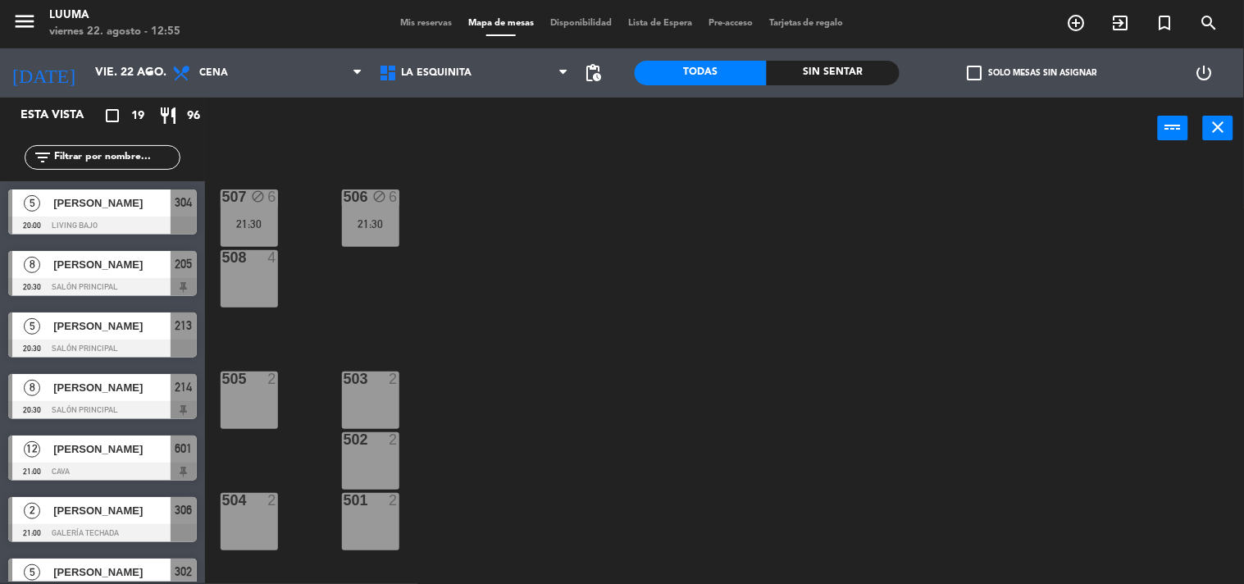
click at [364, 220] on div "21:30" at bounding box center [370, 223] width 57 height 11
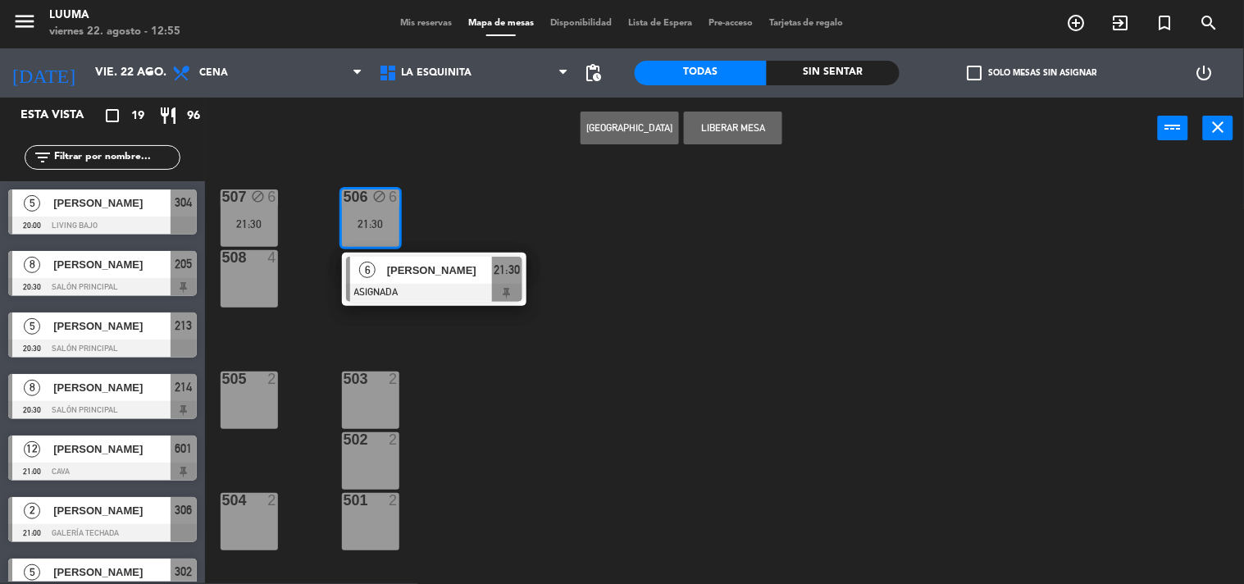
click at [692, 316] on div "507 block 6 21:30 506 block 6 21:30 6 [PERSON_NAME] ASIGNADA 21:30 508 4 505 2 …" at bounding box center [730, 372] width 1026 height 424
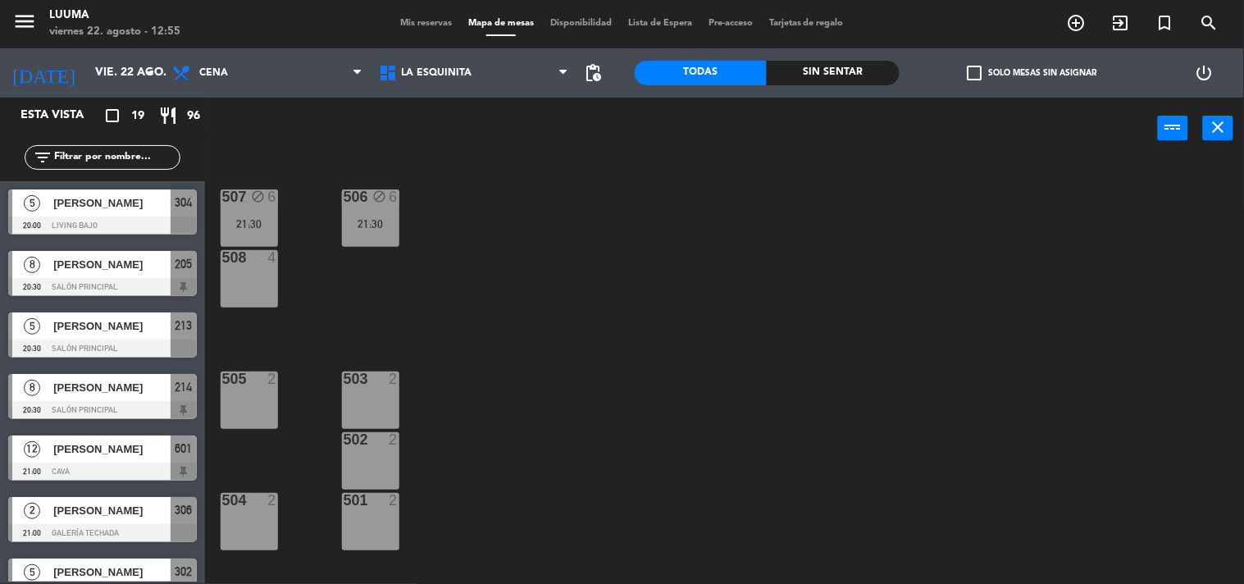
click at [269, 213] on div "507 block 6 21:30" at bounding box center [249, 217] width 57 height 57
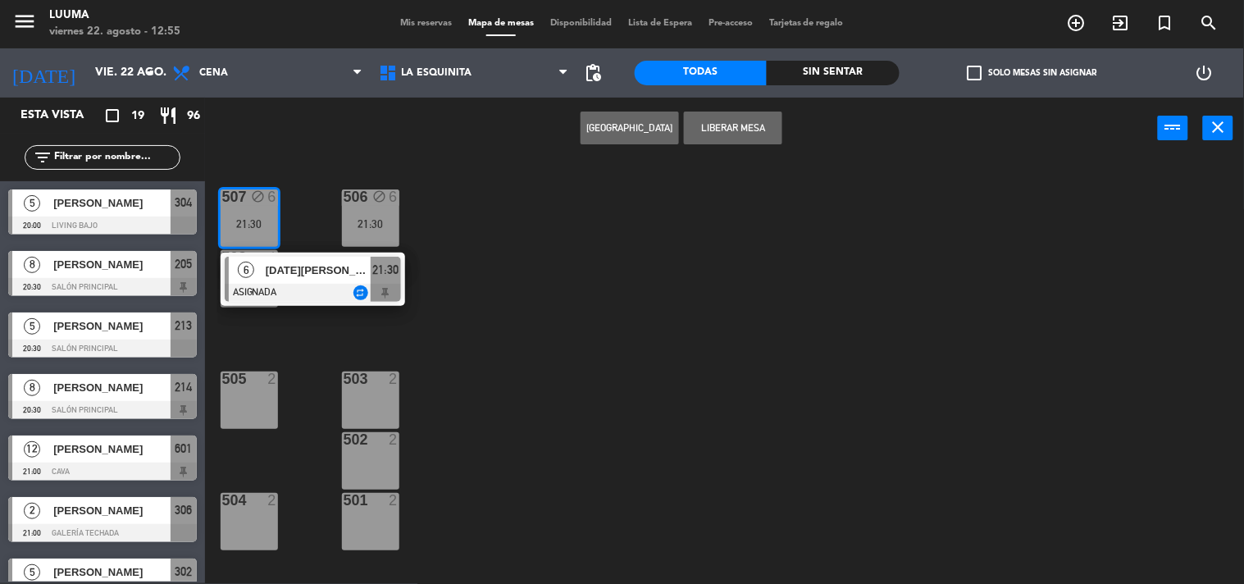
click at [292, 288] on div at bounding box center [313, 293] width 176 height 18
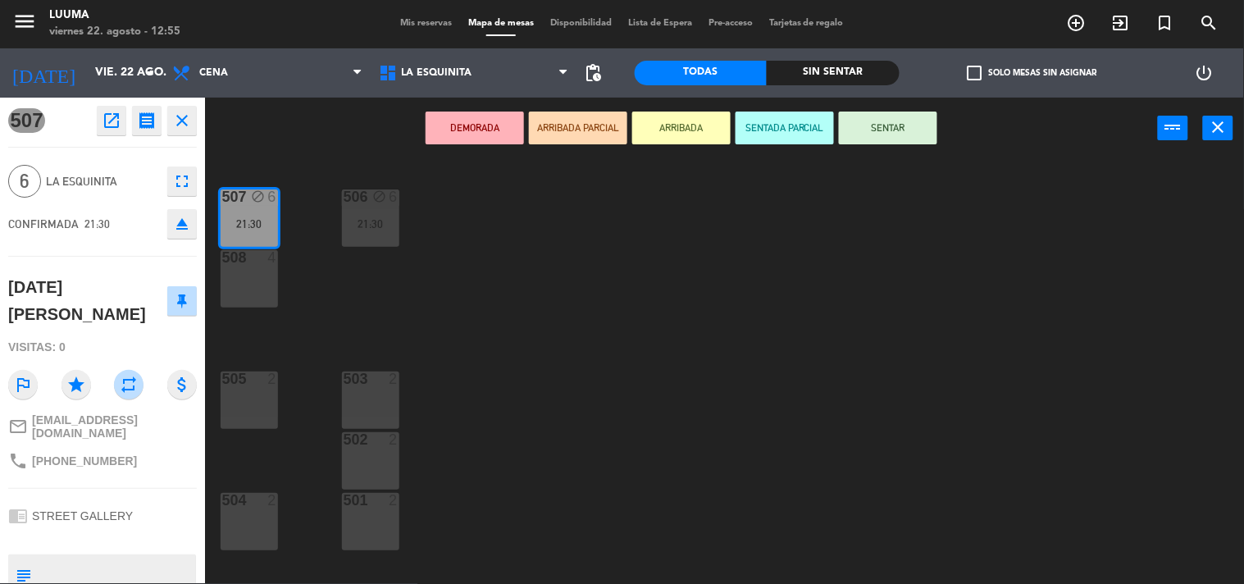
click at [134, 557] on textarea at bounding box center [116, 574] width 157 height 34
drag, startPoint x: 60, startPoint y: 521, endPoint x: 56, endPoint y: 531, distance: 10.7
type textarea "Salón especifico"
click at [600, 291] on div "507 block 6 21:30 506 block 6 21:30 508 4 505 2 503 2 502 2 504 2 501 2" at bounding box center [730, 372] width 1026 height 424
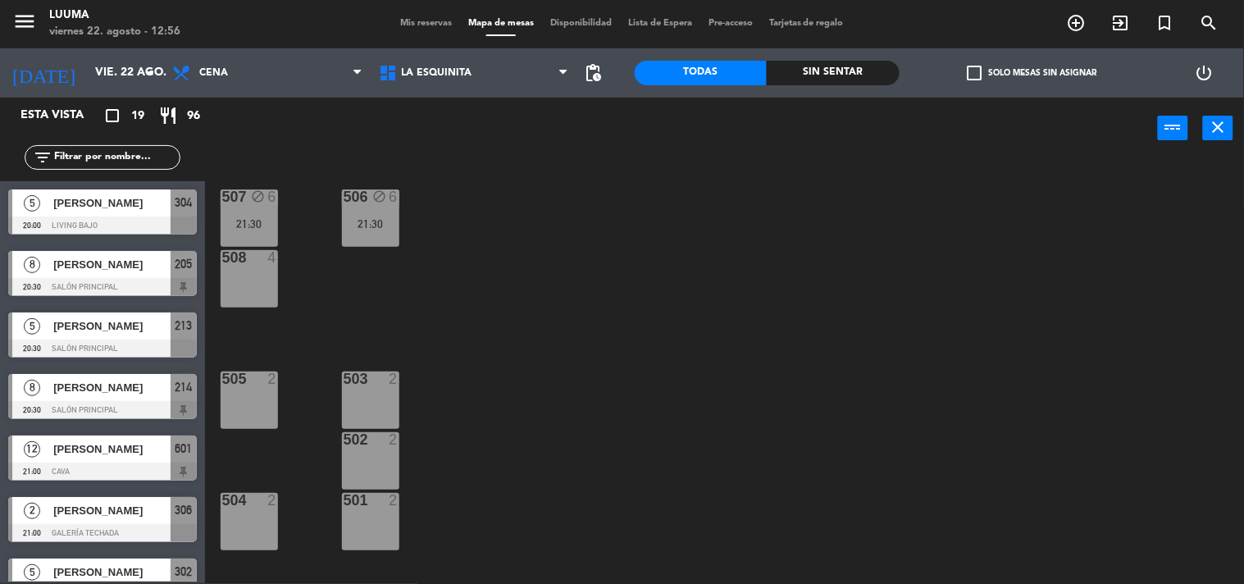
click at [422, 26] on span "Mis reservas" at bounding box center [426, 23] width 68 height 9
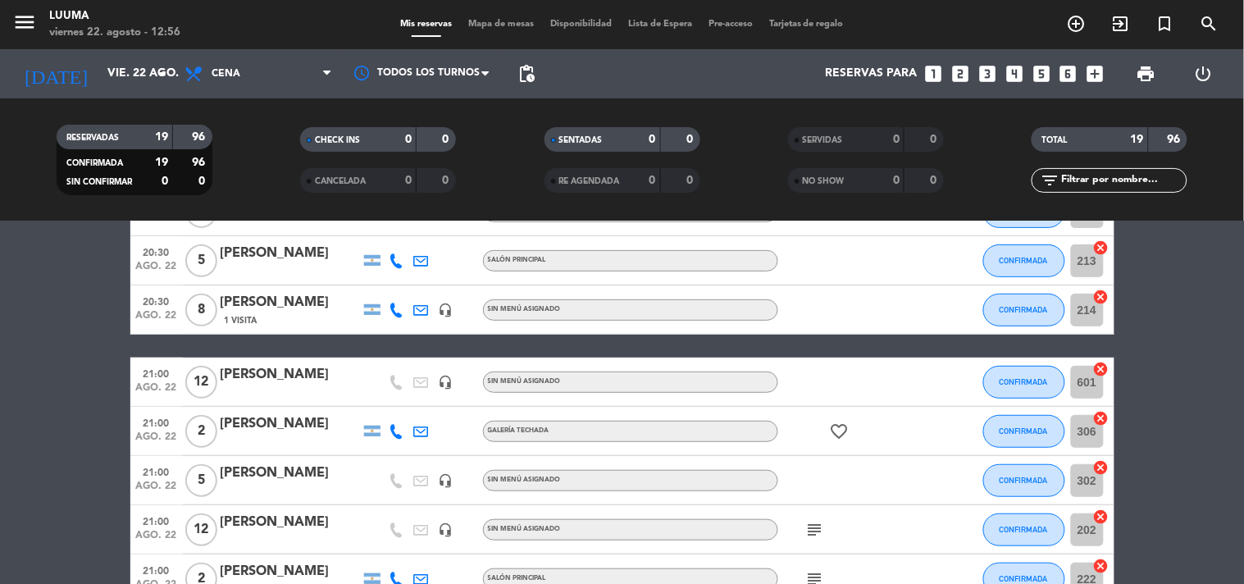
scroll to position [273, 0]
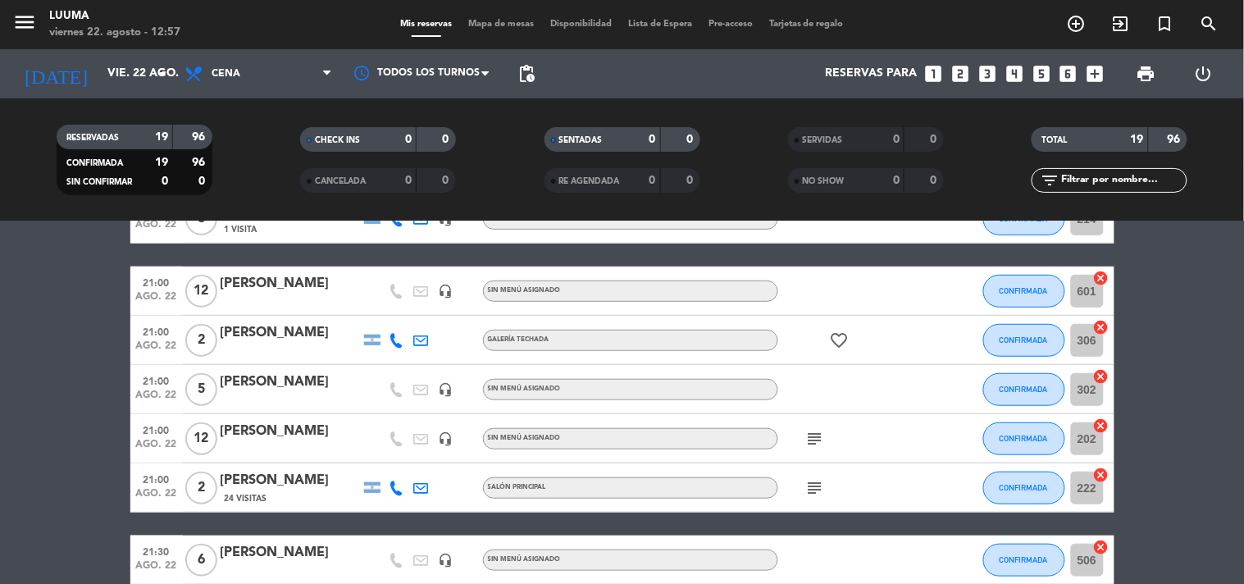
click at [302, 380] on div "[PERSON_NAME]" at bounding box center [290, 381] width 139 height 21
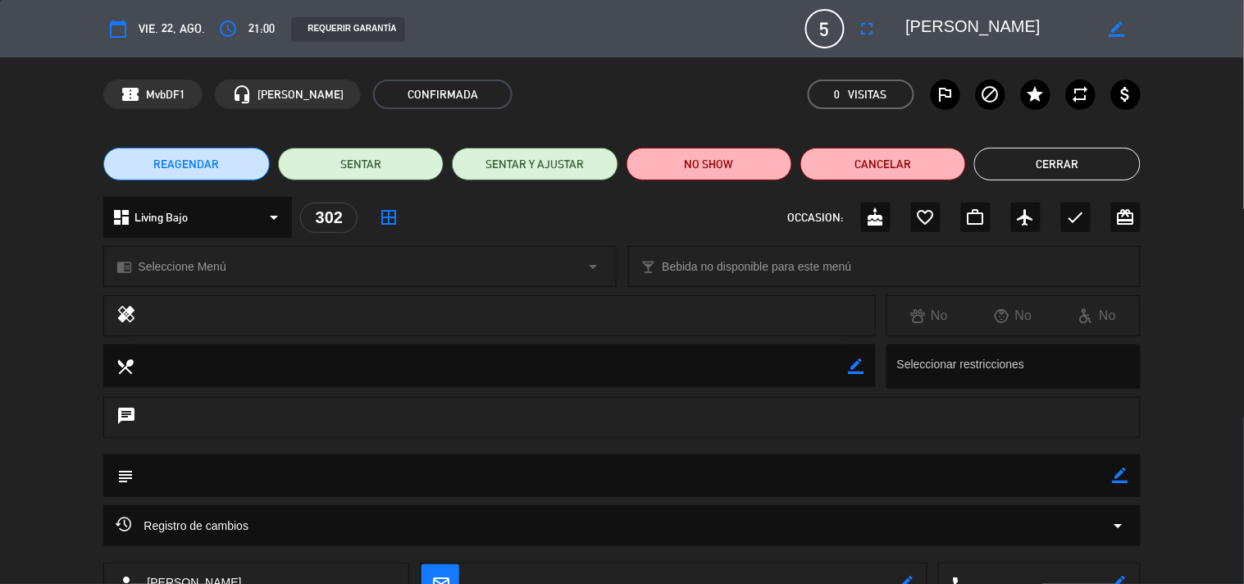
click at [1116, 35] on icon "border_color" at bounding box center [1116, 29] width 16 height 16
click at [960, 25] on textarea at bounding box center [1000, 29] width 188 height 30
click at [1118, 27] on icon at bounding box center [1116, 29] width 16 height 16
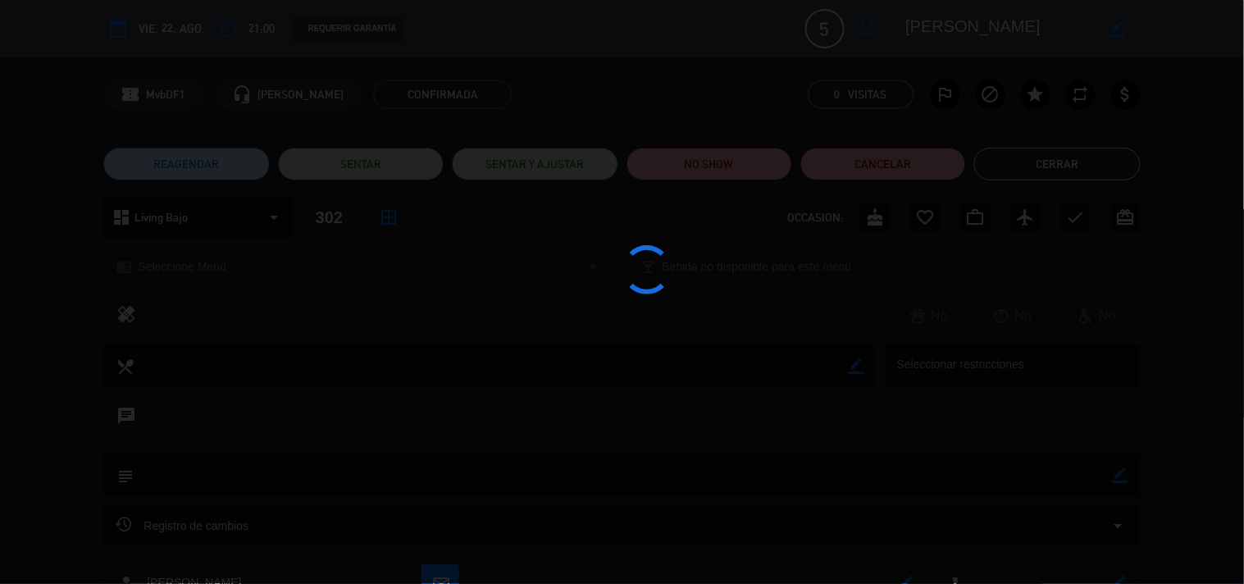
type textarea "[PERSON_NAME]"
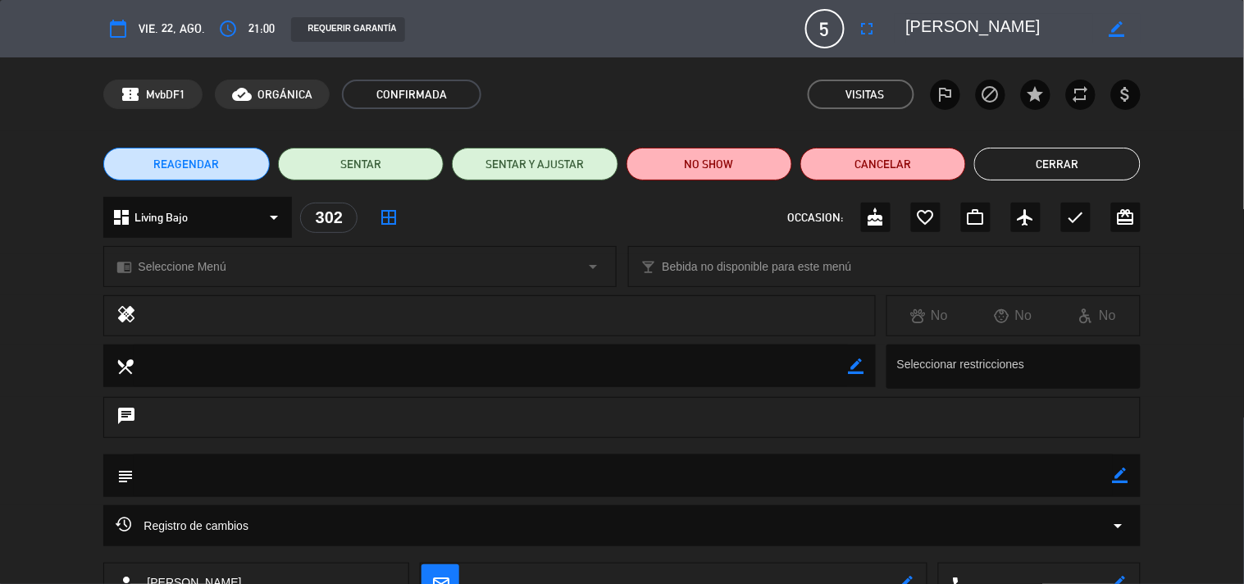
click at [1083, 143] on div "REAGENDAR SENTAR SENTAR Y AJUSTAR NO SHOW Cancelar Cerrar" at bounding box center [622, 164] width 1244 height 66
click at [1079, 151] on button "Cerrar" at bounding box center [1057, 164] width 166 height 33
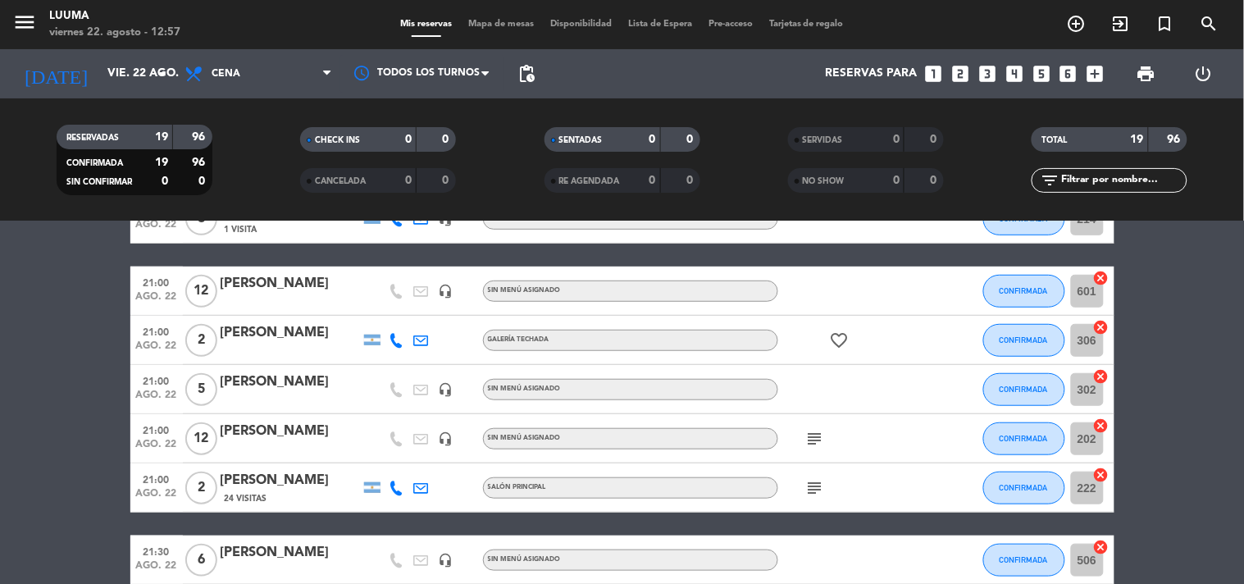
click at [816, 436] on icon "subject" at bounding box center [815, 439] width 20 height 20
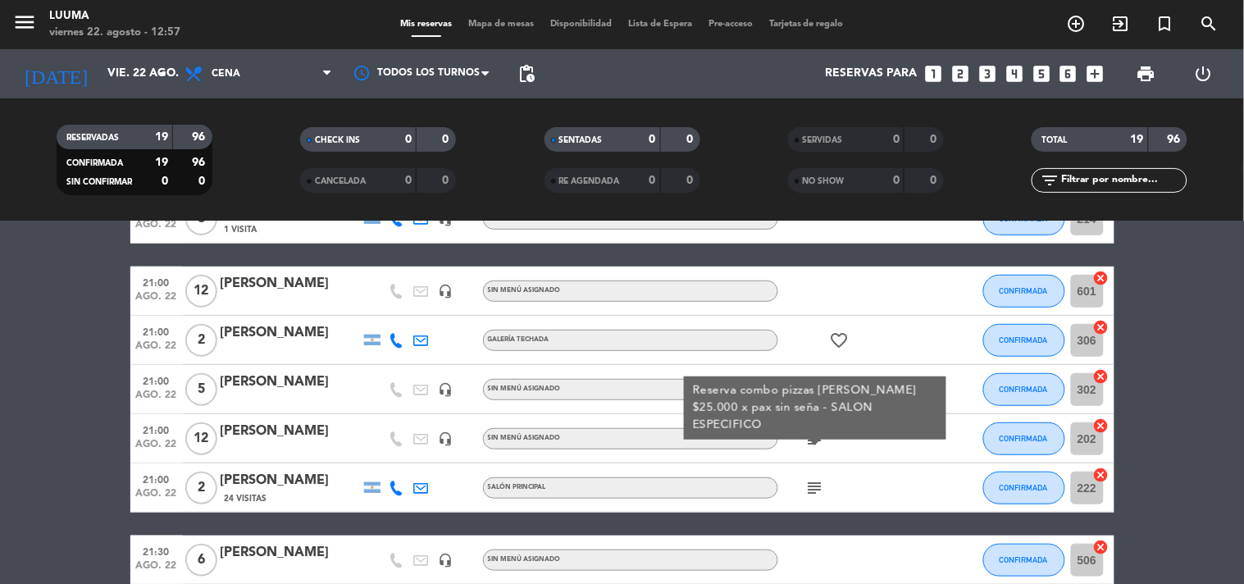
click at [858, 440] on div "subject Reserva combo pizzas [PERSON_NAME] $25.000 x pax sin seña - SALON ESPEC…" at bounding box center [852, 438] width 148 height 48
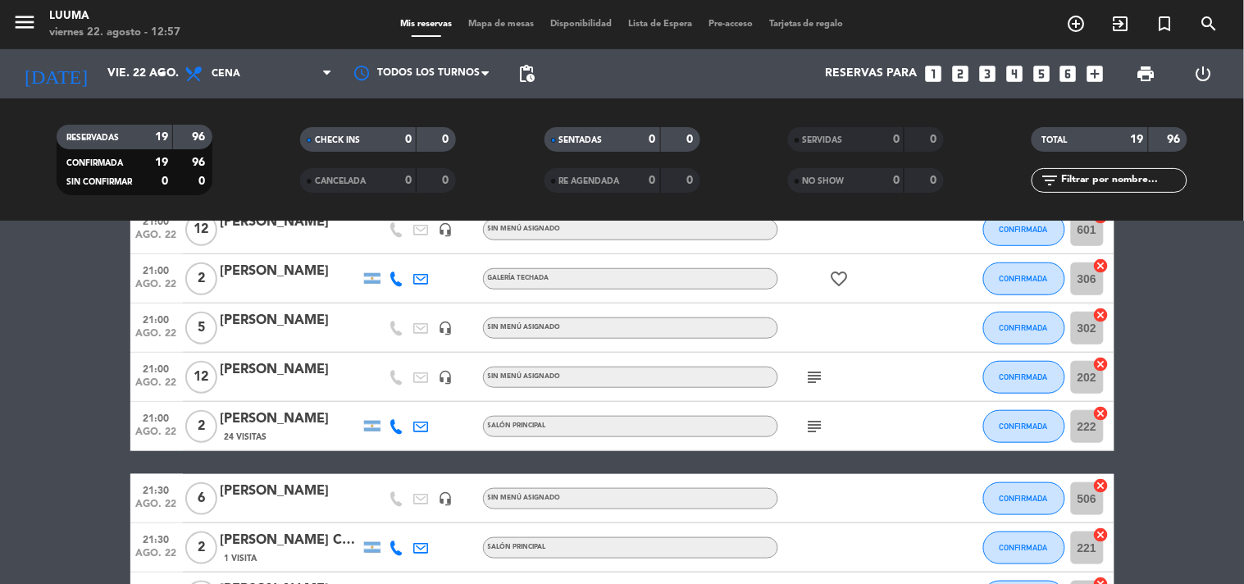
scroll to position [364, 0]
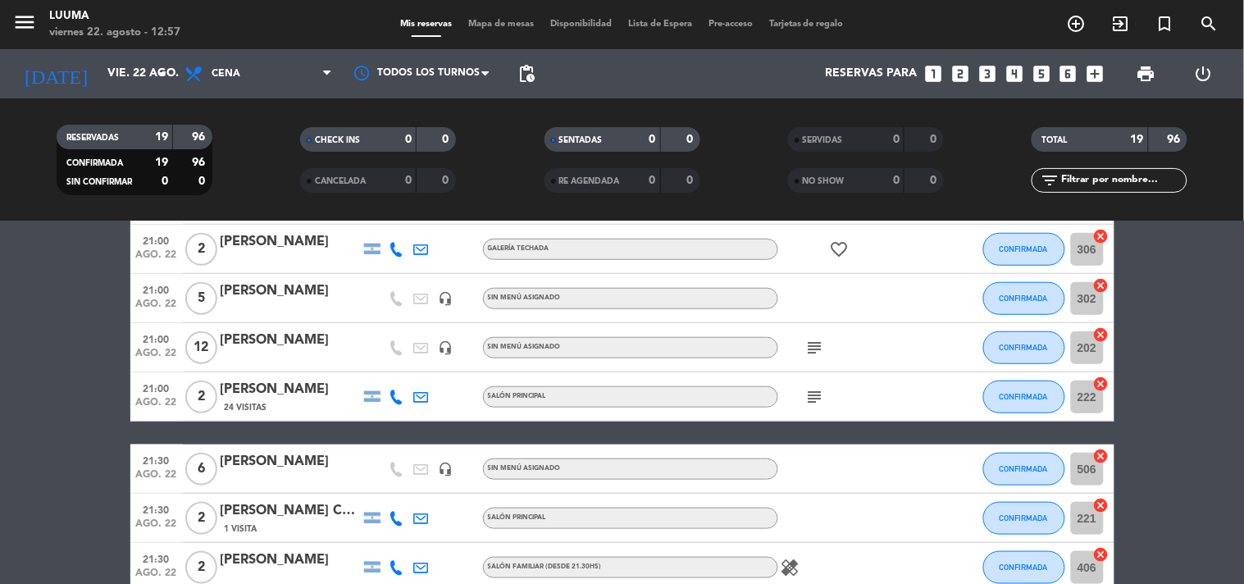
click at [823, 390] on icon "subject" at bounding box center [815, 397] width 20 height 20
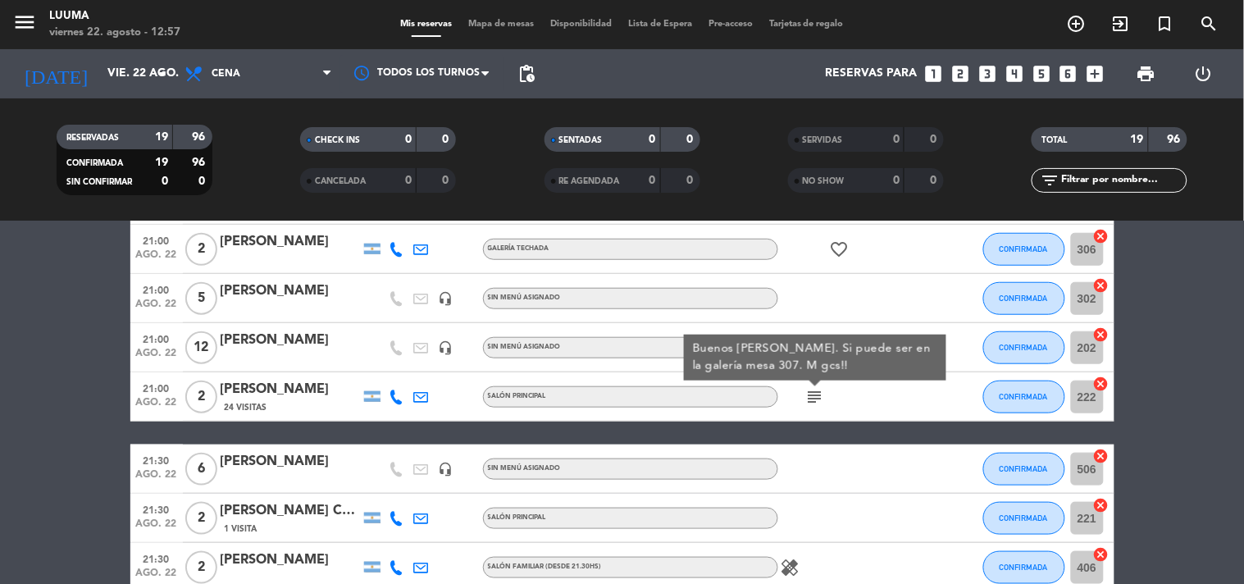
click at [871, 395] on div "subject Buenos [PERSON_NAME]. Si puede ser en la galería mesa 307. M gcs!!" at bounding box center [852, 396] width 148 height 48
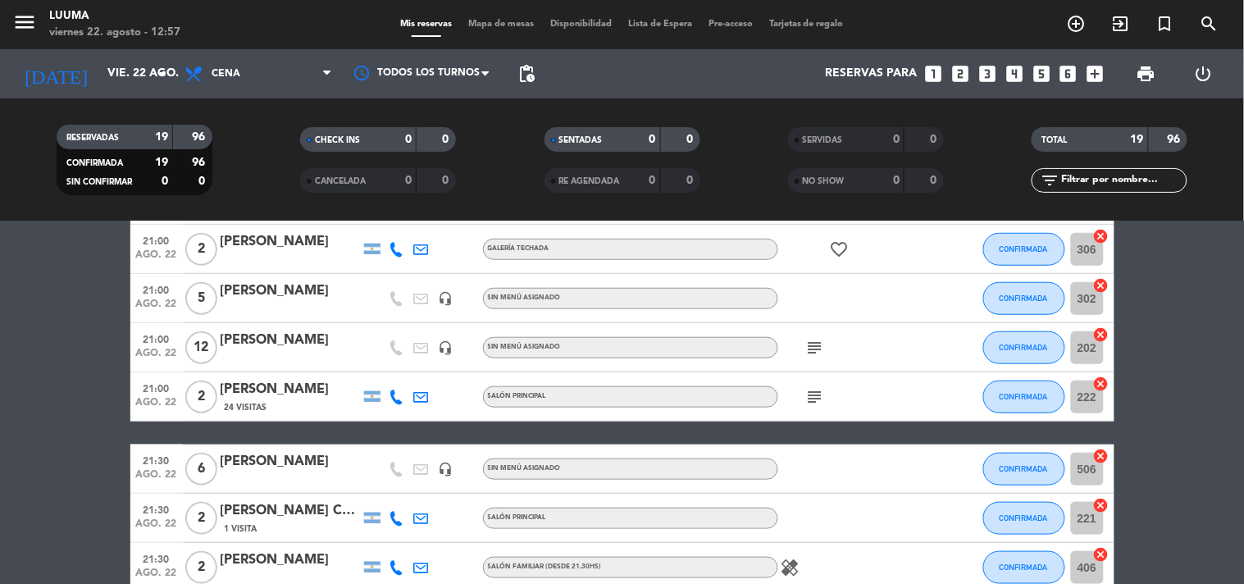
click at [305, 389] on div "[PERSON_NAME]" at bounding box center [290, 389] width 139 height 21
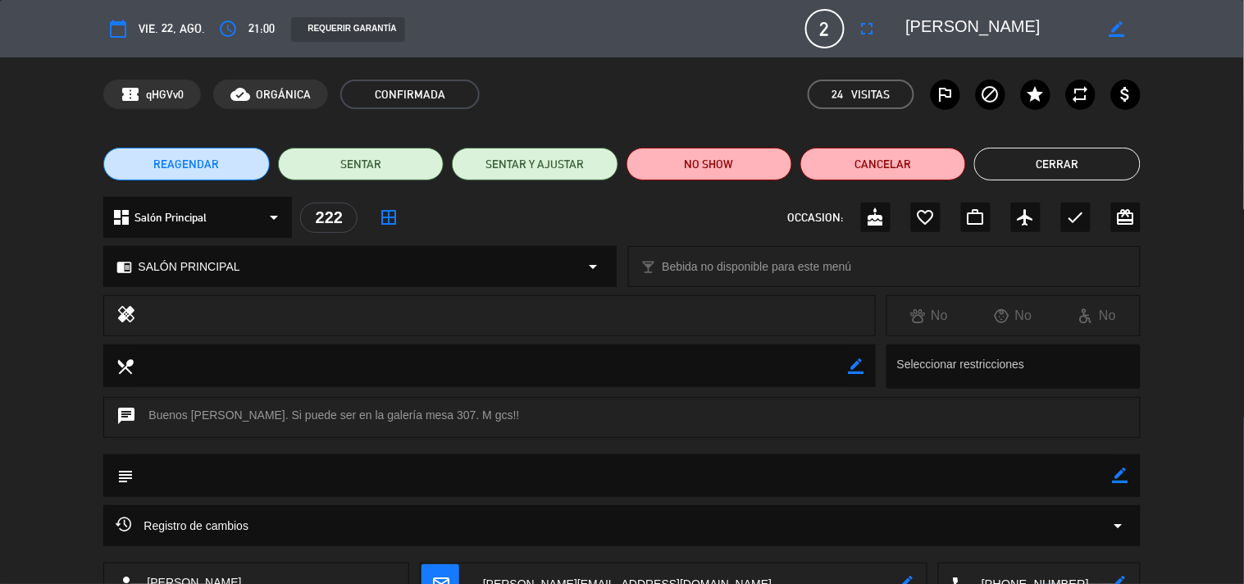
click at [1070, 160] on button "Cerrar" at bounding box center [1057, 164] width 166 height 33
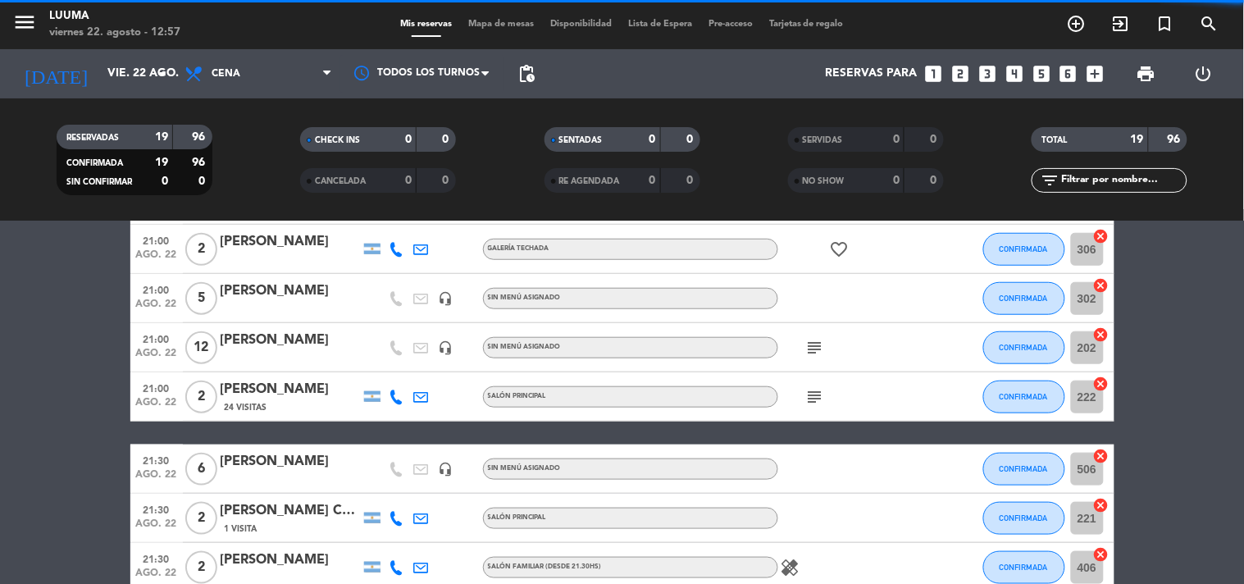
click at [489, 20] on span "Mapa de mesas" at bounding box center [501, 24] width 82 height 9
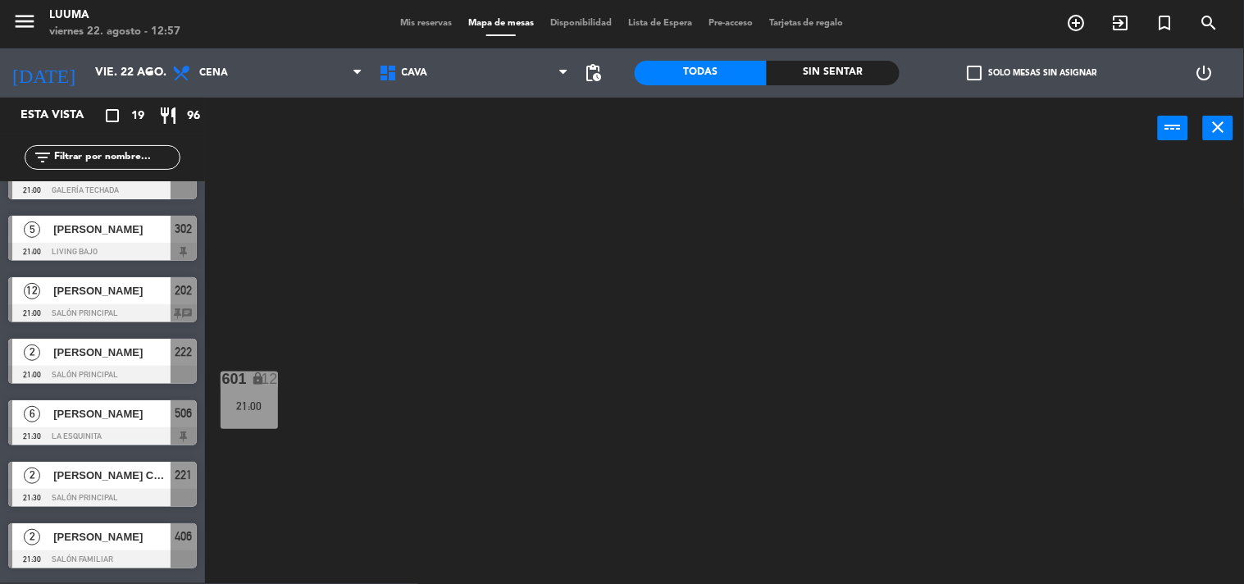
scroll to position [312, 0]
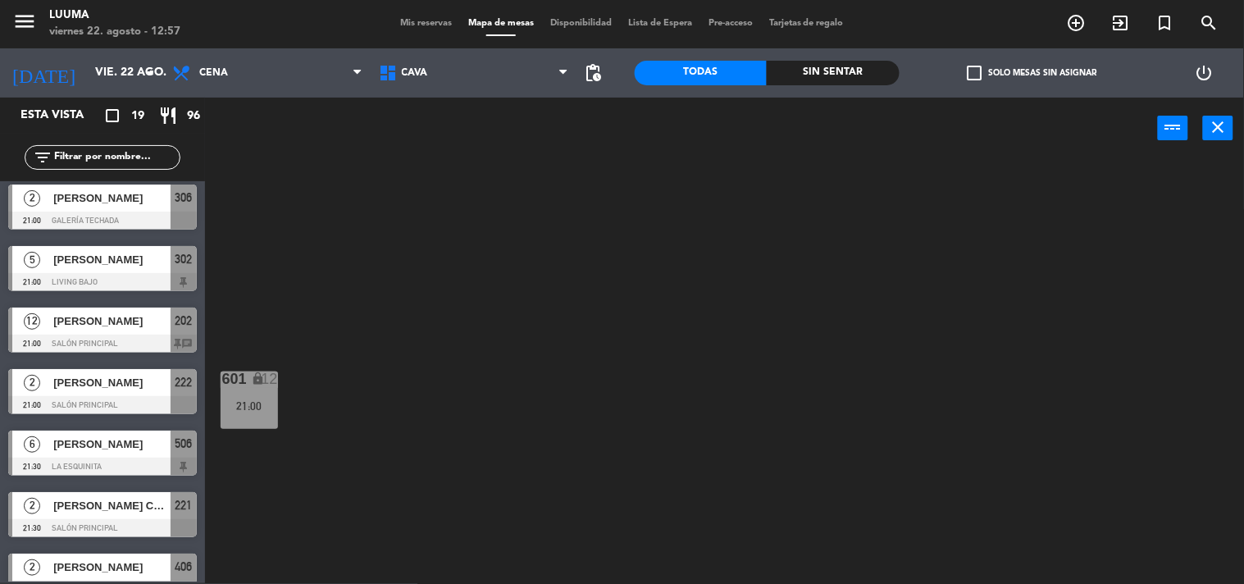
click at [124, 398] on div at bounding box center [102, 405] width 189 height 18
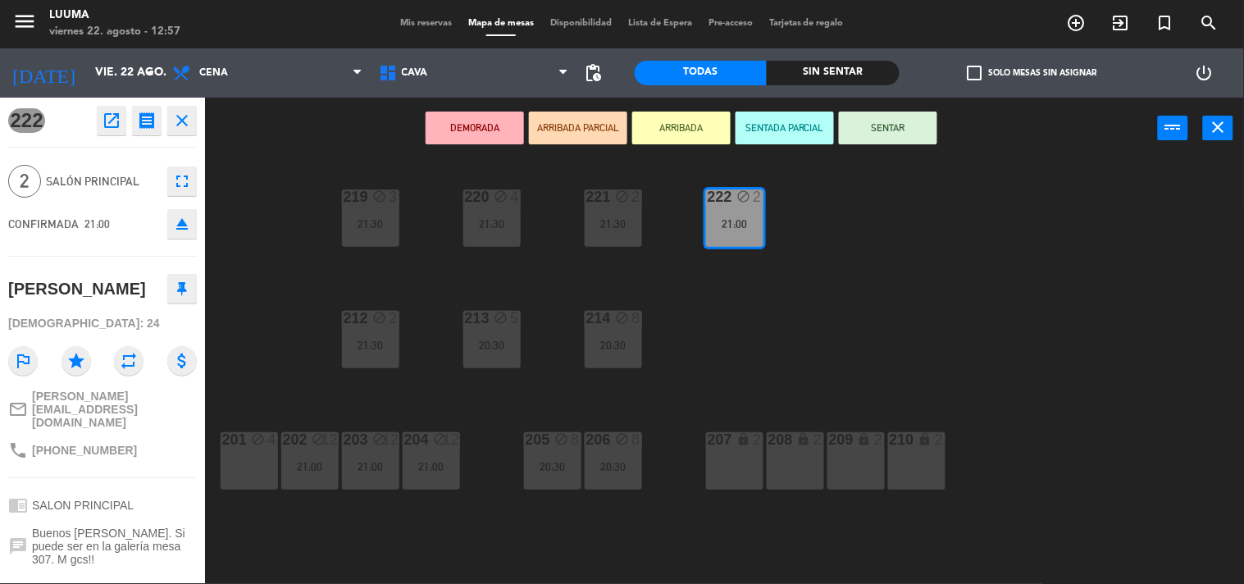
click at [131, 365] on icon "repeat" at bounding box center [129, 361] width 30 height 30
click at [424, 66] on span "Cava" at bounding box center [474, 73] width 207 height 36
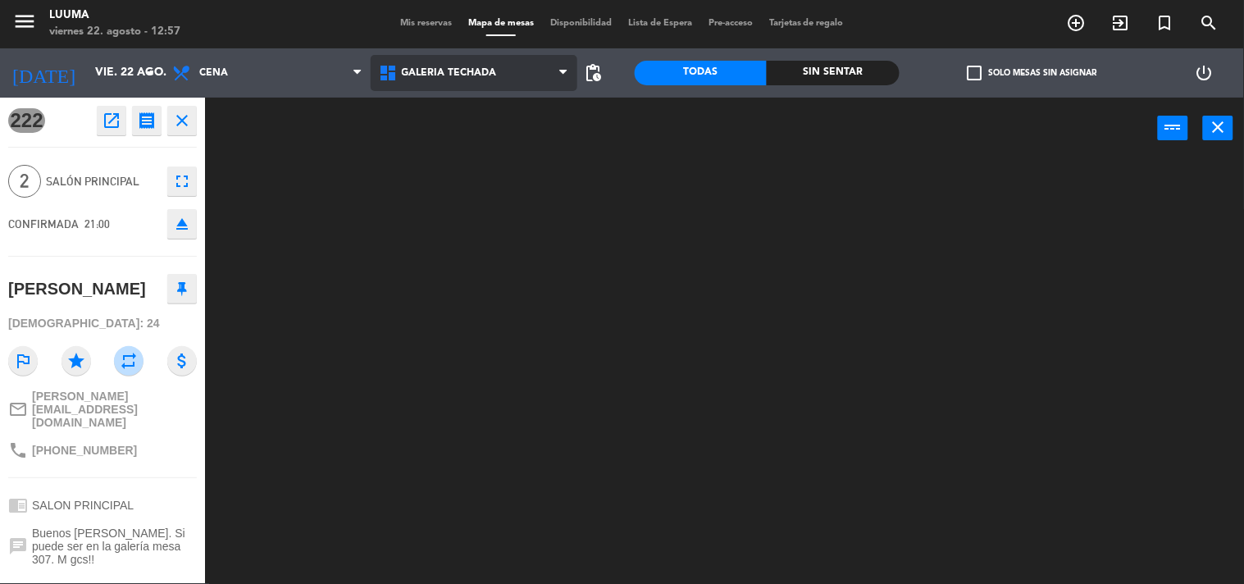
click at [471, 181] on ng-component "menu Luuma viernes 22. agosto - 12:57 Mis reservas Mapa de mesas Disponibilidad…" at bounding box center [622, 291] width 1244 height 584
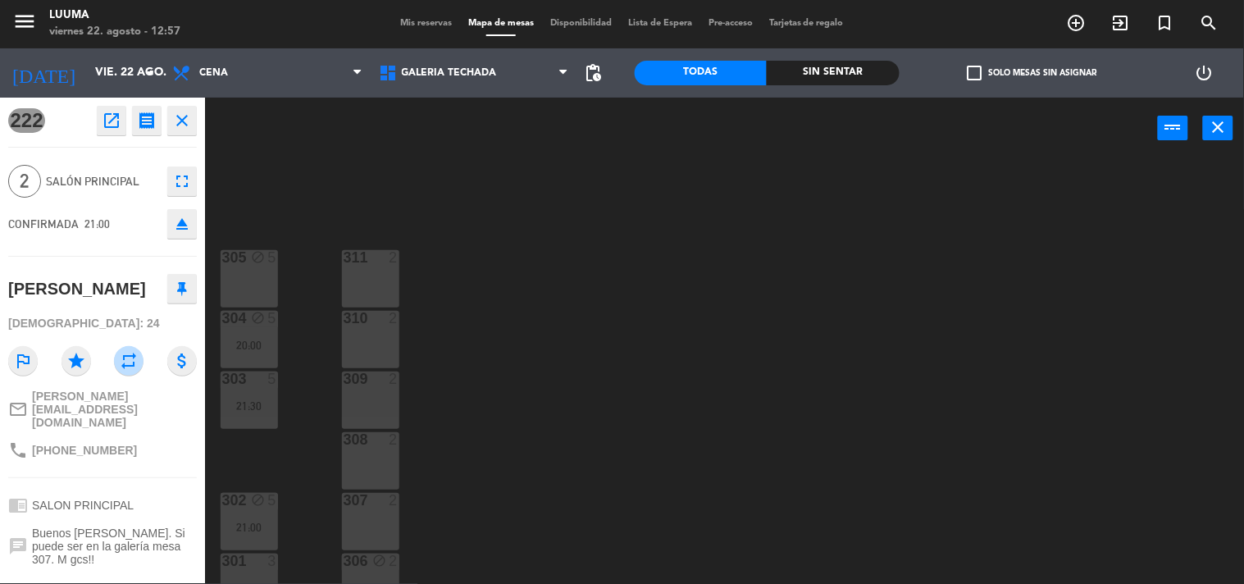
scroll to position [26, 0]
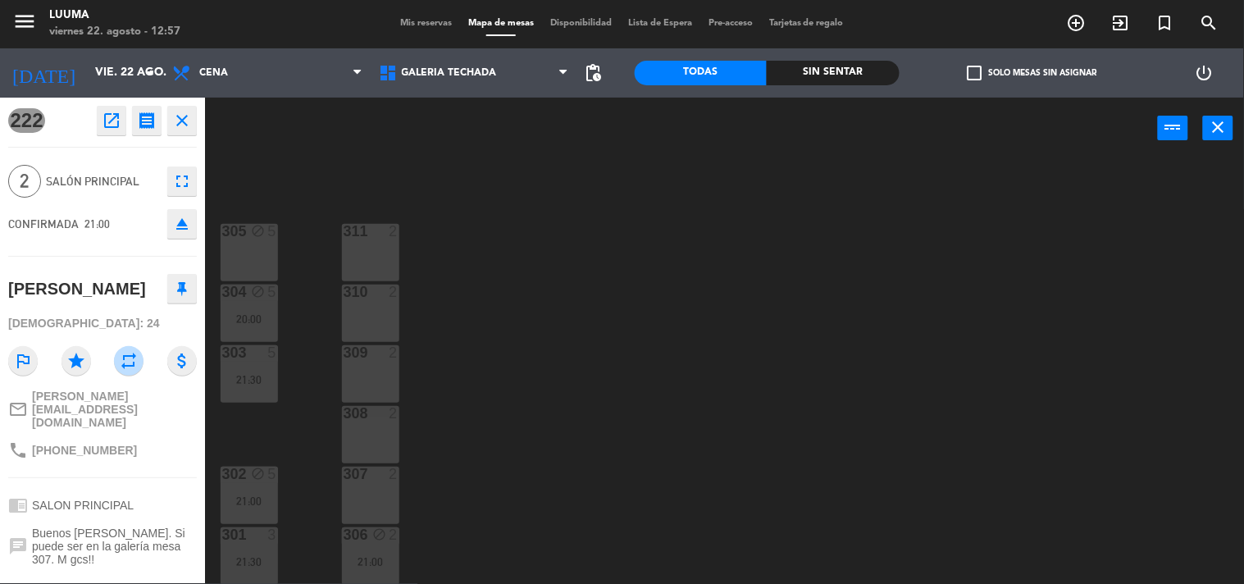
click at [380, 482] on div "307 2" at bounding box center [370, 494] width 57 height 57
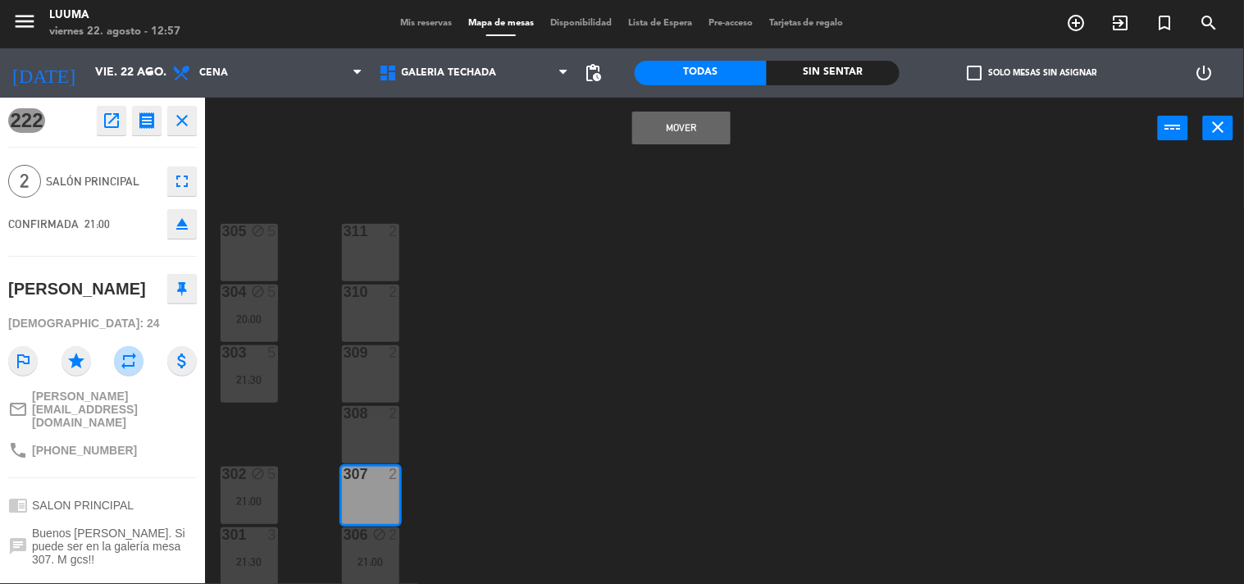
click at [662, 120] on button "Mover" at bounding box center [681, 127] width 98 height 33
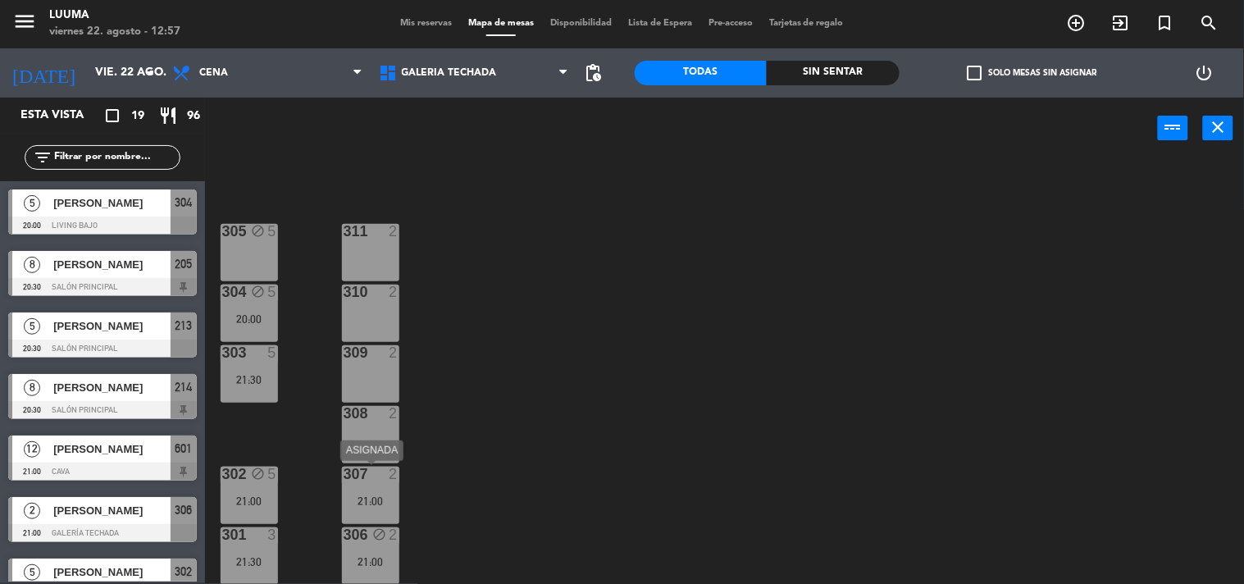
click at [375, 481] on div "307 2" at bounding box center [370, 474] width 57 height 16
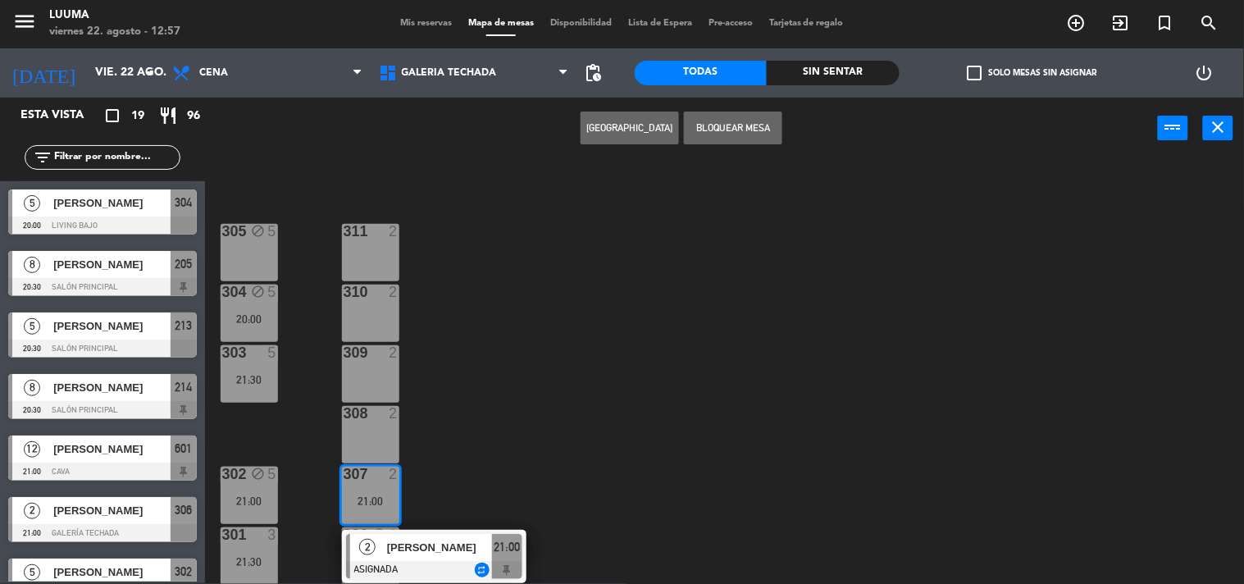
click at [711, 121] on button "Bloquear Mesa" at bounding box center [733, 127] width 98 height 33
click at [624, 341] on div "305 block 5 311 2 304 block 5 20:00 310 2 303 5 21:30 309 2 308 2 302 block 5 2…" at bounding box center [730, 372] width 1026 height 424
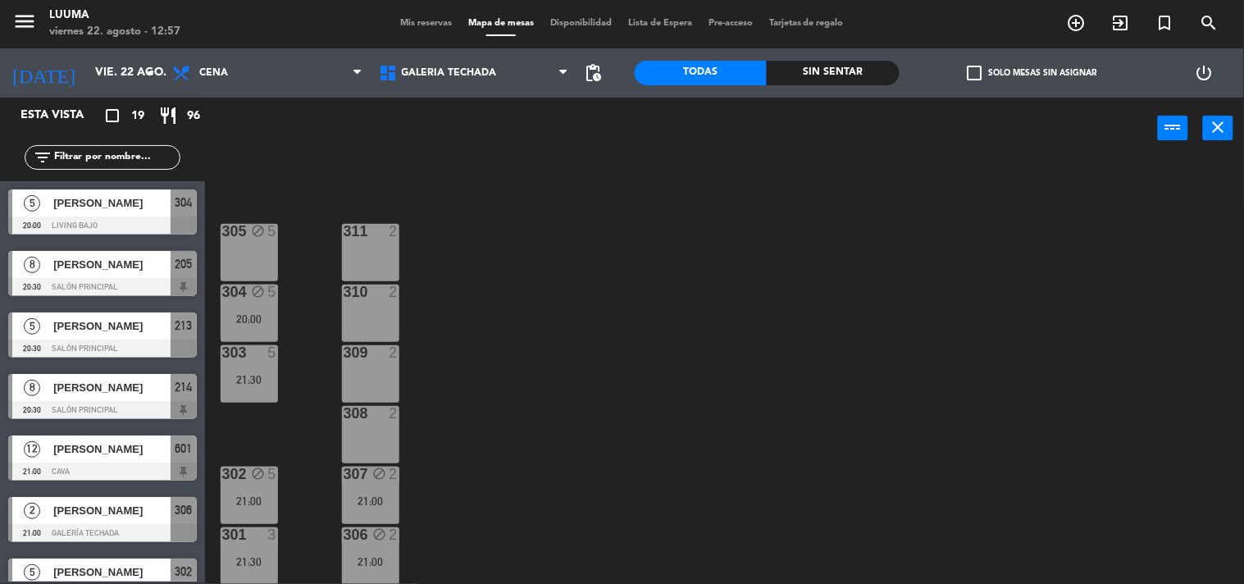
click at [384, 559] on div "21:00" at bounding box center [370, 561] width 57 height 11
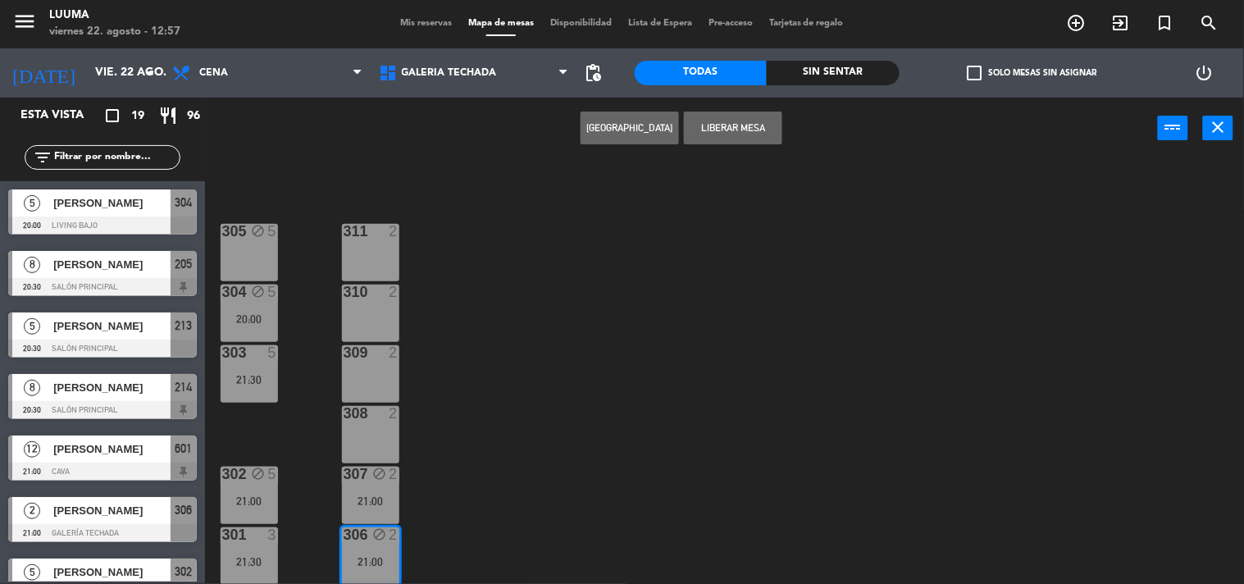
click at [561, 457] on div "305 block 5 311 2 304 block 5 20:00 310 2 303 5 21:30 309 2 308 2 302 block 5 2…" at bounding box center [730, 372] width 1026 height 424
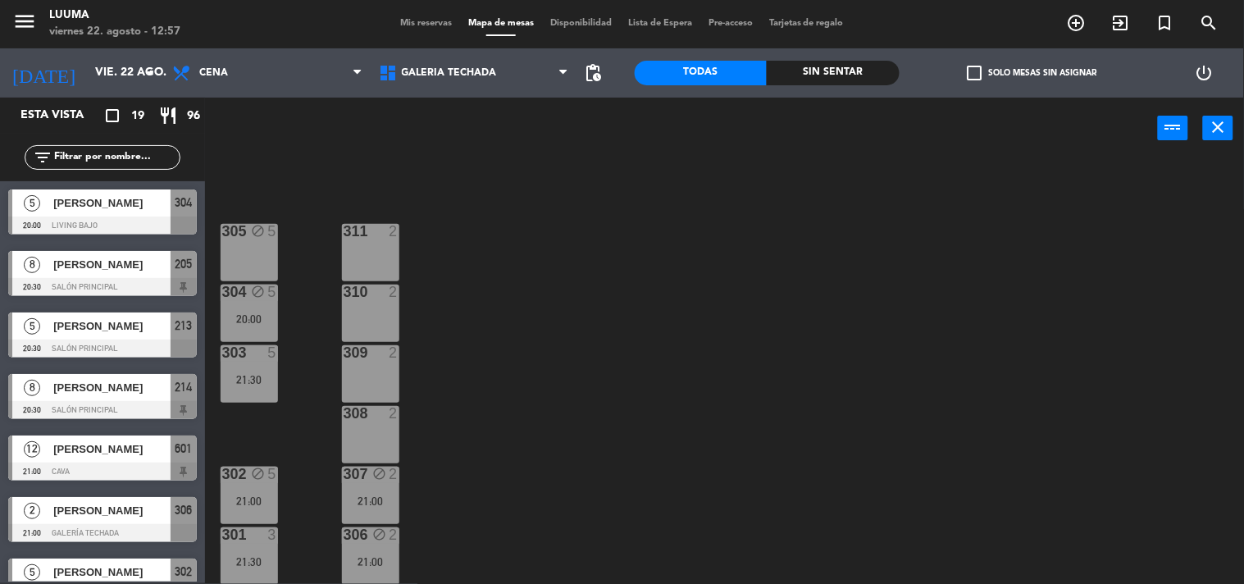
click at [371, 543] on div "306 block 2 21:00" at bounding box center [370, 555] width 57 height 57
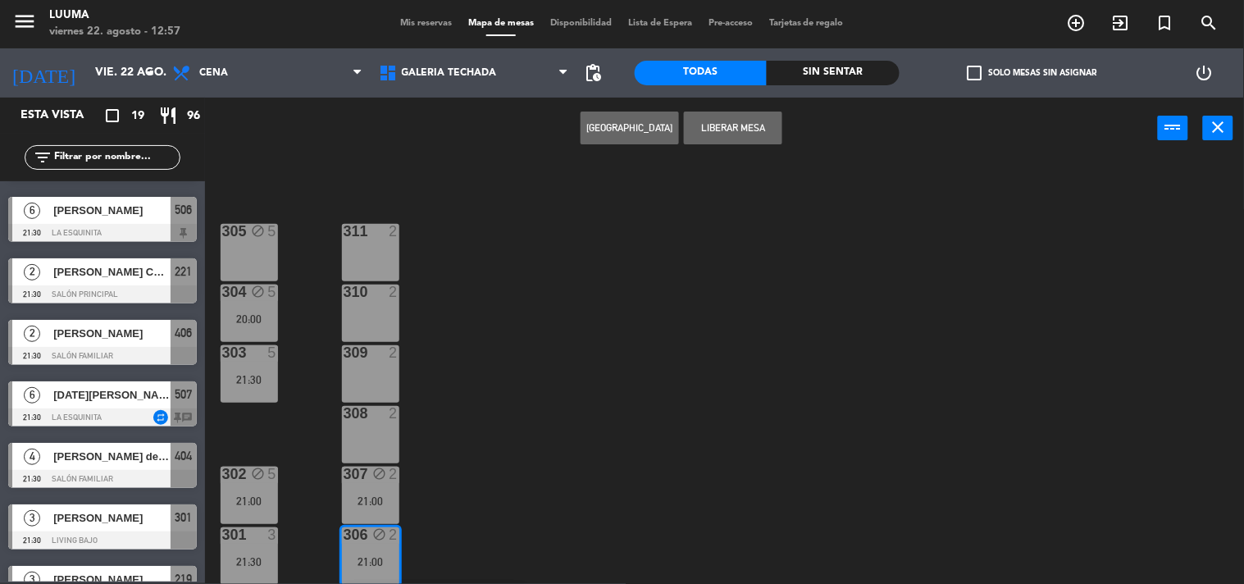
scroll to position [767, 0]
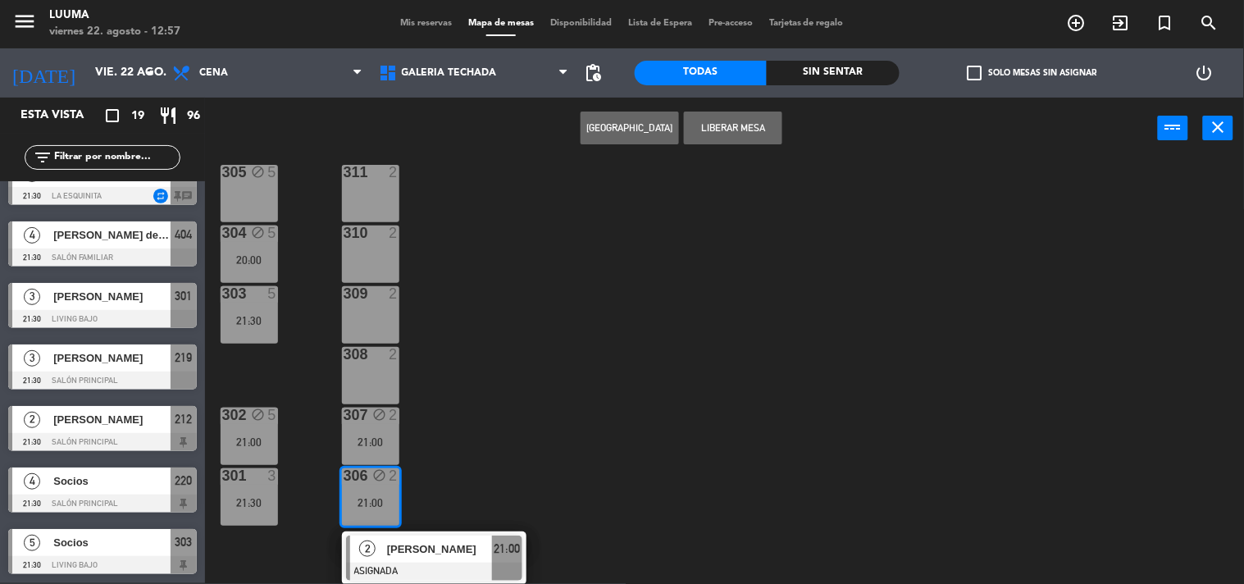
click at [523, 429] on div "305 block 5 311 2 304 block 5 20:00 310 2 303 5 21:30 309 2 308 2 302 block 5 2…" at bounding box center [730, 372] width 1026 height 424
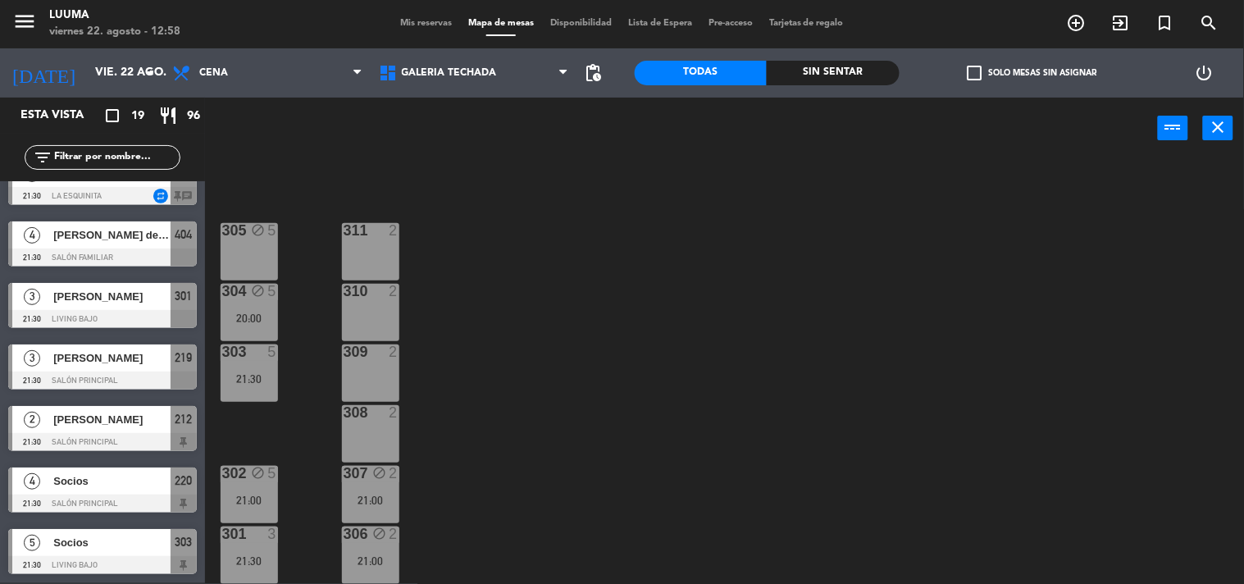
click at [256, 546] on div "301 3 21:30" at bounding box center [249, 554] width 57 height 57
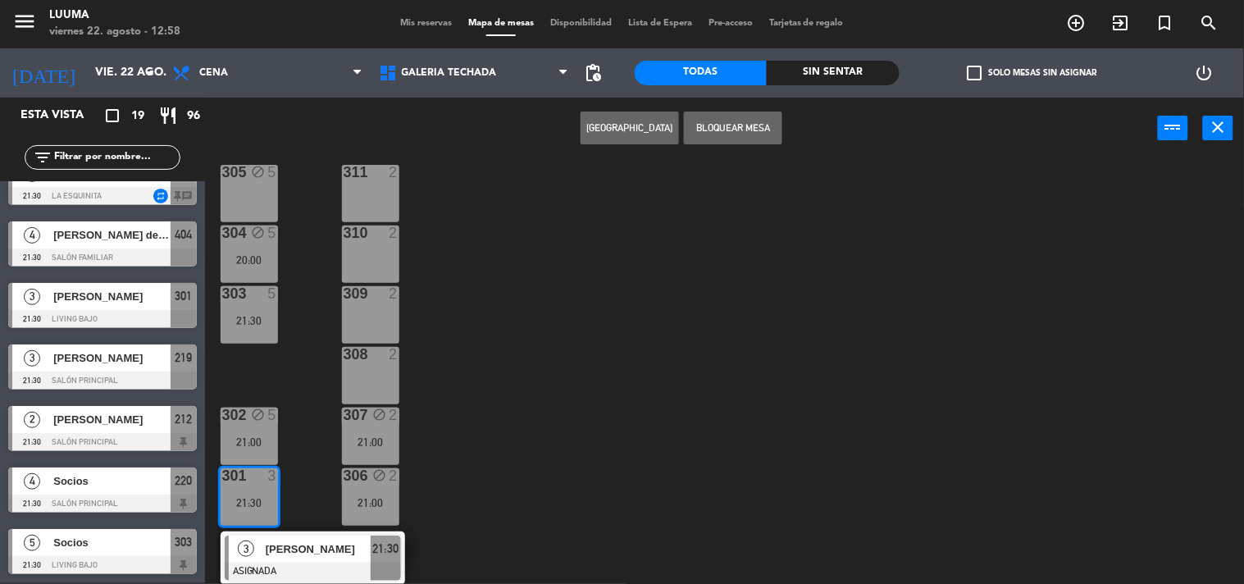
click at [604, 443] on div "305 block 5 311 2 304 block 5 20:00 310 2 303 5 21:30 309 2 308 2 302 block 5 2…" at bounding box center [730, 372] width 1026 height 424
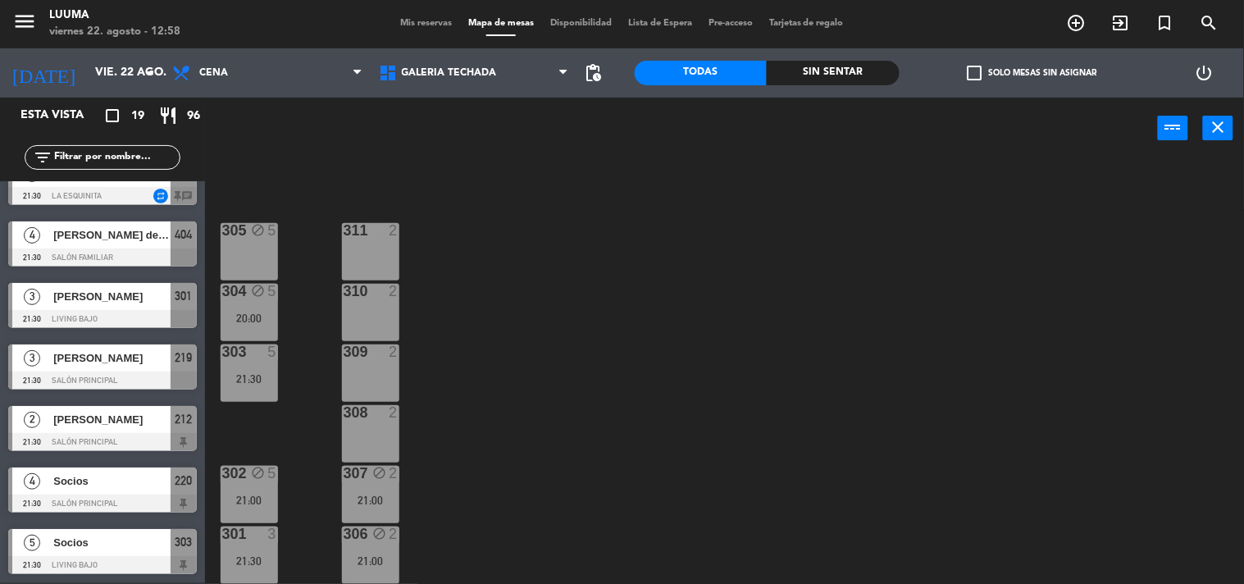
click at [222, 543] on div "301 3 21:30" at bounding box center [249, 554] width 57 height 57
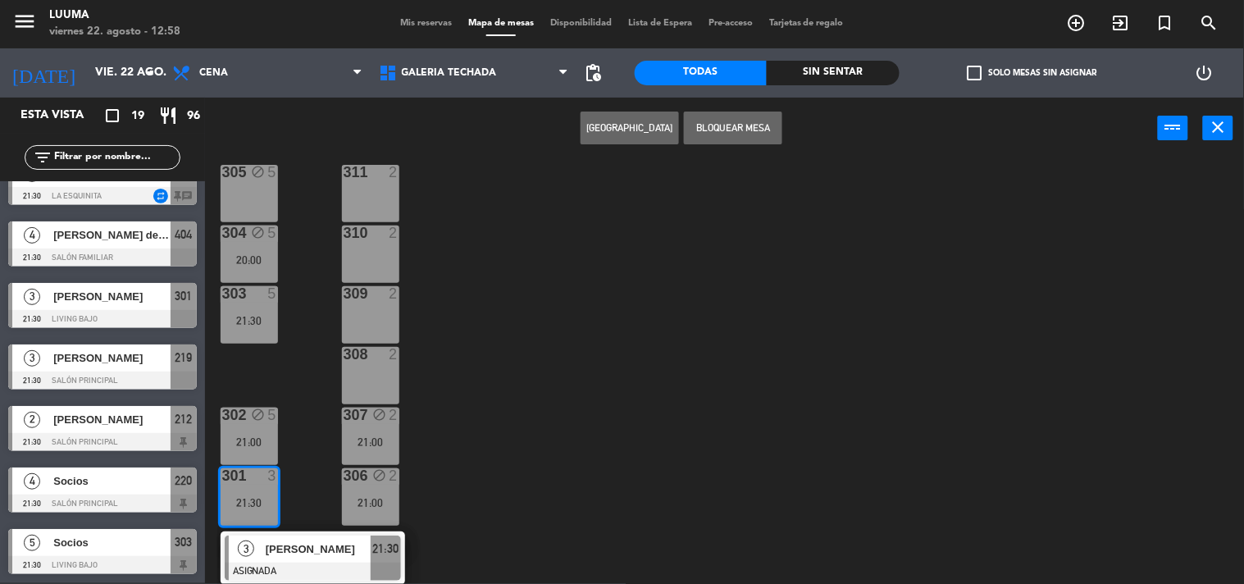
click at [554, 452] on div "305 block 5 311 2 304 block 5 20:00 310 2 303 5 21:30 309 2 308 2 302 block 5 2…" at bounding box center [730, 372] width 1026 height 424
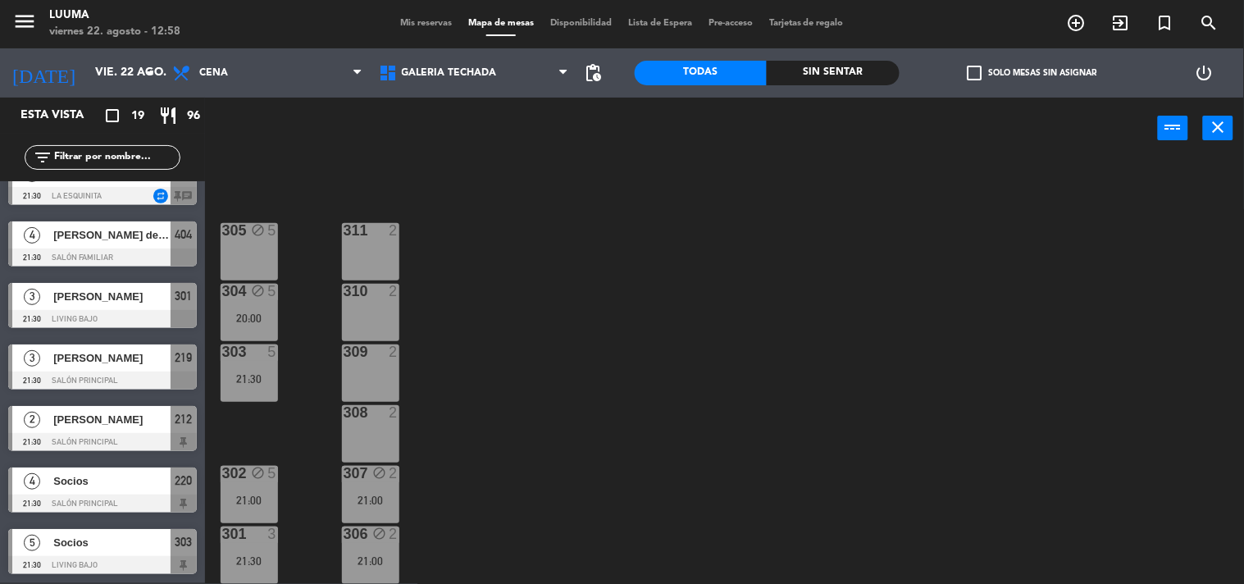
click at [254, 548] on div "301 3 21:30" at bounding box center [249, 554] width 57 height 57
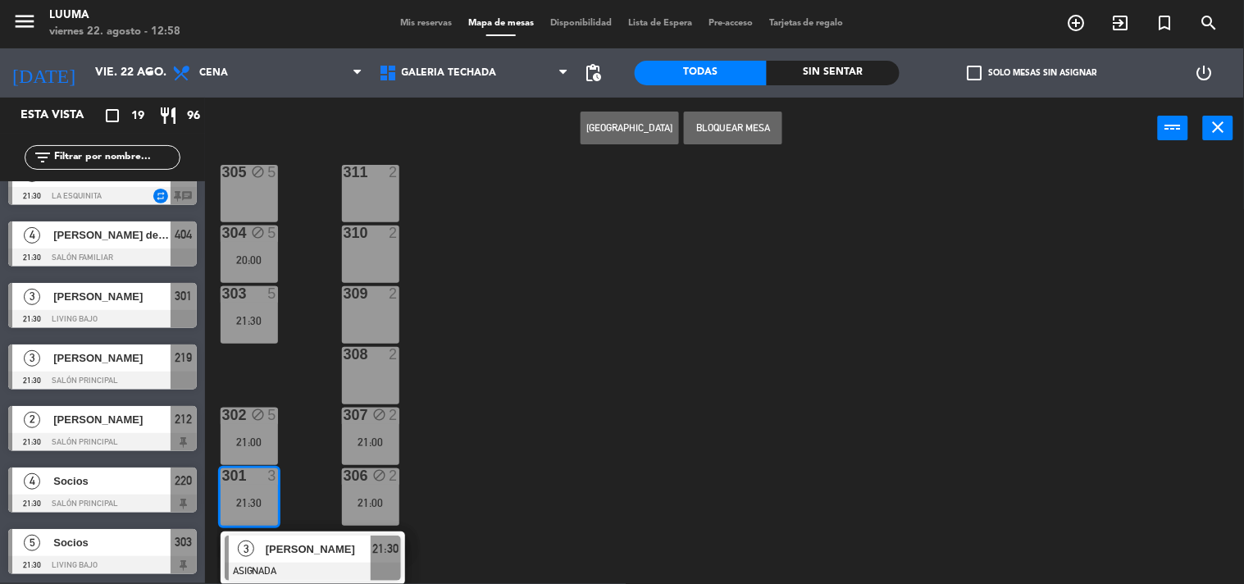
click at [754, 120] on button "Bloquear Mesa" at bounding box center [733, 127] width 98 height 33
click at [681, 317] on div "305 block 5 311 2 304 block 5 20:00 310 2 303 5 21:30 309 2 308 2 302 block 5 2…" at bounding box center [730, 372] width 1026 height 424
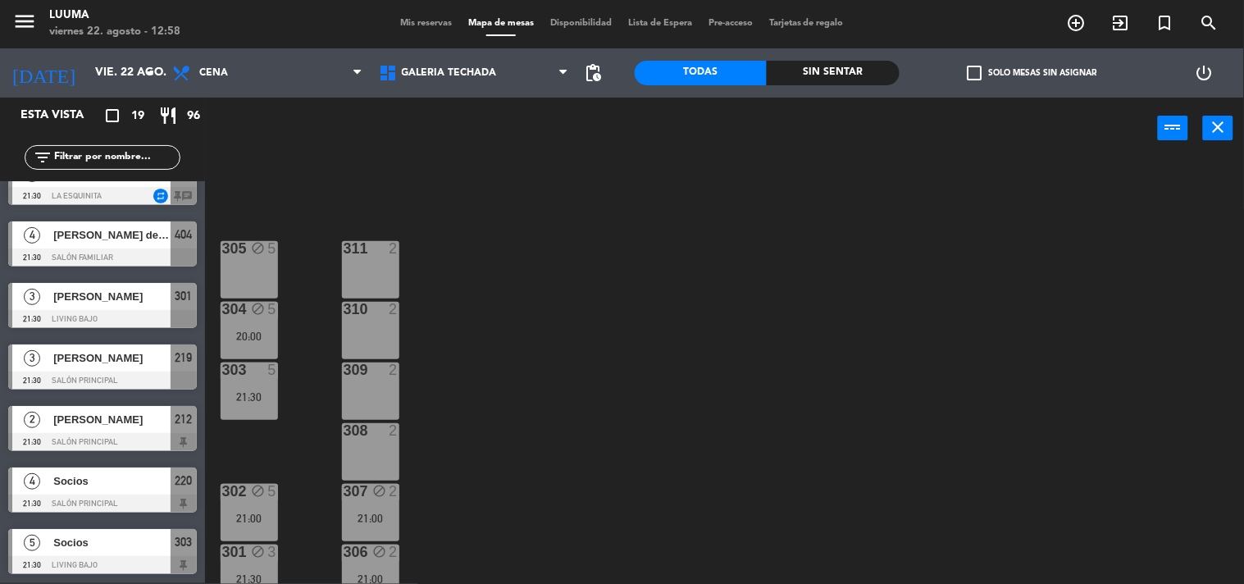
scroll to position [0, 0]
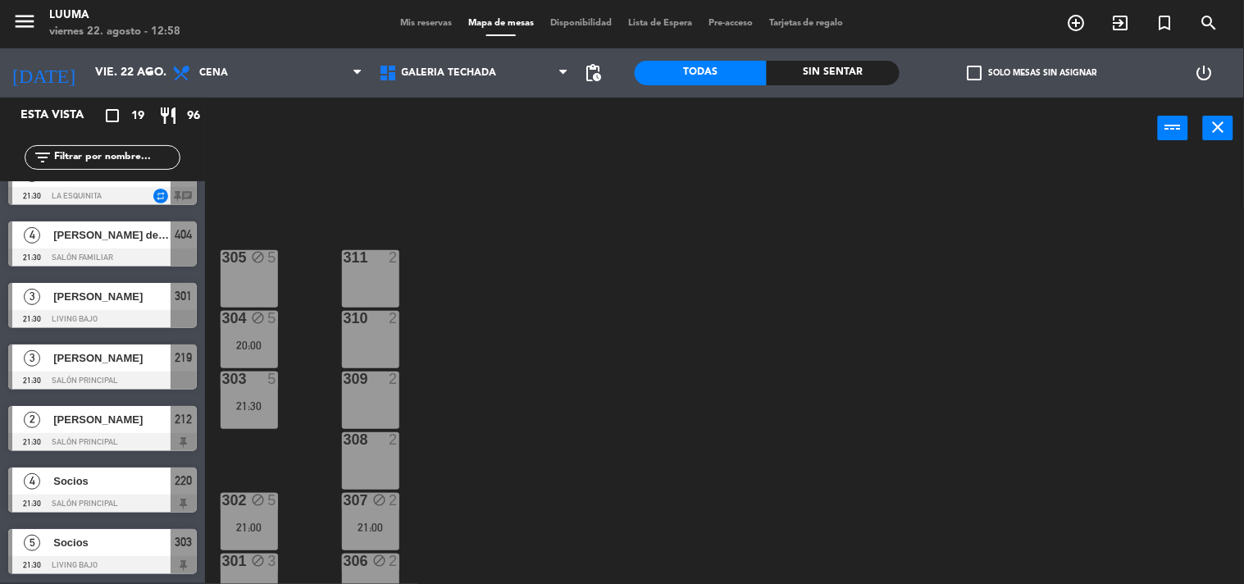
click at [266, 413] on div "303 5 21:30" at bounding box center [249, 399] width 57 height 57
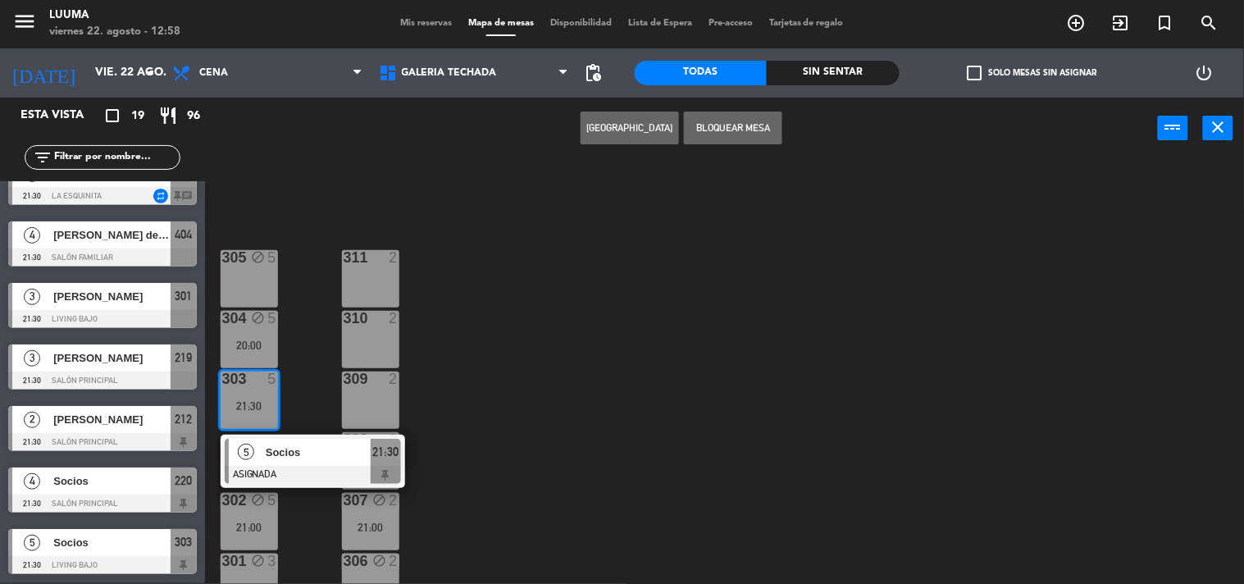
click at [666, 298] on div "305 block 5 311 2 304 block 5 20:00 310 2 303 5 21:30 5 Socios ASIGNADA 21:30 3…" at bounding box center [730, 372] width 1026 height 424
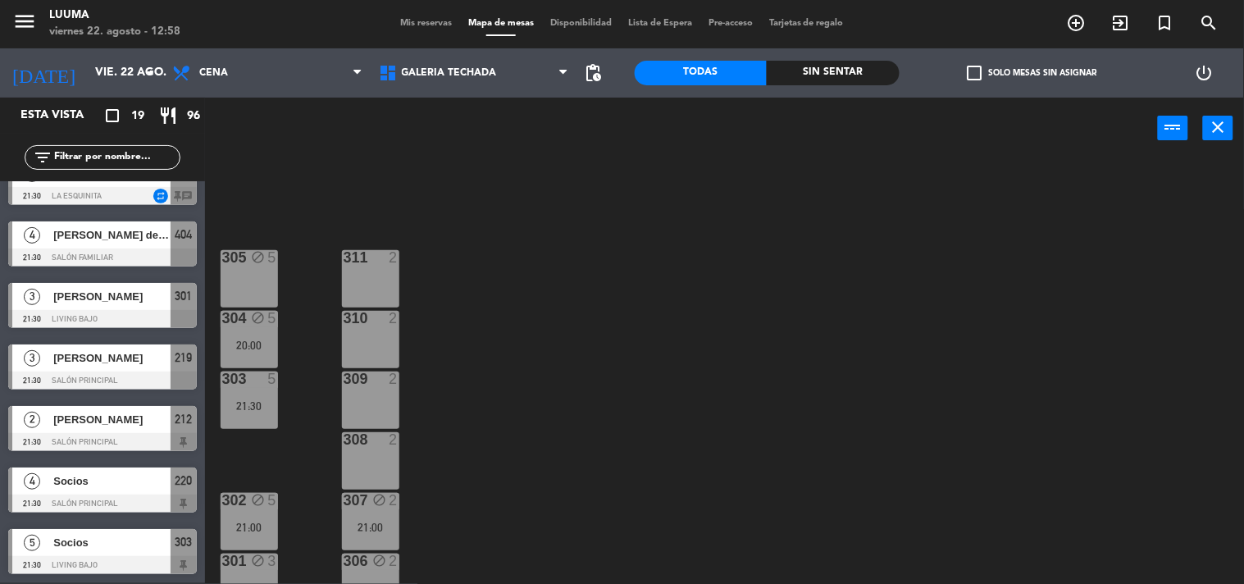
click at [249, 400] on div "21:30" at bounding box center [249, 405] width 57 height 11
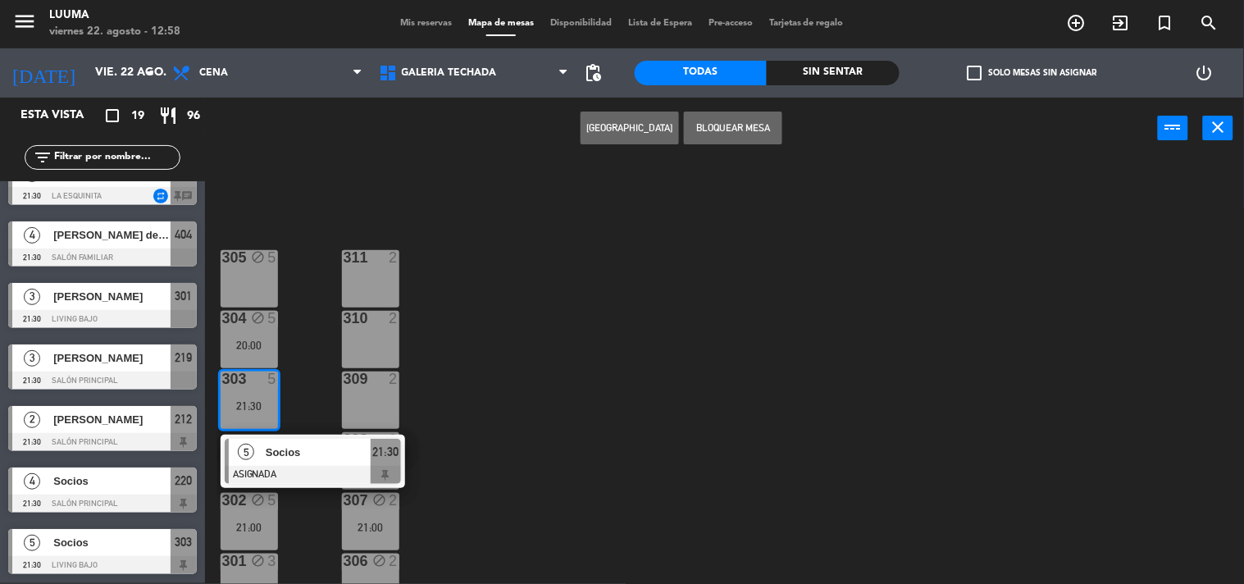
click at [763, 129] on button "Bloquear Mesa" at bounding box center [733, 127] width 98 height 33
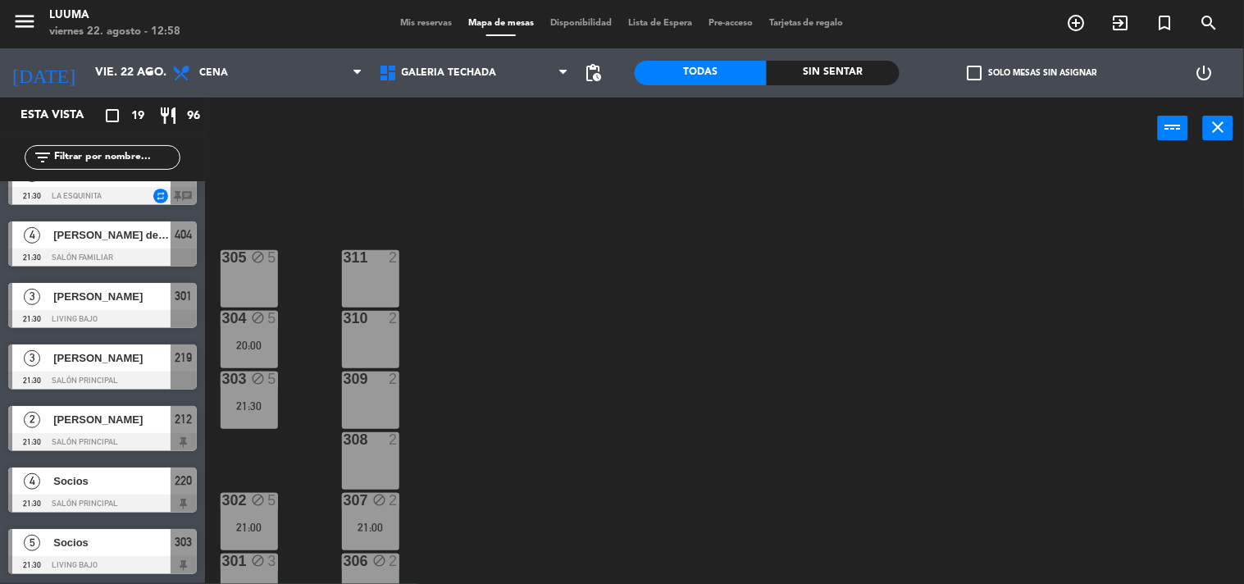
click at [689, 306] on div "305 block 5 311 2 304 block 5 20:00 310 2 303 block 5 21:30 309 2 308 2 302 blo…" at bounding box center [730, 372] width 1026 height 424
click at [448, 70] on span "Galería Techada" at bounding box center [449, 72] width 95 height 11
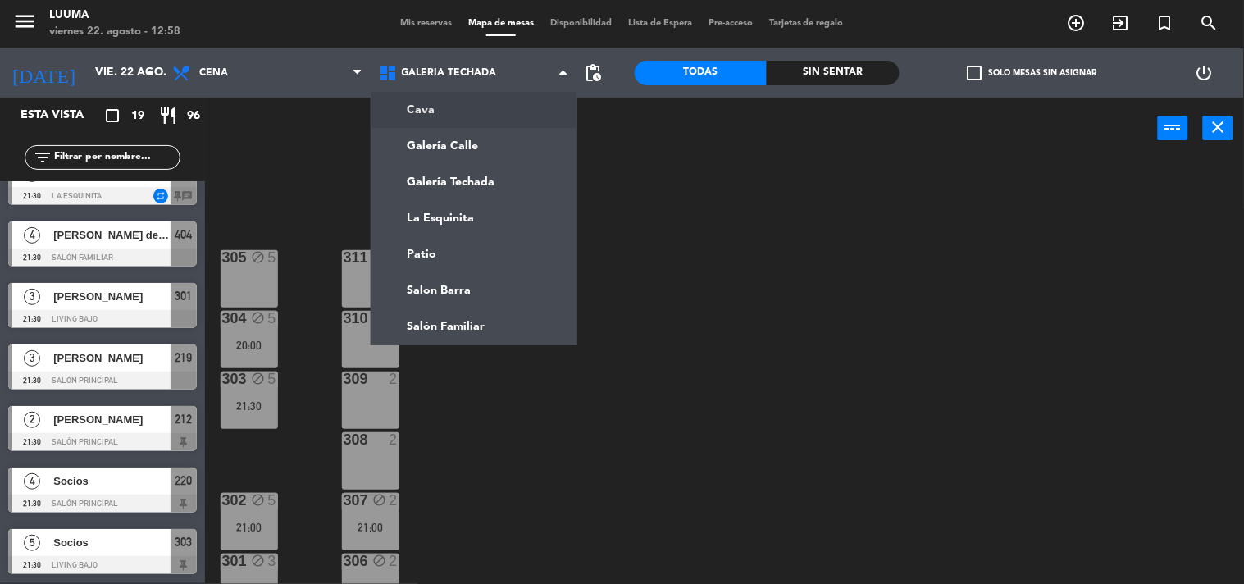
click at [414, 23] on span "Mis reservas" at bounding box center [426, 23] width 68 height 9
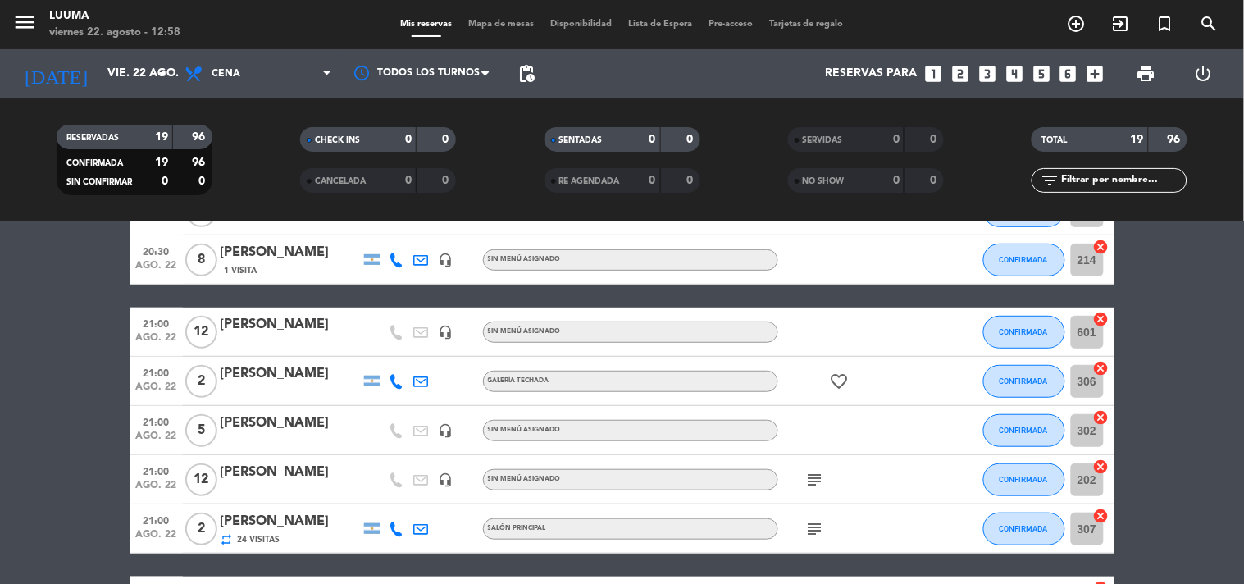
scroll to position [273, 0]
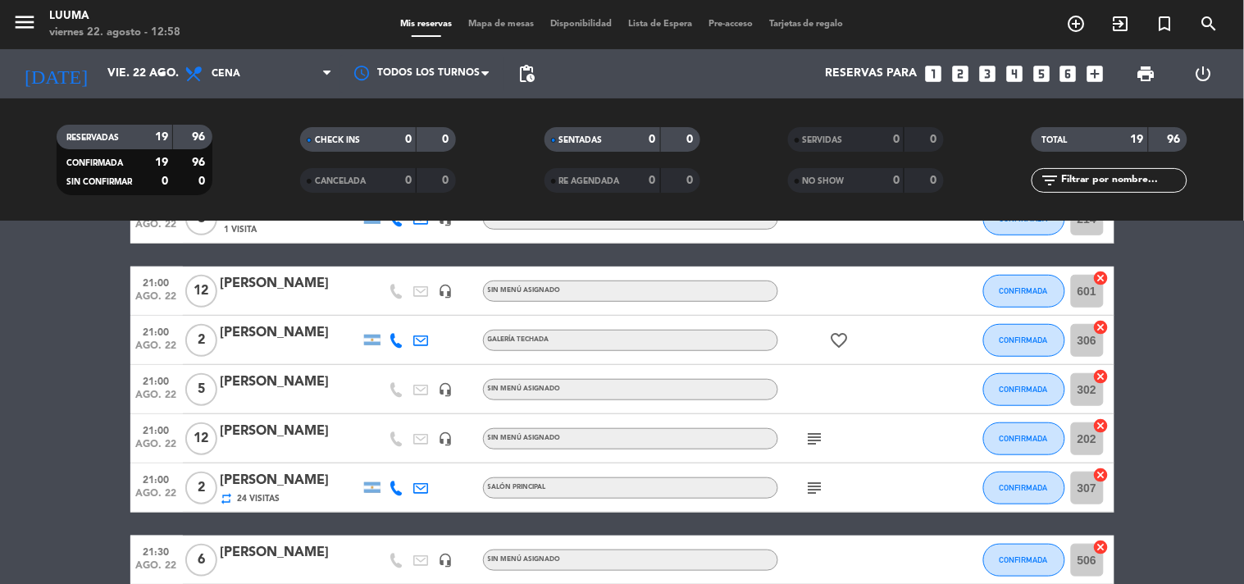
click at [814, 486] on icon "subject" at bounding box center [815, 488] width 20 height 20
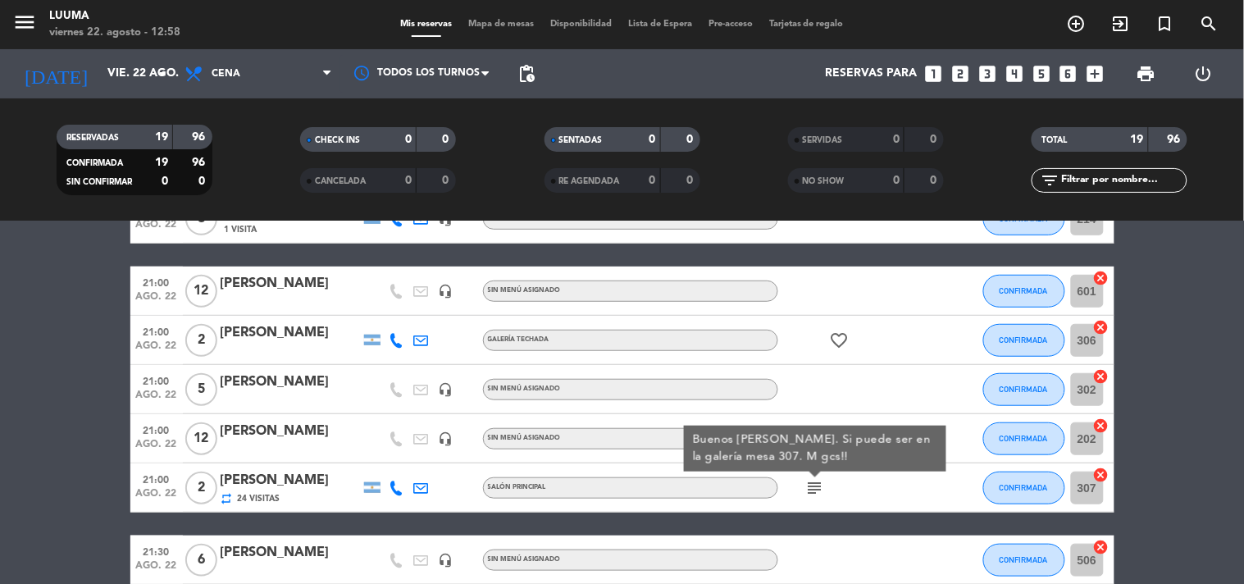
click at [866, 489] on div "subject Buenos [PERSON_NAME]. Si puede ser en la galería mesa 307. M gcs!!" at bounding box center [852, 487] width 148 height 48
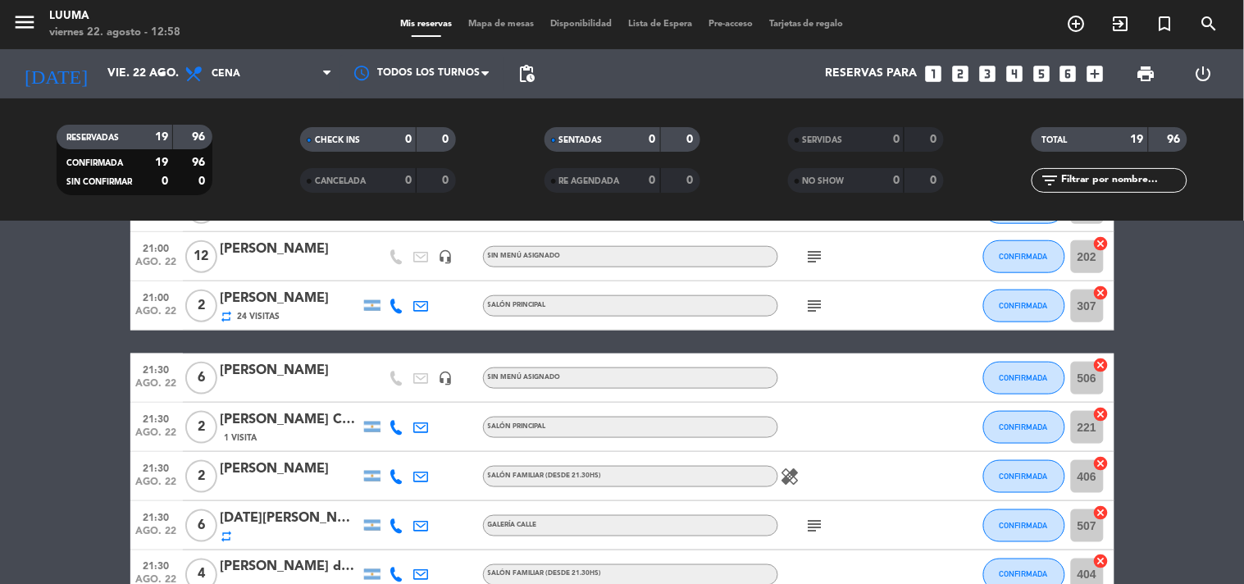
scroll to position [546, 0]
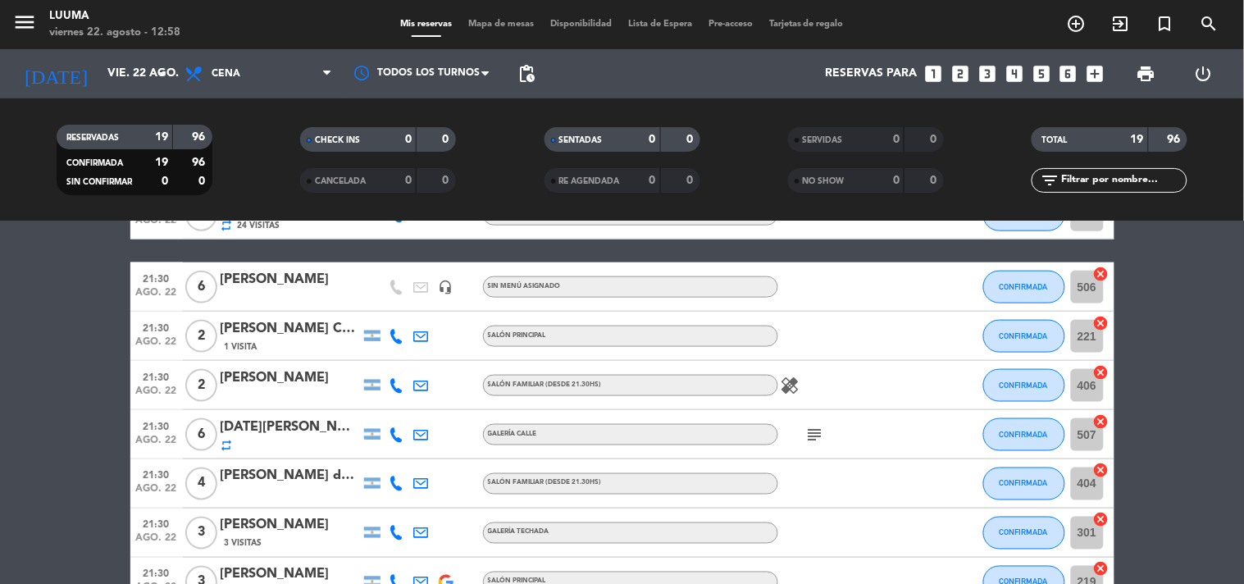
click at [817, 431] on icon "subject" at bounding box center [815, 435] width 20 height 20
click at [853, 437] on div "subject Salón especifico" at bounding box center [852, 434] width 148 height 48
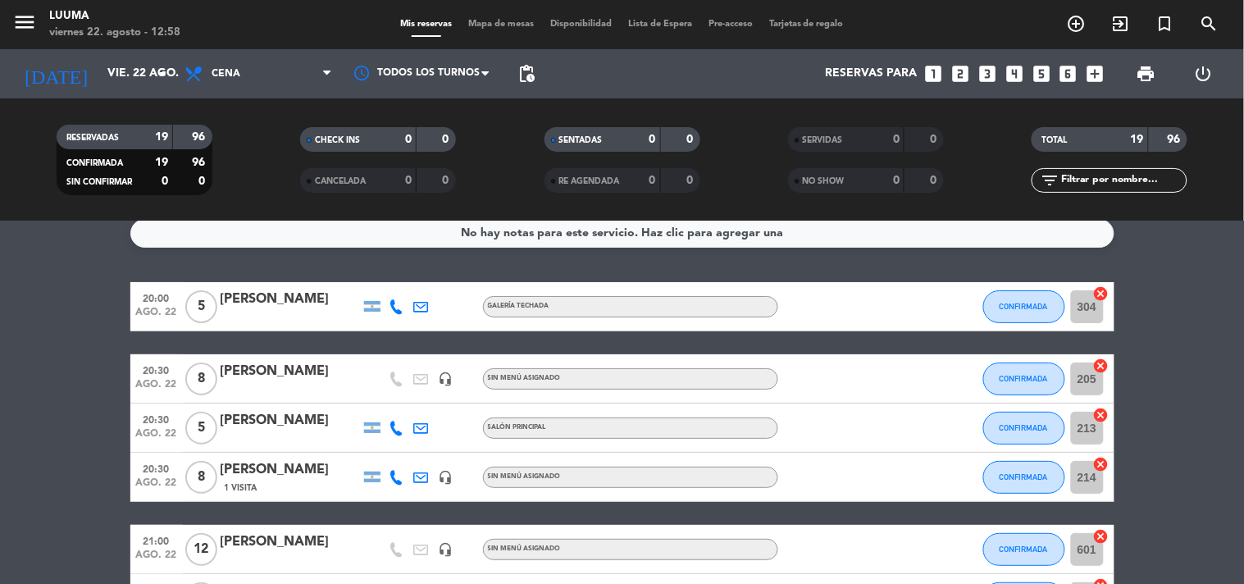
scroll to position [0, 0]
